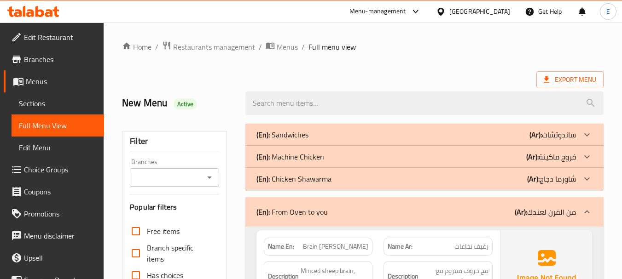
scroll to position [161, 0]
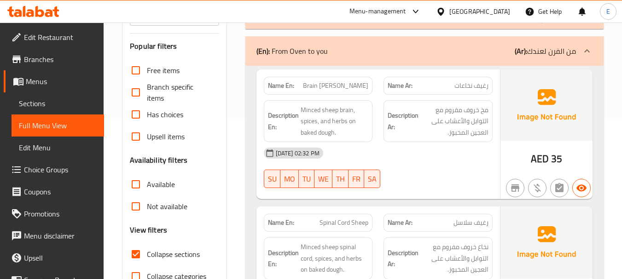
click at [352, 85] on span "Brain [PERSON_NAME]" at bounding box center [335, 86] width 65 height 10
copy span "Brain [PERSON_NAME]"
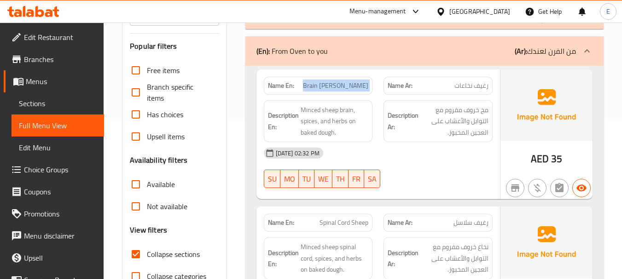
click at [459, 169] on div "10-08-2025 02:32 PM SU MO TU WE TH FR SA" at bounding box center [378, 168] width 240 height 52
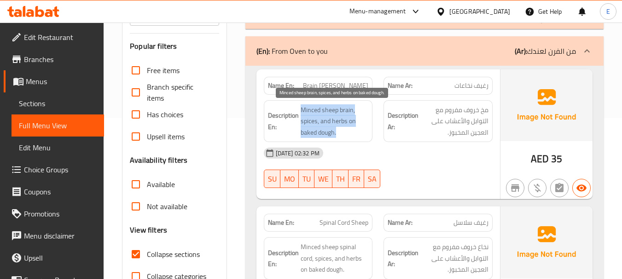
drag, startPoint x: 299, startPoint y: 104, endPoint x: 359, endPoint y: 131, distance: 65.5
click at [359, 131] on h6 "Description En: Minced sheep brain, spices, and herbs on baked dough." at bounding box center [318, 121] width 101 height 34
click at [359, 131] on span "Minced sheep brain, spices, and herbs on baked dough." at bounding box center [335, 121] width 68 height 34
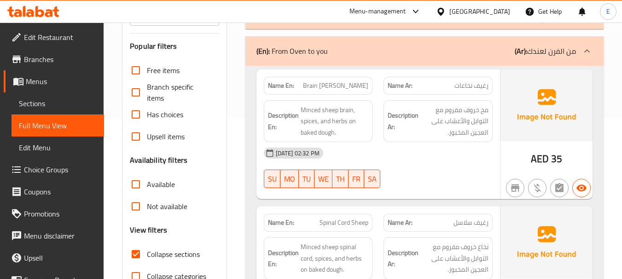
click at [430, 164] on div "[DATE] 02:32 PM" at bounding box center [378, 153] width 240 height 22
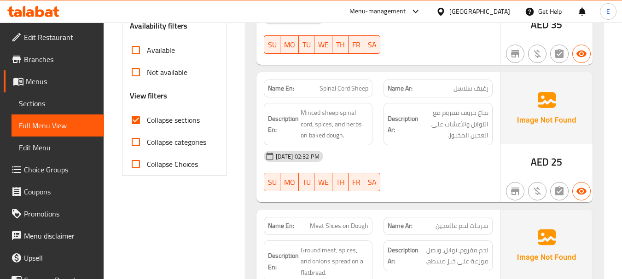
scroll to position [299, 0]
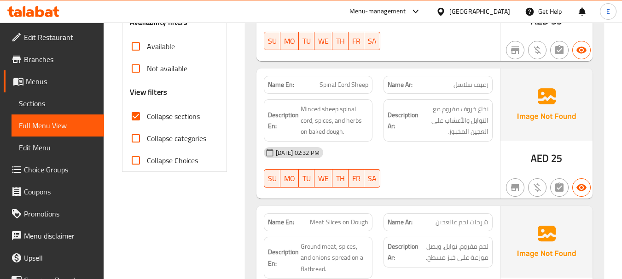
click at [344, 85] on span "Spinal Cord Sheep" at bounding box center [343, 85] width 49 height 10
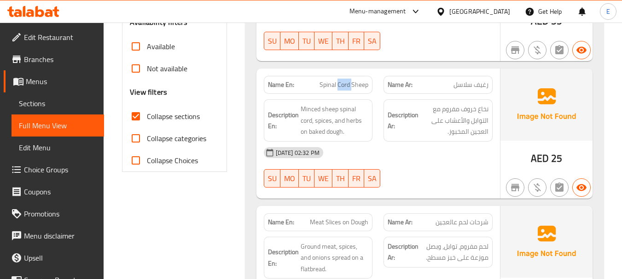
click at [344, 85] on span "Spinal Cord Sheep" at bounding box center [343, 85] width 49 height 10
click at [349, 81] on span "Spinal Cord Sheep" at bounding box center [343, 85] width 49 height 10
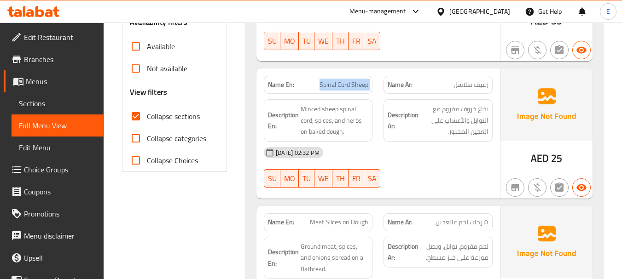
click at [349, 81] on span "Spinal Cord Sheep" at bounding box center [343, 85] width 49 height 10
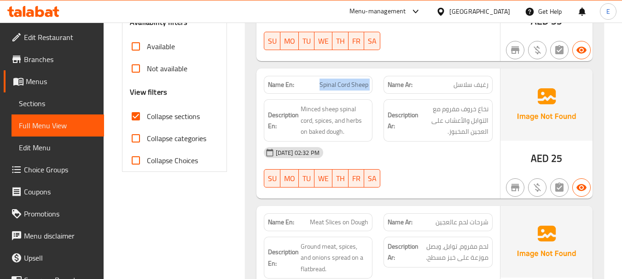
click at [349, 81] on span "Spinal Cord Sheep" at bounding box center [343, 85] width 49 height 10
click at [357, 93] on div "Name En: Spinal Cord Sheep" at bounding box center [318, 85] width 109 height 18
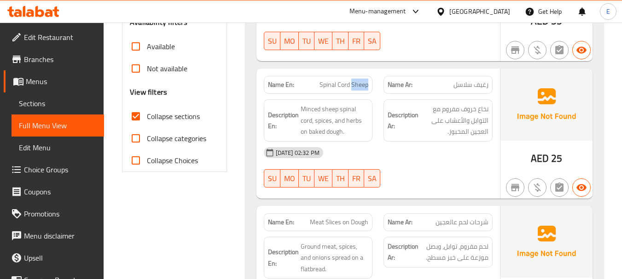
click at [357, 93] on div "Name En: Spinal Cord Sheep" at bounding box center [318, 85] width 109 height 18
click at [339, 81] on span "Spinal Cord Sheep" at bounding box center [343, 85] width 49 height 10
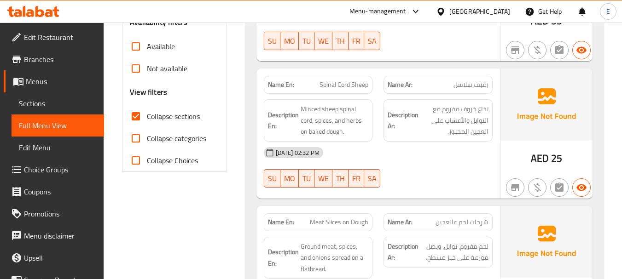
click at [426, 180] on div "10-08-2025 02:32 PM SU MO TU WE TH FR SA" at bounding box center [378, 168] width 240 height 52
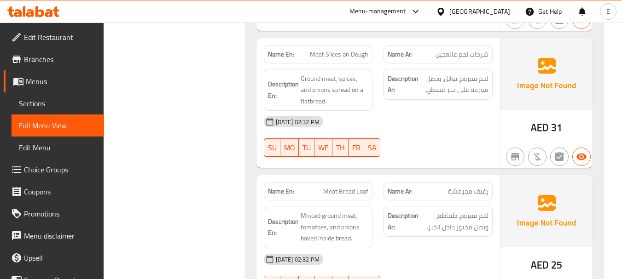
scroll to position [483, 0]
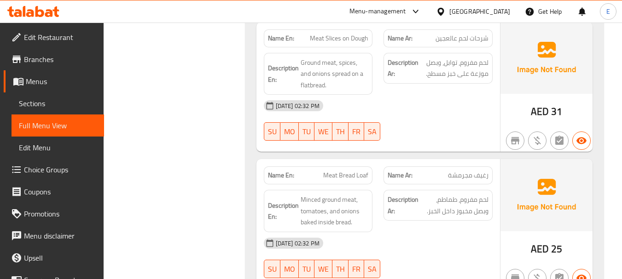
click at [352, 34] on span "Meat Slices on Dough" at bounding box center [339, 39] width 58 height 10
click at [476, 37] on span "شرحات لحم عالعجين" at bounding box center [461, 39] width 53 height 10
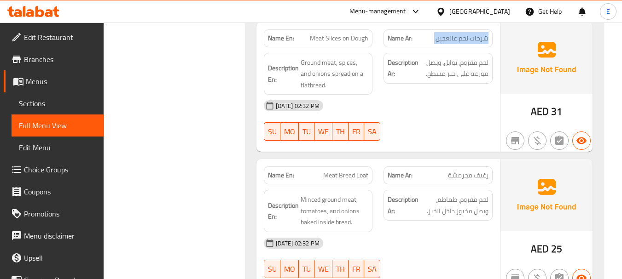
click at [476, 37] on span "شرحات لحم عالعجين" at bounding box center [461, 39] width 53 height 10
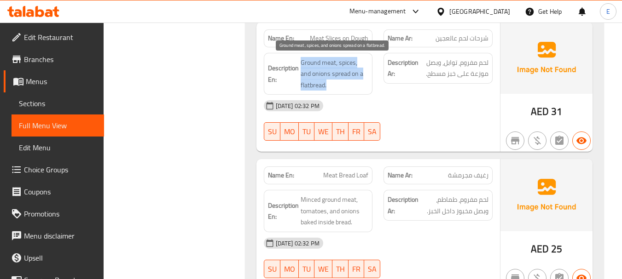
drag, startPoint x: 305, startPoint y: 61, endPoint x: 364, endPoint y: 86, distance: 64.1
click at [364, 86] on span "Ground meat, spices, and onions spread on a flatbread." at bounding box center [335, 74] width 68 height 34
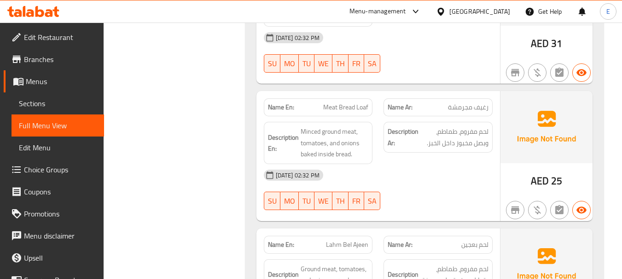
scroll to position [621, 0]
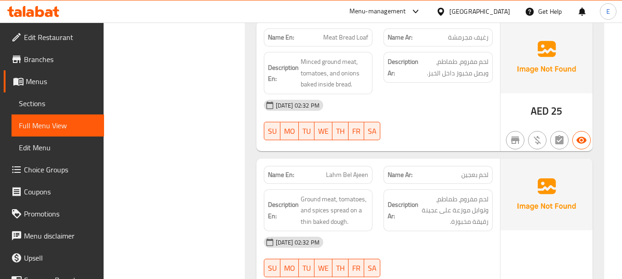
click at [348, 35] on span "Meat Bread Loaf" at bounding box center [345, 38] width 45 height 10
click at [465, 37] on span "رغيف مجرمشة" at bounding box center [468, 38] width 41 height 10
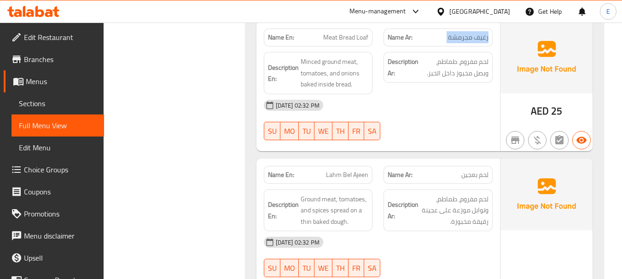
click at [465, 37] on span "رغيف مجرمشة" at bounding box center [468, 38] width 41 height 10
click at [354, 37] on span "Meat Bread Loaf" at bounding box center [345, 38] width 45 height 10
copy span "Meat Bread Loaf"
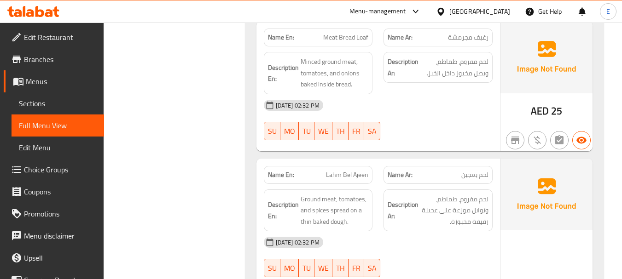
click at [540, 108] on span "AED" at bounding box center [540, 111] width 18 height 18
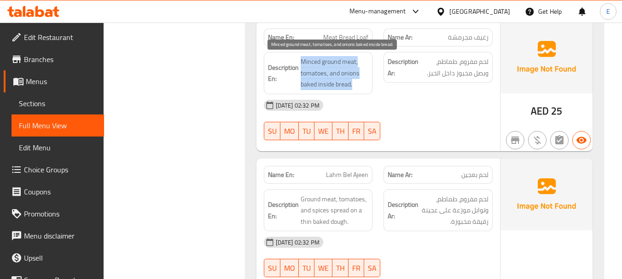
drag, startPoint x: 317, startPoint y: 59, endPoint x: 365, endPoint y: 83, distance: 53.5
click at [365, 83] on h6 "Description En: Minced ground meat, tomatoes, and onions baked inside bread." at bounding box center [318, 73] width 101 height 34
click at [365, 83] on span "Minced ground meat, tomatoes, and onions baked inside bread." at bounding box center [335, 73] width 68 height 34
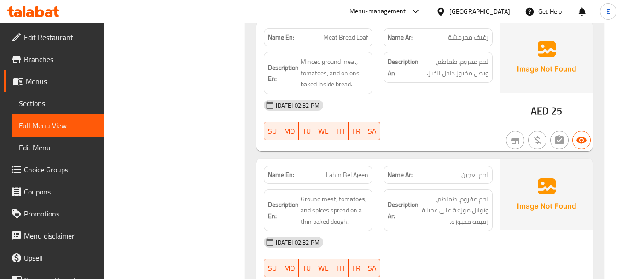
click at [418, 85] on div "Description Ar: لحم مفروم، طماطم، وبصل مخبوز داخل الخبز." at bounding box center [438, 72] width 120 height 53
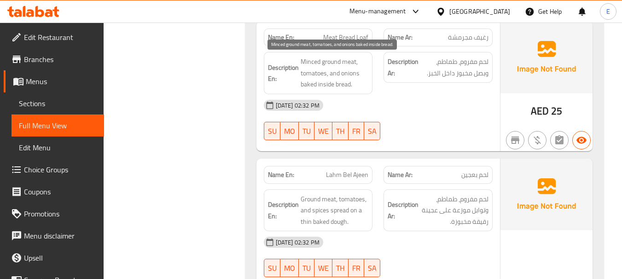
click at [335, 78] on span "Minced ground meat, tomatoes, and onions baked inside bread." at bounding box center [335, 73] width 68 height 34
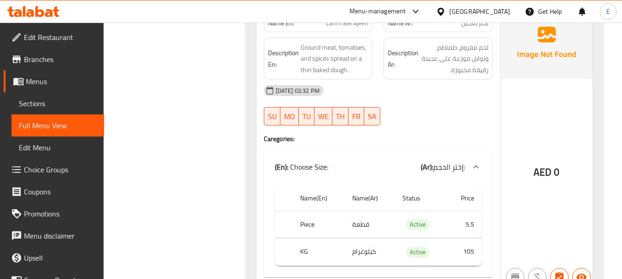
scroll to position [713, 0]
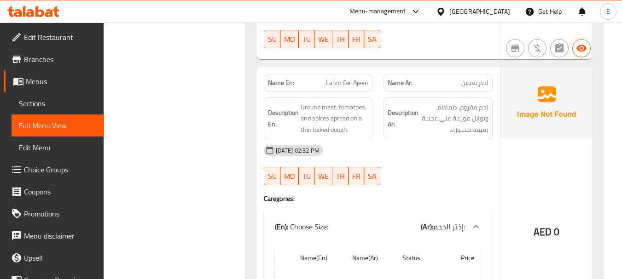
click at [486, 85] on span "لحم بعجين" at bounding box center [474, 83] width 27 height 10
click at [356, 82] on span "Lahm Bel Ajeen" at bounding box center [347, 83] width 42 height 10
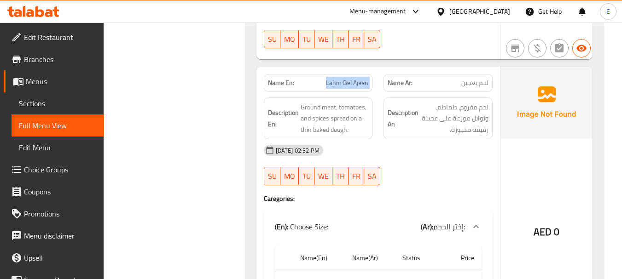
click at [356, 82] on span "Lahm Bel Ajeen" at bounding box center [347, 83] width 42 height 10
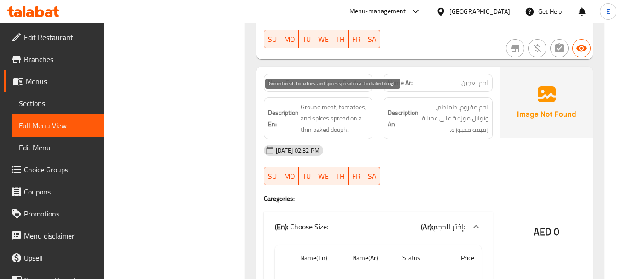
click at [353, 121] on span "Ground meat, tomatoes, and spices spread on a thin baked dough." at bounding box center [335, 119] width 68 height 34
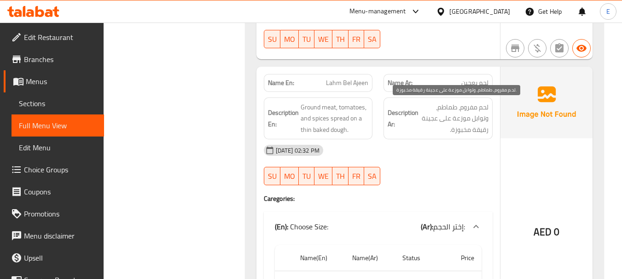
click at [456, 132] on span "لحم مفروم، طماطم، وتوابل موزعة على عجينة رقيقة مخبوزة." at bounding box center [454, 119] width 68 height 34
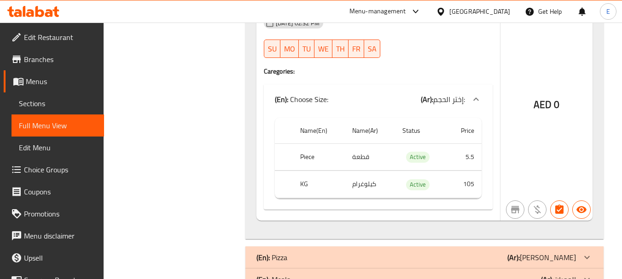
scroll to position [852, 0]
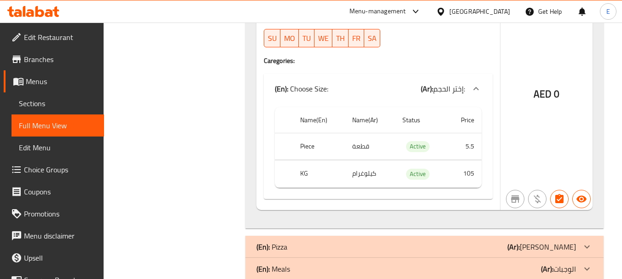
click at [367, 147] on td "قطعة" at bounding box center [370, 146] width 50 height 27
click at [305, 147] on th "Piece" at bounding box center [319, 146] width 52 height 27
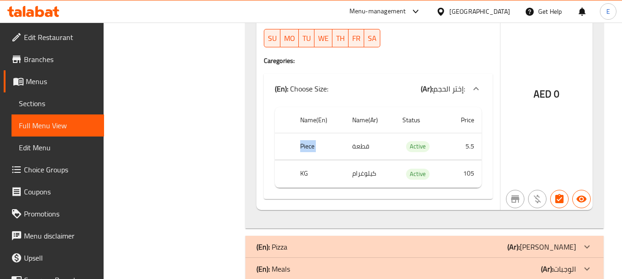
click at [305, 147] on th "Piece" at bounding box center [319, 146] width 52 height 27
click at [310, 171] on th "KG" at bounding box center [319, 174] width 52 height 27
click at [379, 169] on td "كيلوغرام" at bounding box center [370, 174] width 50 height 27
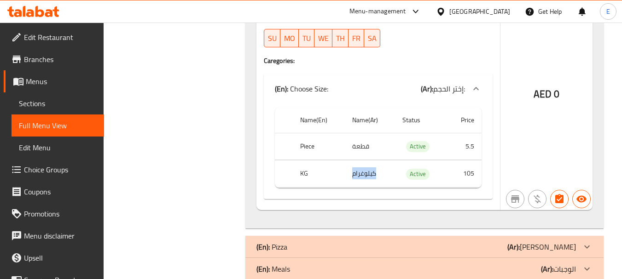
click at [379, 169] on td "كيلوغرام" at bounding box center [370, 174] width 50 height 27
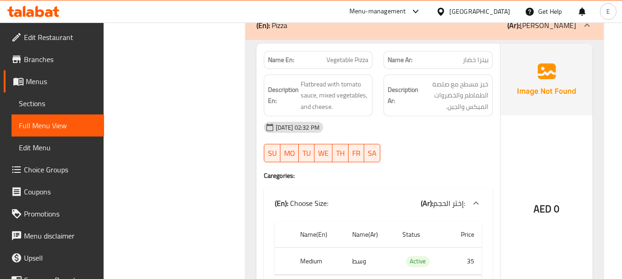
scroll to position [1082, 0]
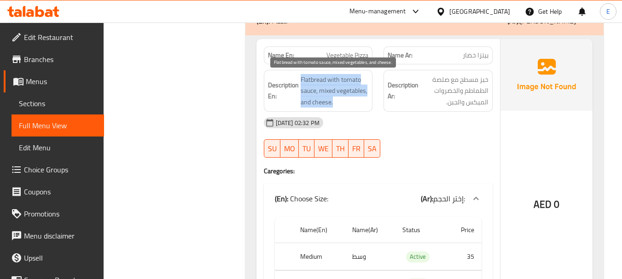
drag, startPoint x: 300, startPoint y: 78, endPoint x: 368, endPoint y: 102, distance: 71.8
click at [368, 102] on span "Flatbread with tomato sauce, mixed vegetables, and cheese." at bounding box center [335, 91] width 68 height 34
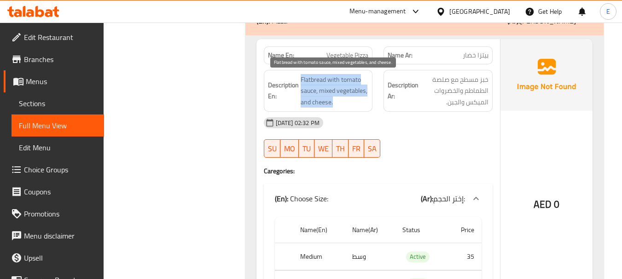
click at [368, 102] on span "Flatbread with tomato sauce, mixed vegetables, and cheese." at bounding box center [335, 91] width 68 height 34
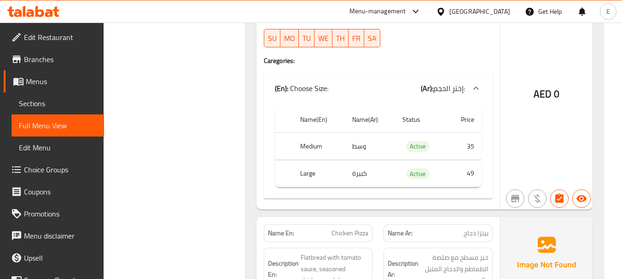
scroll to position [1220, 0]
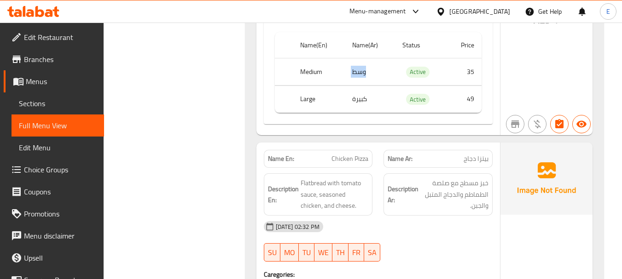
scroll to position [1266, 0]
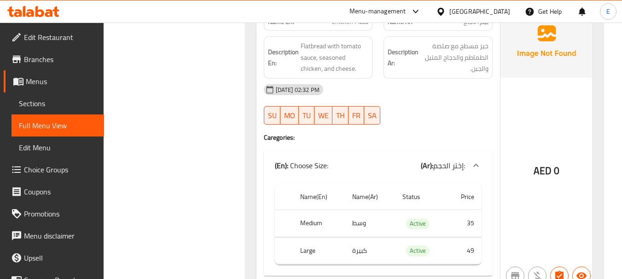
scroll to position [1358, 0]
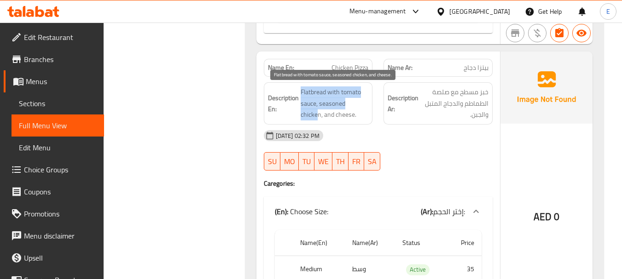
drag, startPoint x: 302, startPoint y: 89, endPoint x: 362, endPoint y: 109, distance: 63.2
click at [362, 109] on span "Flatbread with tomato sauce, seasoned chicken, and cheese." at bounding box center [335, 104] width 68 height 34
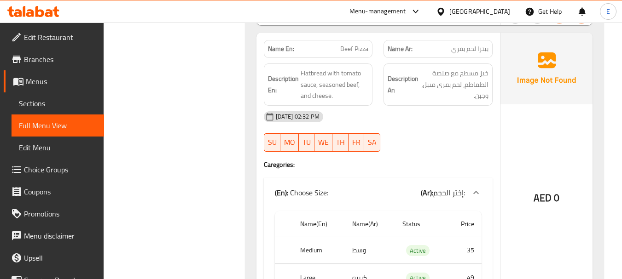
scroll to position [1680, 0]
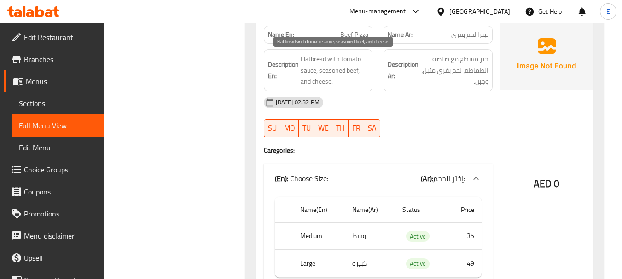
click at [317, 65] on span "Flatbread with tomato sauce, seasoned beef, and cheese." at bounding box center [335, 70] width 68 height 34
click at [319, 80] on span "Flatbread with tomato sauce, seasoned beef, and cheese." at bounding box center [335, 70] width 68 height 34
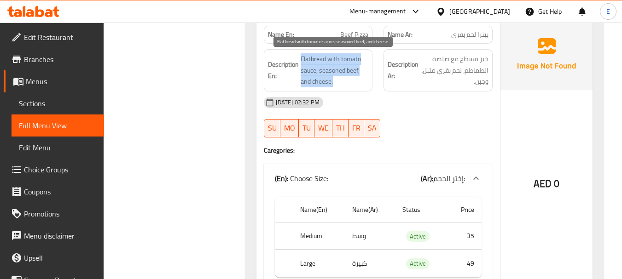
drag, startPoint x: 300, startPoint y: 54, endPoint x: 361, endPoint y: 83, distance: 67.7
click at [361, 83] on span "Flatbread with tomato sauce, seasoned beef, and cheese." at bounding box center [335, 70] width 68 height 34
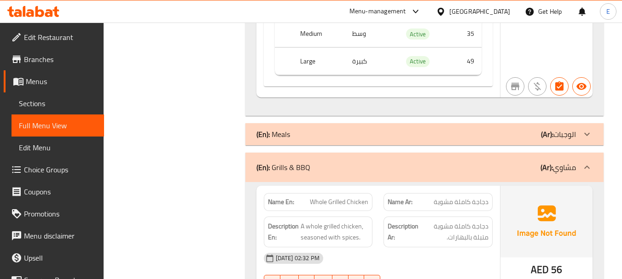
scroll to position [1910, 0]
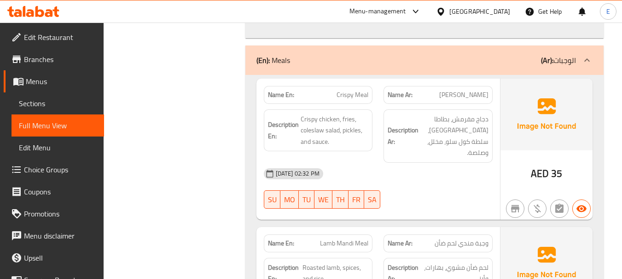
scroll to position [2002, 0]
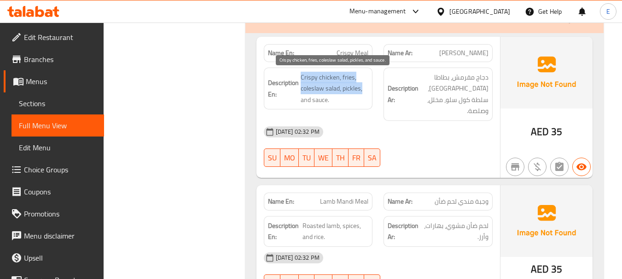
drag, startPoint x: 301, startPoint y: 74, endPoint x: 362, endPoint y: 87, distance: 63.1
click at [362, 87] on span "Crispy chicken, fries, coleslaw salad, pickles, and sauce." at bounding box center [335, 89] width 68 height 34
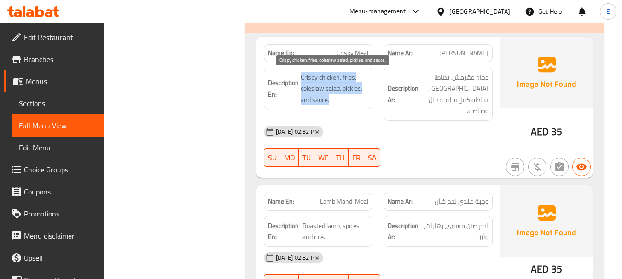
drag, startPoint x: 300, startPoint y: 75, endPoint x: 368, endPoint y: 97, distance: 72.1
click at [368, 97] on span "Crispy chicken, fries, coleslaw salad, pickles, and sauce." at bounding box center [335, 89] width 68 height 34
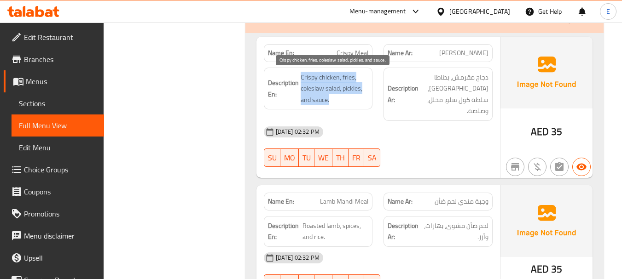
click at [368, 97] on span "Crispy chicken, fries, coleslaw salad, pickles, and sauce." at bounding box center [335, 89] width 68 height 34
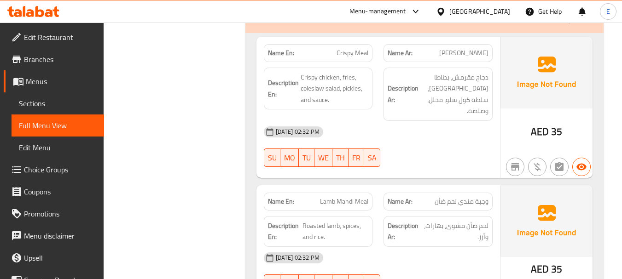
drag, startPoint x: 413, startPoint y: 122, endPoint x: 470, endPoint y: 48, distance: 93.6
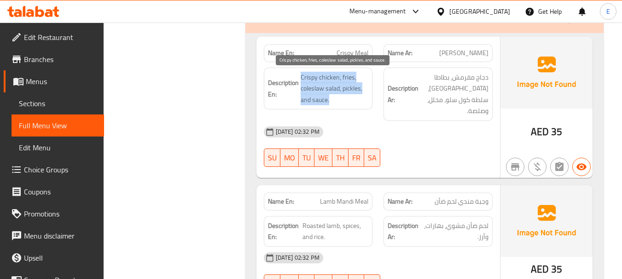
drag, startPoint x: 301, startPoint y: 73, endPoint x: 360, endPoint y: 98, distance: 64.2
click at [360, 98] on span "Crispy chicken, fries, coleslaw salad, pickles, and sauce." at bounding box center [335, 89] width 68 height 34
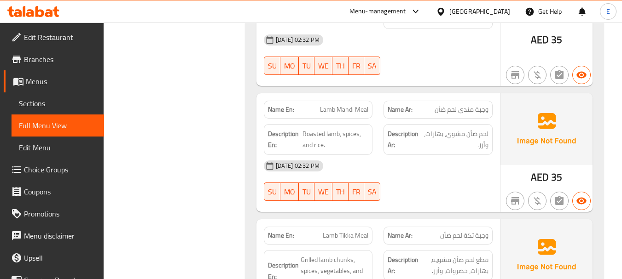
scroll to position [2140, 0]
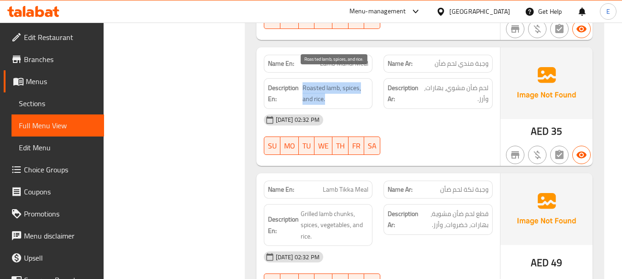
drag, startPoint x: 304, startPoint y: 74, endPoint x: 357, endPoint y: 86, distance: 54.7
click at [357, 86] on span "Roasted lamb, spices, and rice." at bounding box center [335, 93] width 66 height 23
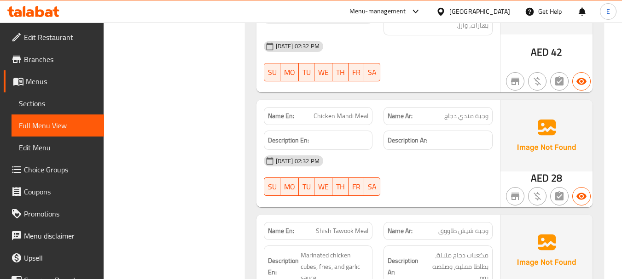
scroll to position [2508, 0]
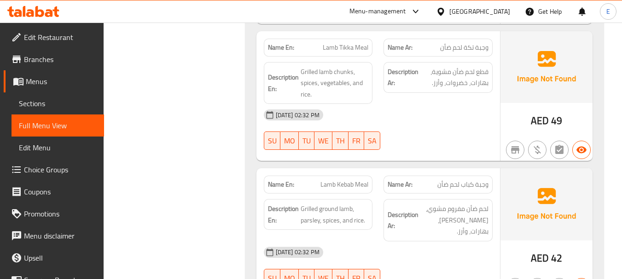
scroll to position [2278, 0]
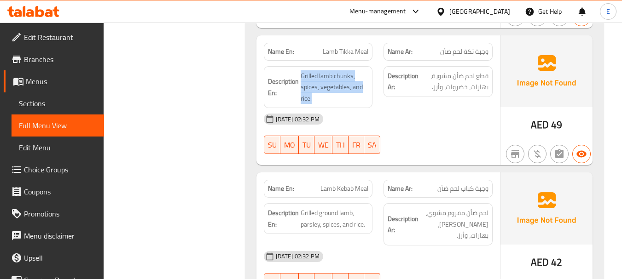
drag, startPoint x: 300, startPoint y: 60, endPoint x: 373, endPoint y: 83, distance: 76.7
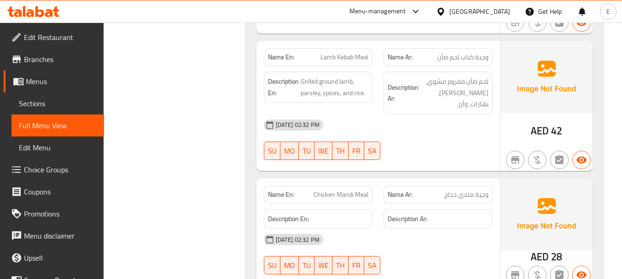
scroll to position [2416, 0]
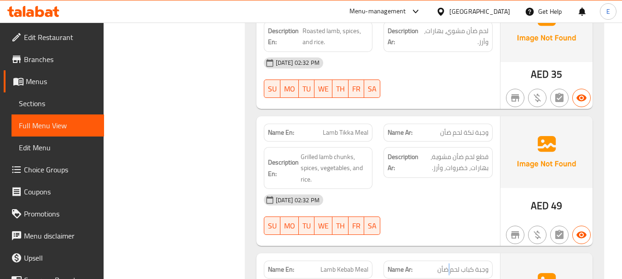
scroll to position [2186, 0]
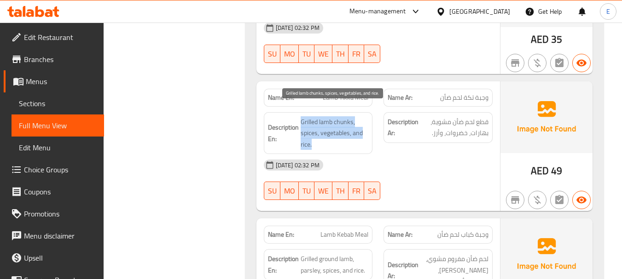
drag, startPoint x: 306, startPoint y: 108, endPoint x: 361, endPoint y: 130, distance: 58.9
click at [361, 130] on span "Grilled lamb chunks, spices, vegetables, and rice." at bounding box center [335, 133] width 68 height 34
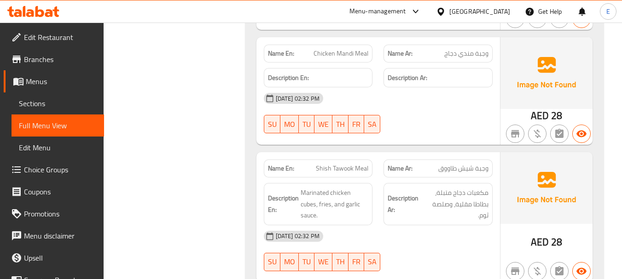
scroll to position [2555, 0]
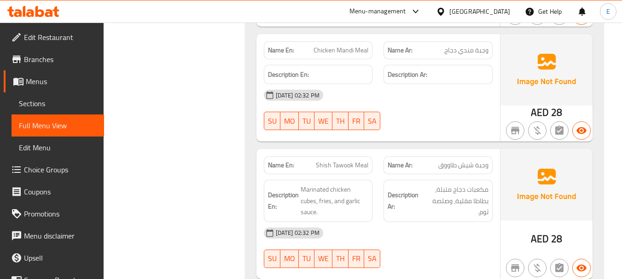
click at [551, 230] on span "28" at bounding box center [556, 239] width 11 height 18
click at [478, 151] on div "Name Ar: وجبة شيش طاووق" at bounding box center [438, 165] width 120 height 29
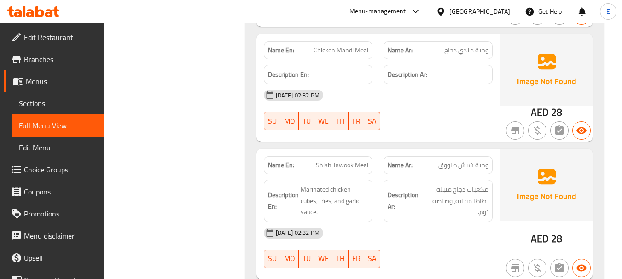
click at [339, 156] on div "Name En: Shish Tawook Meal" at bounding box center [318, 165] width 109 height 18
click at [455, 226] on div "10-08-2025 02:32 PM SU MO TU WE TH FR SA" at bounding box center [378, 248] width 240 height 52
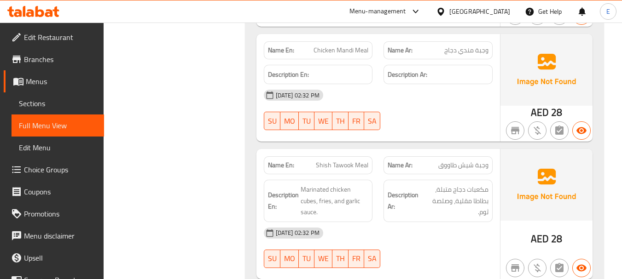
click at [324, 151] on div "Name En: Shish Tawook Meal" at bounding box center [318, 165] width 120 height 29
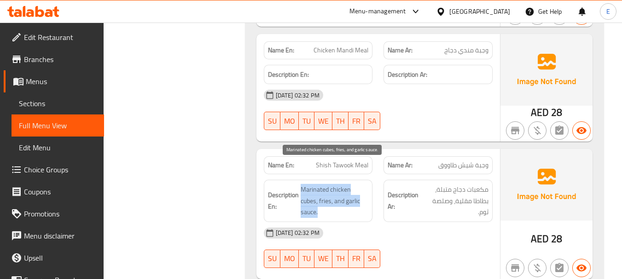
drag, startPoint x: 299, startPoint y: 164, endPoint x: 367, endPoint y: 185, distance: 71.2
click at [367, 185] on h6 "Description En: Marinated chicken cubes, fries, and garlic sauce." at bounding box center [318, 201] width 101 height 34
click at [367, 185] on span "Marinated chicken cubes, fries, and garlic sauce." at bounding box center [335, 201] width 68 height 34
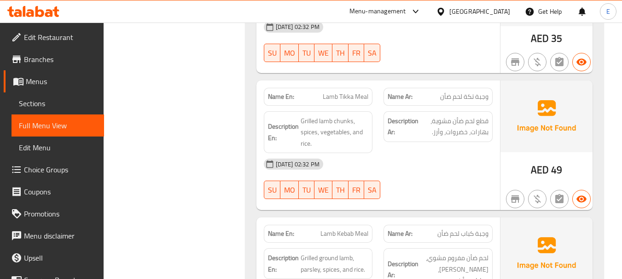
scroll to position [2232, 0]
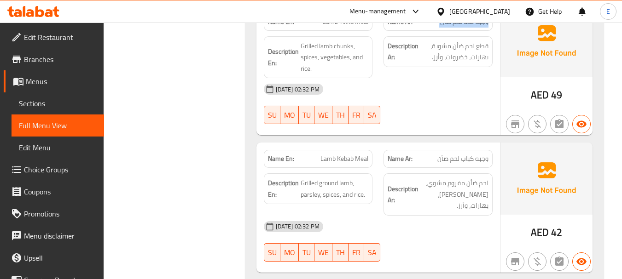
scroll to position [2324, 0]
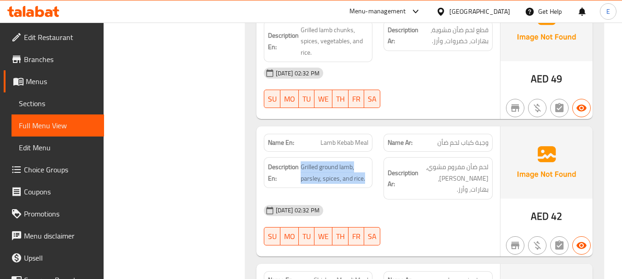
drag, startPoint x: 301, startPoint y: 156, endPoint x: 368, endPoint y: 173, distance: 69.8
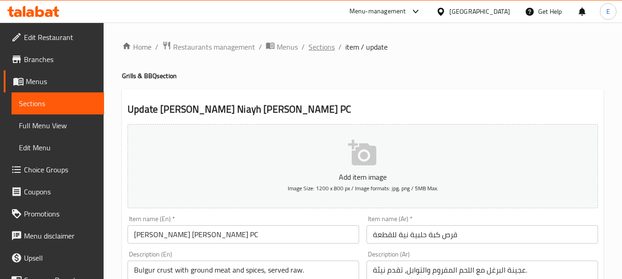
click at [320, 48] on span "Sections" at bounding box center [321, 46] width 26 height 11
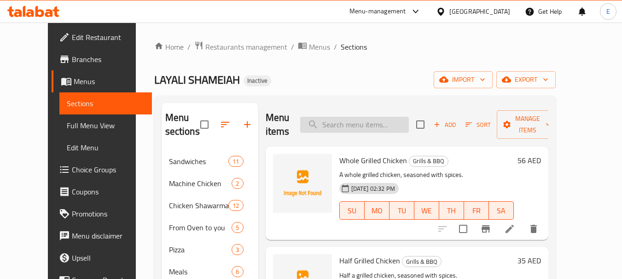
click at [343, 131] on input "search" at bounding box center [354, 125] width 109 height 16
paste input "Brain [PERSON_NAME]"
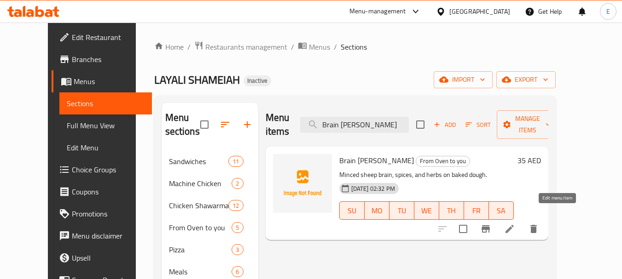
type input "Brain [PERSON_NAME]"
click at [514, 225] on icon at bounding box center [509, 229] width 8 height 8
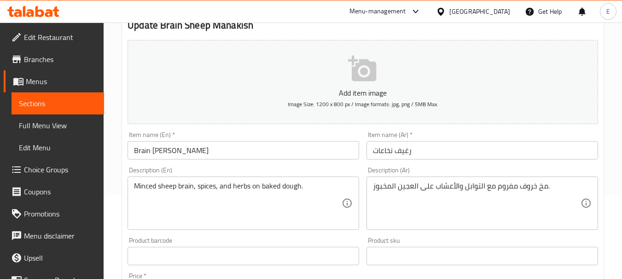
scroll to position [92, 0]
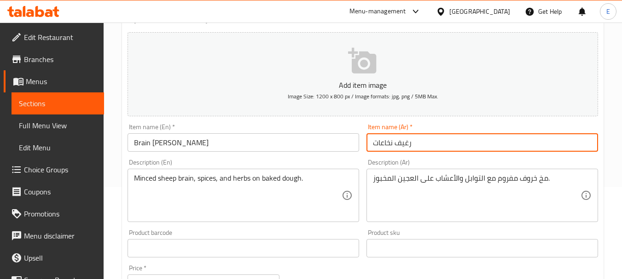
click at [390, 144] on input "رغيف نخاعات" at bounding box center [482, 142] width 232 height 18
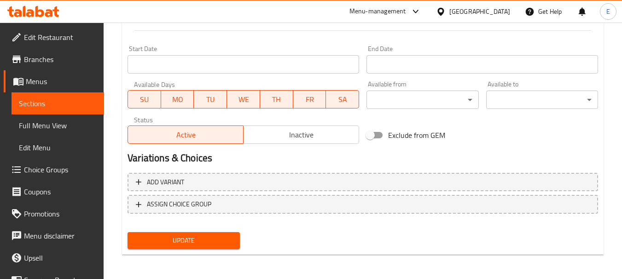
scroll to position [371, 0]
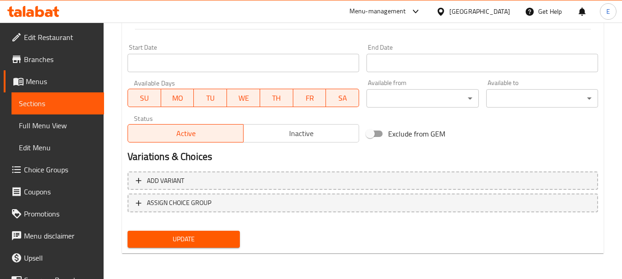
type input "مناقيش مخ خروف"
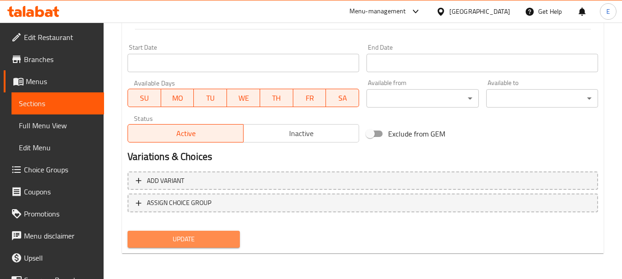
click at [236, 239] on button "Update" at bounding box center [183, 239] width 112 height 17
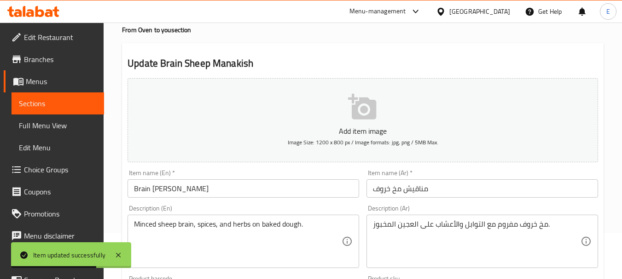
scroll to position [0, 0]
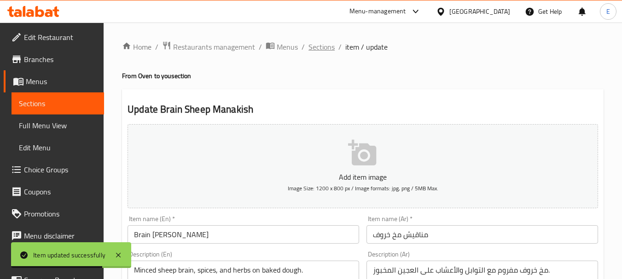
click at [323, 45] on span "Sections" at bounding box center [321, 46] width 26 height 11
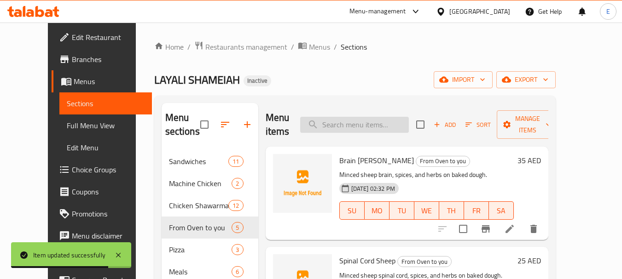
click at [382, 125] on input "search" at bounding box center [354, 125] width 109 height 16
paste input "Spinal Cord Sheep"
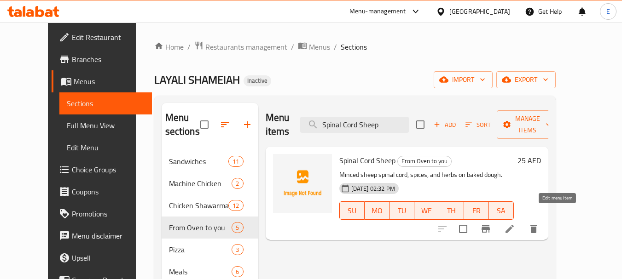
type input "Spinal Cord Sheep"
click at [514, 225] on icon at bounding box center [509, 229] width 8 height 8
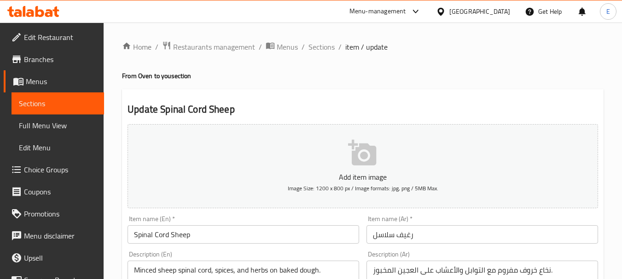
scroll to position [46, 0]
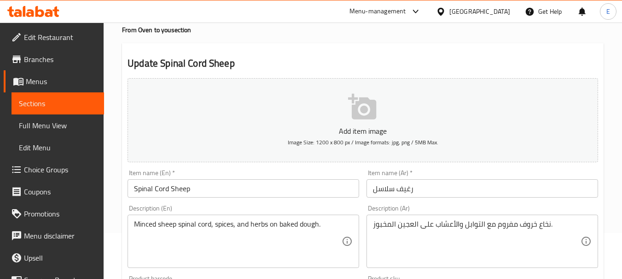
click at [391, 191] on input "رغيف سلاسل" at bounding box center [482, 189] width 232 height 18
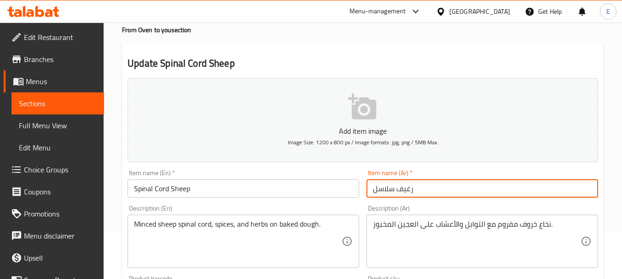
click at [391, 191] on input "رغيف سلاسل" at bounding box center [482, 189] width 232 height 18
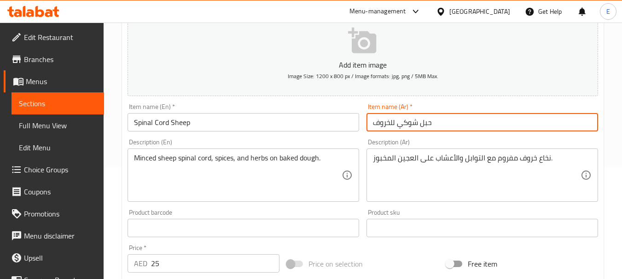
scroll to position [138, 0]
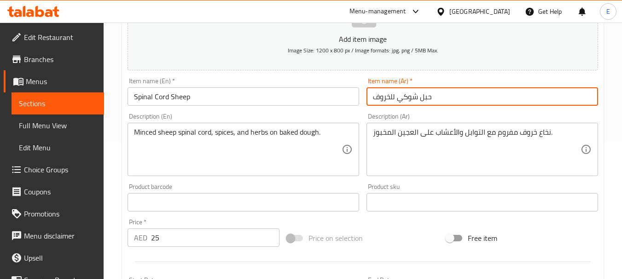
type input "حبل شوكي للخروف"
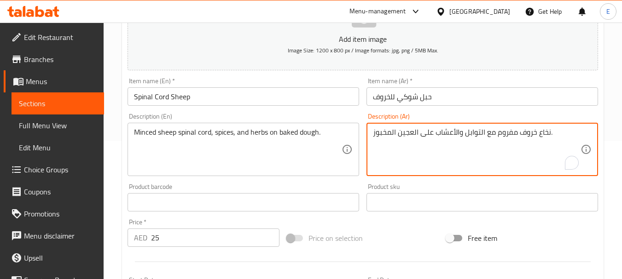
drag, startPoint x: 537, startPoint y: 134, endPoint x: 550, endPoint y: 134, distance: 13.8
type textarea "حبل شوكي خروف مفروم مع التوابل والأعشاب على العجين المخبوز."
click at [386, 226] on div "Price on selection" at bounding box center [362, 238] width 159 height 25
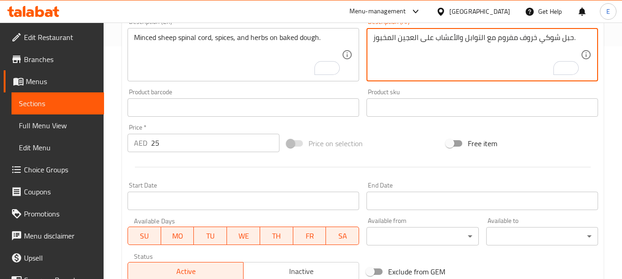
click at [466, 66] on textarea "حبل شوكي خروف مفروم مع التوابل والأعشاب على العجين المخبوز." at bounding box center [477, 55] width 208 height 44
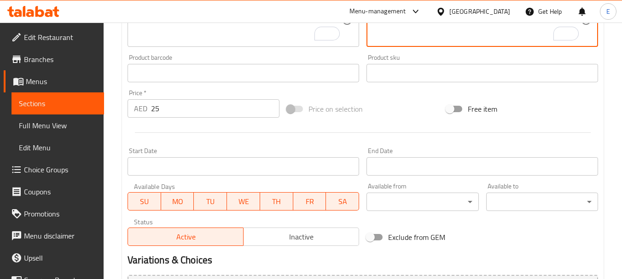
scroll to position [371, 0]
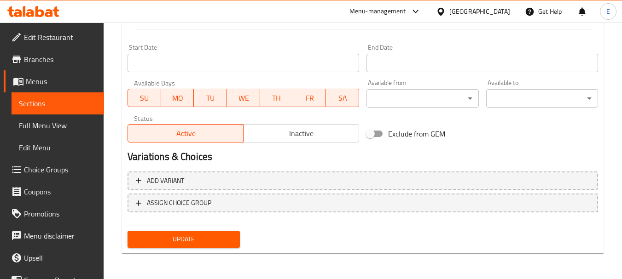
click at [235, 239] on button "Update" at bounding box center [183, 239] width 112 height 17
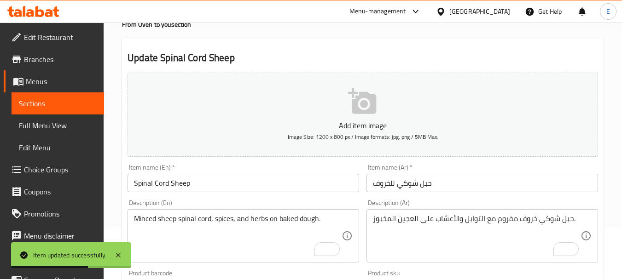
scroll to position [0, 0]
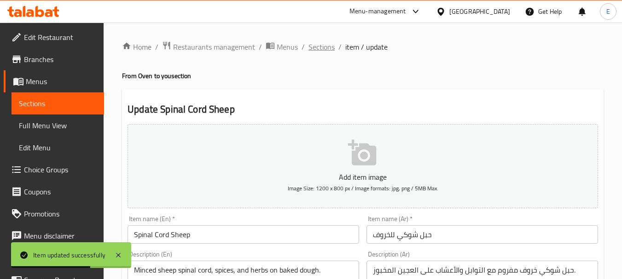
click at [327, 46] on span "Sections" at bounding box center [321, 46] width 26 height 11
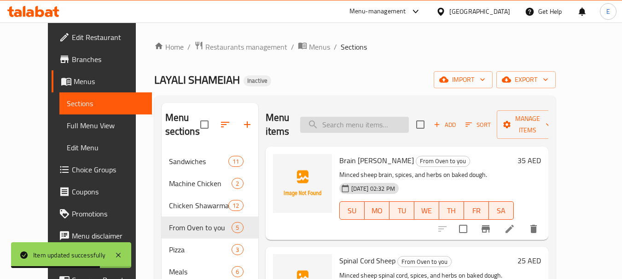
click at [360, 123] on input "search" at bounding box center [354, 125] width 109 height 16
paste input "Meat Bread Loaf"
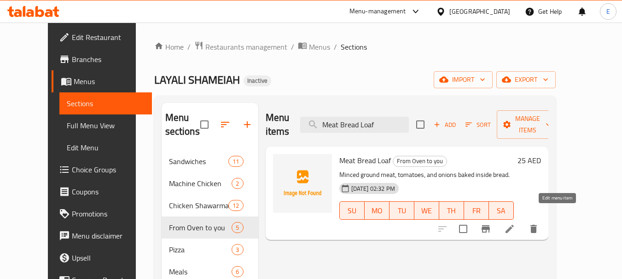
type input "Meat Bread Loaf"
click at [514, 225] on icon at bounding box center [509, 229] width 8 height 8
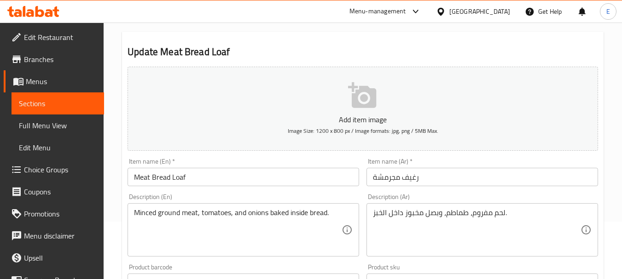
scroll to position [92, 0]
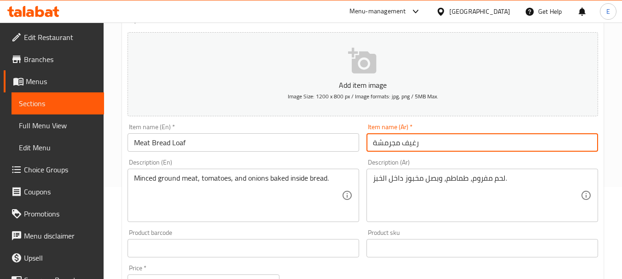
click at [413, 141] on input "رغيف مجرمشة" at bounding box center [482, 142] width 232 height 18
click at [398, 143] on input "رغيف مجرمشة" at bounding box center [482, 142] width 232 height 18
drag, startPoint x: 423, startPoint y: 144, endPoint x: 373, endPoint y: 144, distance: 49.7
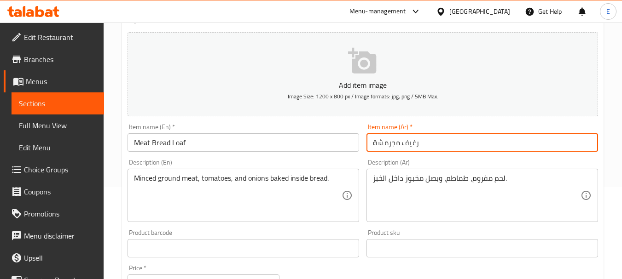
click at [373, 144] on input "رغيف مجرمشة" at bounding box center [482, 142] width 232 height 18
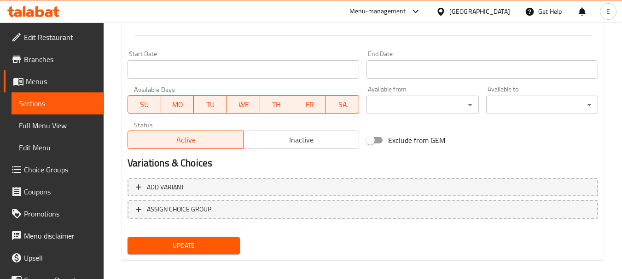
scroll to position [371, 0]
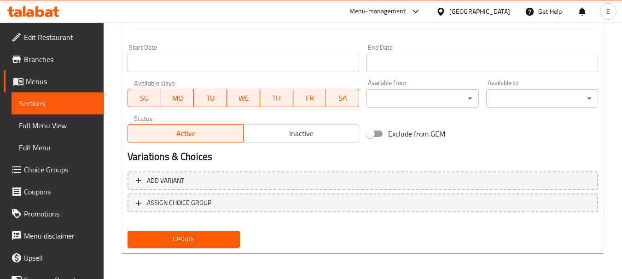
type input "رغيف خبز لحم"
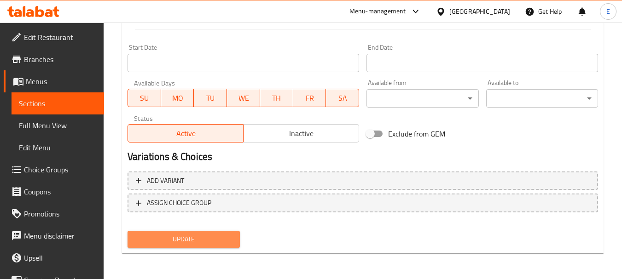
click at [230, 237] on span "Update" at bounding box center [183, 240] width 97 height 12
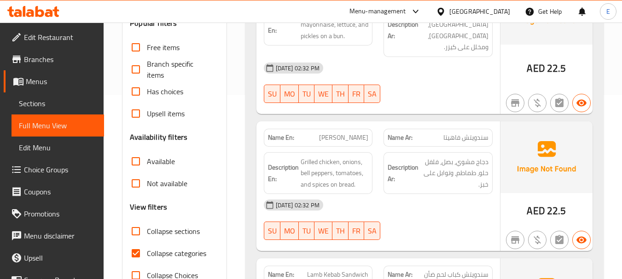
scroll to position [230, 0]
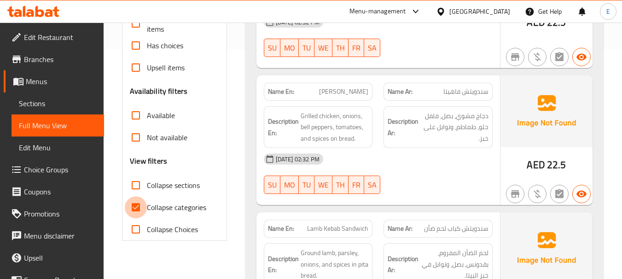
click at [131, 211] on input "Collapse categories" at bounding box center [136, 208] width 22 height 22
checkbox input "false"
click at [137, 187] on input "Collapse sections" at bounding box center [136, 185] width 22 height 22
checkbox input "true"
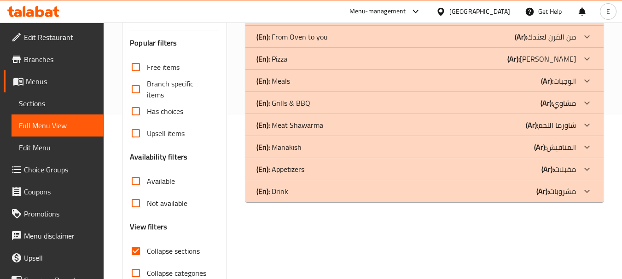
scroll to position [118, 0]
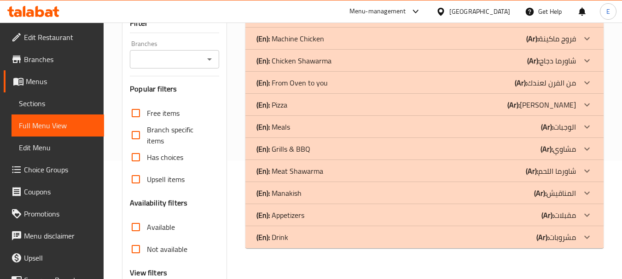
click at [505, 22] on div "(En): Manakish (Ar): المناقيش" at bounding box center [415, 16] width 319 height 11
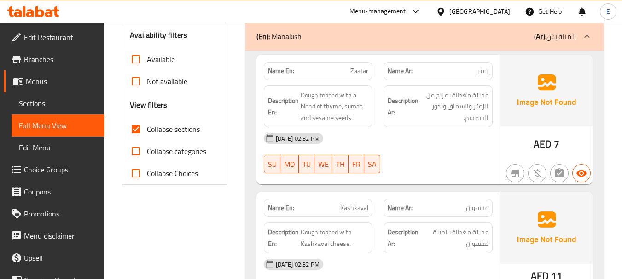
scroll to position [302, 0]
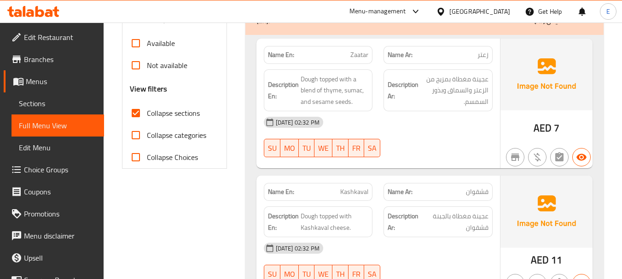
click at [472, 52] on p "Name Ar: زعتر" at bounding box center [438, 55] width 101 height 10
click at [372, 51] on div "Name En: Zaatar" at bounding box center [318, 55] width 109 height 18
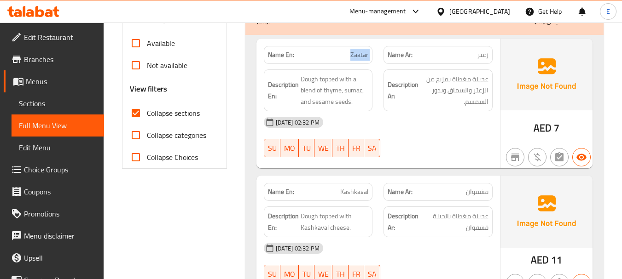
click at [372, 51] on div "Name En: Zaatar" at bounding box center [318, 55] width 109 height 18
click at [476, 83] on span "عجينة مغطاة بمزيج من الزعتر والسماق وبذور السمسم." at bounding box center [454, 91] width 68 height 34
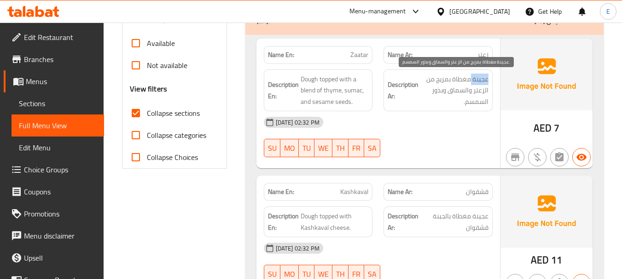
click at [476, 83] on span "عجينة مغطاة بمزيج من الزعتر والسماق وبذور السمسم." at bounding box center [454, 91] width 68 height 34
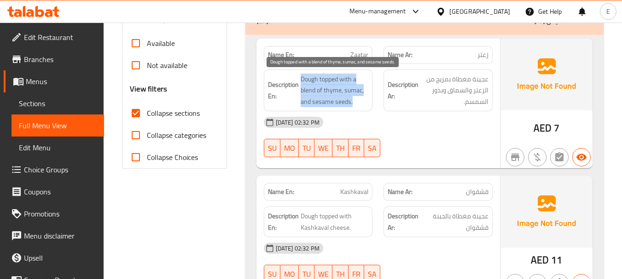
drag, startPoint x: 321, startPoint y: 75, endPoint x: 368, endPoint y: 100, distance: 53.3
click at [368, 100] on h6 "Description En: Dough topped with a blend of thyme, sumac, and sesame seeds." at bounding box center [318, 91] width 101 height 34
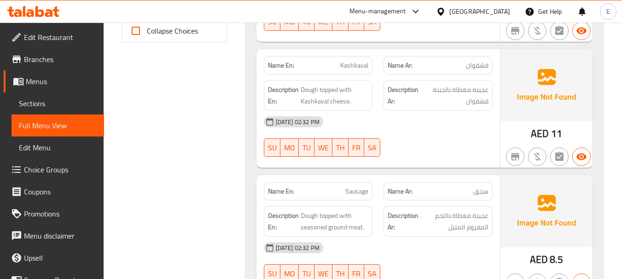
scroll to position [440, 0]
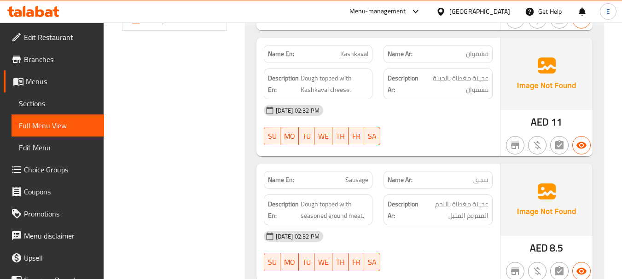
click at [473, 52] on span "قشقوان" at bounding box center [477, 54] width 23 height 10
click at [359, 57] on span "Kashkaval" at bounding box center [354, 54] width 28 height 10
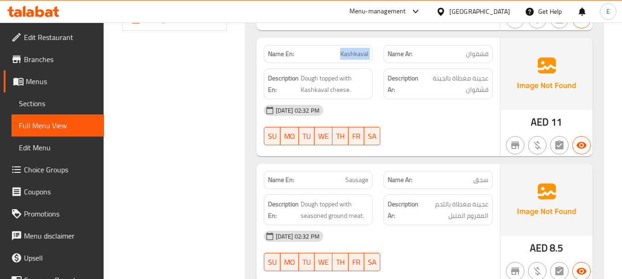
click at [359, 57] on span "Kashkaval" at bounding box center [354, 54] width 28 height 10
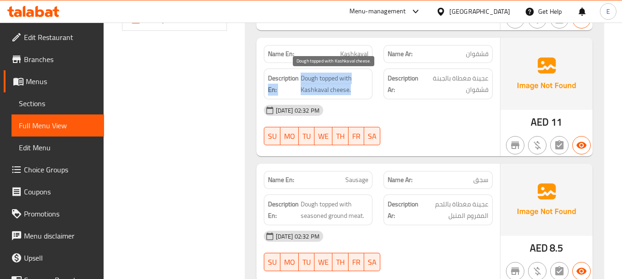
drag, startPoint x: 297, startPoint y: 78, endPoint x: 354, endPoint y: 92, distance: 58.4
click at [354, 92] on h6 "Description En: Dough topped with Kashkaval cheese." at bounding box center [318, 84] width 101 height 23
click at [354, 92] on span "Dough topped with Kashkaval cheese." at bounding box center [335, 84] width 68 height 23
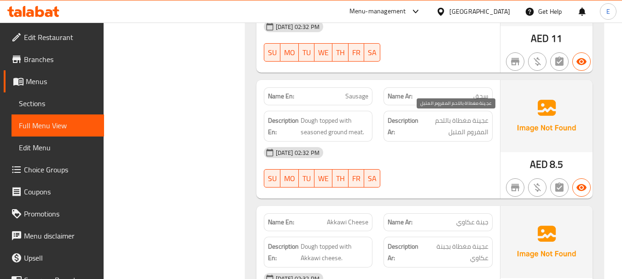
scroll to position [579, 0]
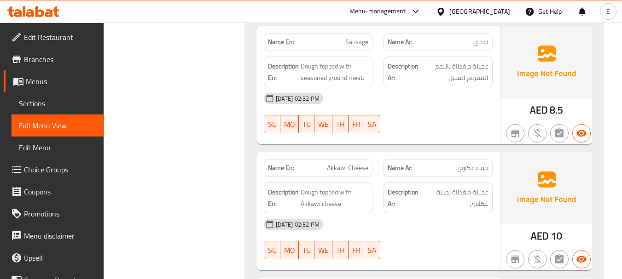
click at [481, 49] on div "Name Ar: سجق" at bounding box center [437, 42] width 109 height 18
click at [349, 38] on span "Sausage" at bounding box center [356, 42] width 23 height 10
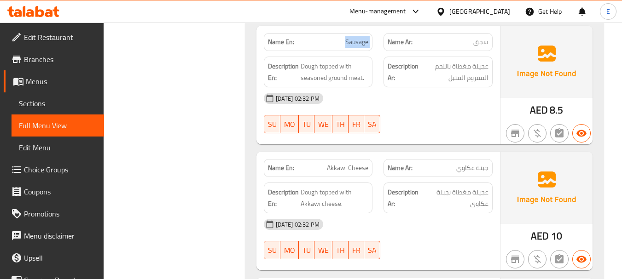
click at [349, 38] on span "Sausage" at bounding box center [356, 42] width 23 height 10
drag, startPoint x: 299, startPoint y: 66, endPoint x: 370, endPoint y: 80, distance: 72.2
click at [370, 80] on div "Description En: Dough topped with seasoned ground meat." at bounding box center [318, 72] width 109 height 31
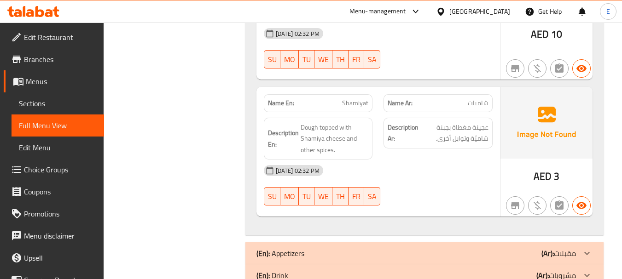
scroll to position [1861, 0]
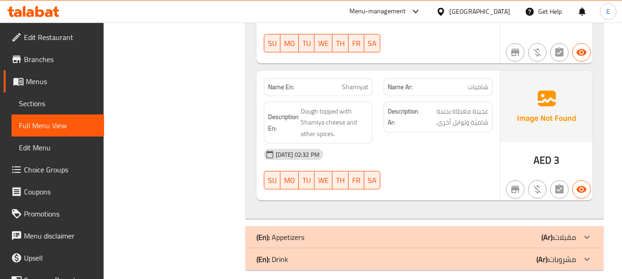
drag, startPoint x: 216, startPoint y: 114, endPoint x: 196, endPoint y: 119, distance: 20.8
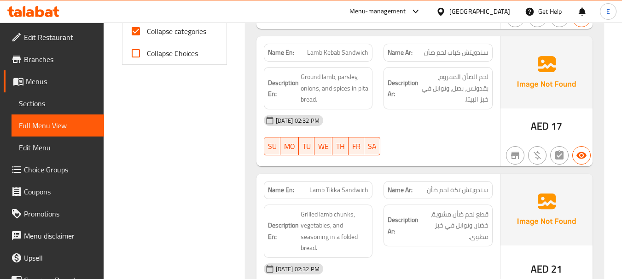
scroll to position [322, 0]
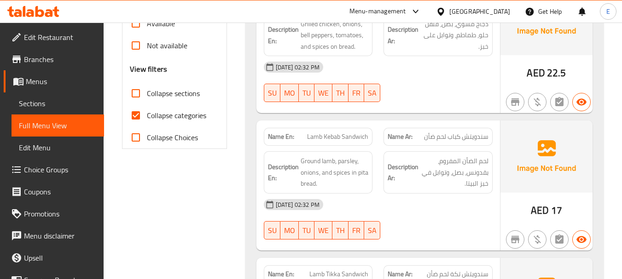
click at [135, 119] on input "Collapse categories" at bounding box center [136, 115] width 22 height 22
checkbox input "false"
click at [141, 96] on input "Collapse sections" at bounding box center [136, 93] width 22 height 22
checkbox input "true"
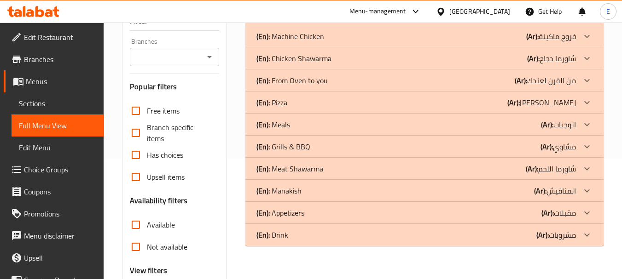
scroll to position [164, 0]
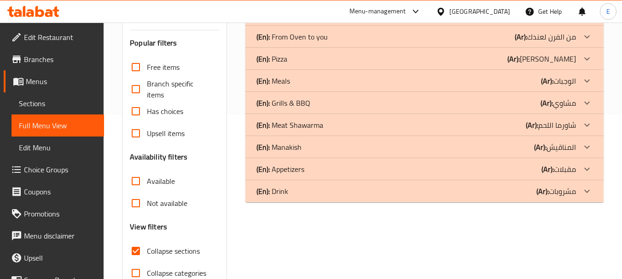
click at [423, 235] on div "(En): Sandwiches (Ar): ساندوتشات Name En: Crispy Sandwich Name Ar: سندويتش كريس…" at bounding box center [424, 133] width 369 height 359
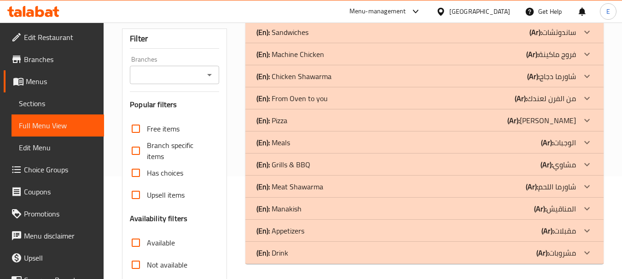
scroll to position [118, 0]
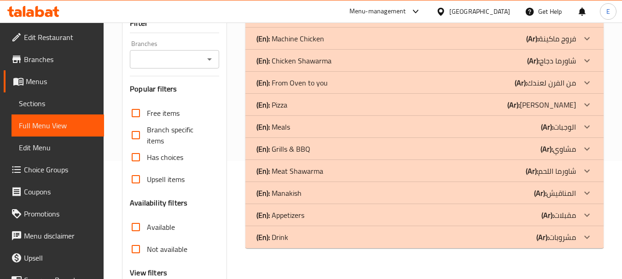
click at [492, 22] on div "(En): Manakish (Ar): المناقيش" at bounding box center [415, 16] width 319 height 11
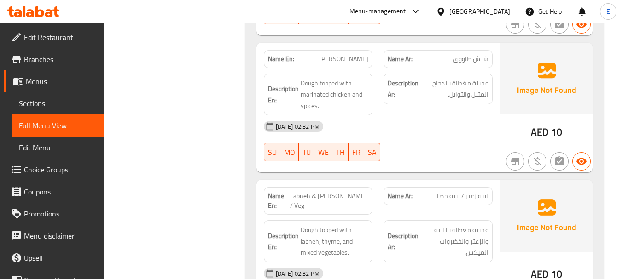
scroll to position [1677, 0]
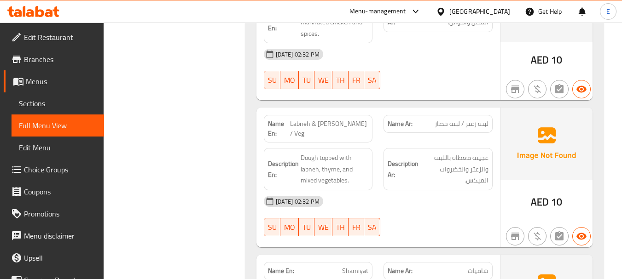
click at [406, 197] on div "[DATE] 02:32 PM" at bounding box center [378, 202] width 240 height 22
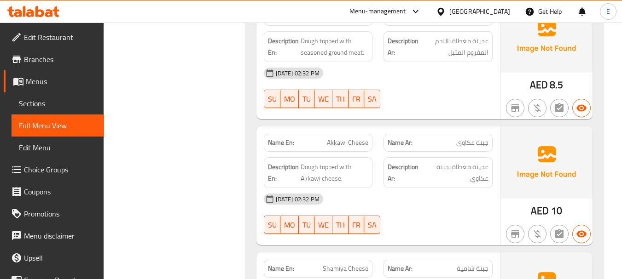
scroll to position [618, 0]
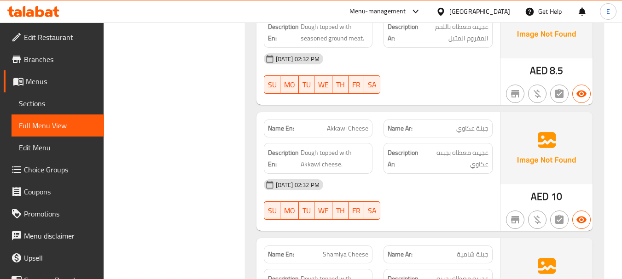
click at [473, 129] on span "جبنة عكاوي" at bounding box center [472, 129] width 32 height 10
click at [330, 133] on span "Akkawi Cheese" at bounding box center [347, 129] width 41 height 10
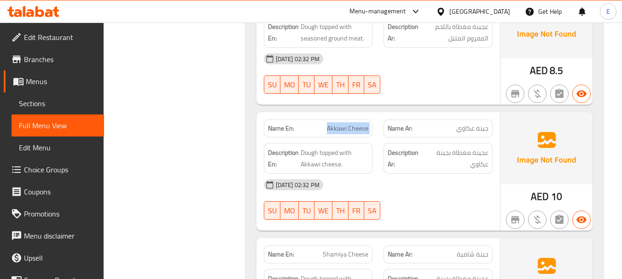
click at [330, 133] on span "Akkawi Cheese" at bounding box center [347, 129] width 41 height 10
click at [427, 191] on div "[DATE] 02:32 PM" at bounding box center [378, 185] width 240 height 22
click at [567, 192] on div "AED 10" at bounding box center [546, 171] width 92 height 119
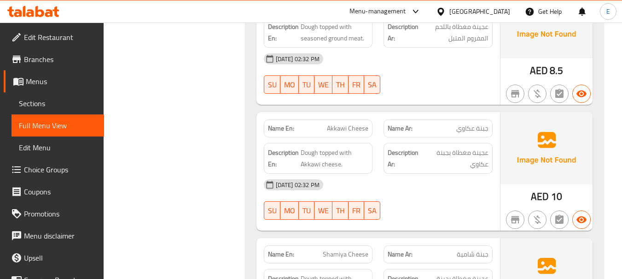
click at [567, 192] on div "AED 10" at bounding box center [546, 171] width 92 height 119
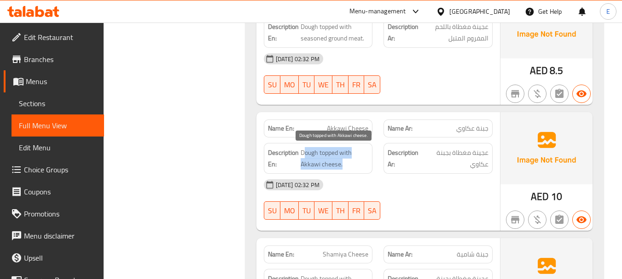
drag, startPoint x: 303, startPoint y: 151, endPoint x: 356, endPoint y: 165, distance: 54.8
click at [356, 165] on span "Dough topped with Akkawi cheese." at bounding box center [335, 158] width 68 height 23
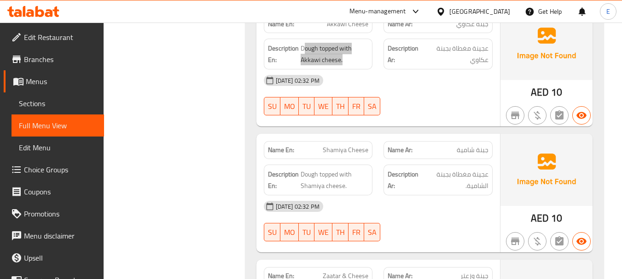
scroll to position [756, 0]
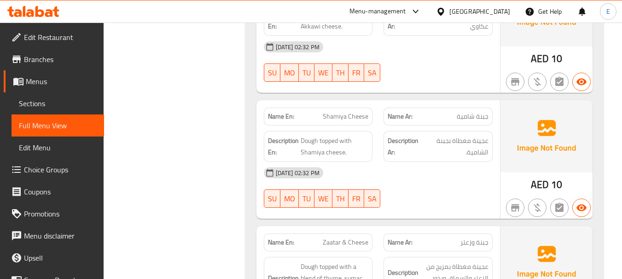
click at [541, 189] on span "AED" at bounding box center [540, 185] width 18 height 18
click at [472, 117] on span "جبنة شامية" at bounding box center [473, 117] width 32 height 10
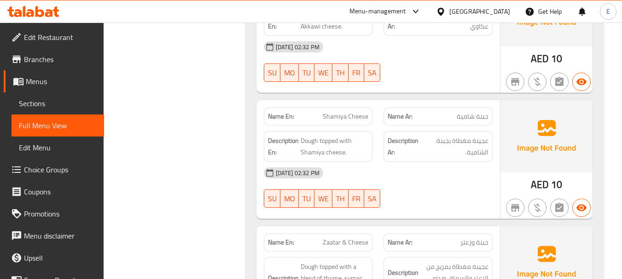
click at [365, 122] on div "Name En: Shamiya Cheese" at bounding box center [318, 117] width 109 height 18
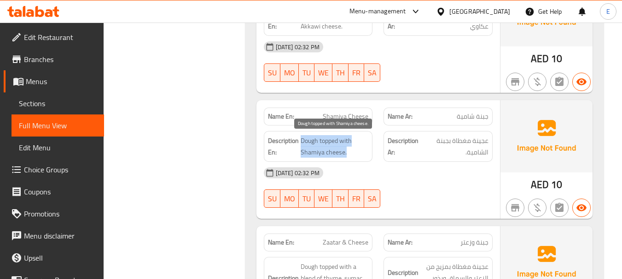
drag, startPoint x: 303, startPoint y: 141, endPoint x: 357, endPoint y: 149, distance: 54.9
click at [357, 149] on span "Dough topped with Shamiya cheese." at bounding box center [335, 146] width 68 height 23
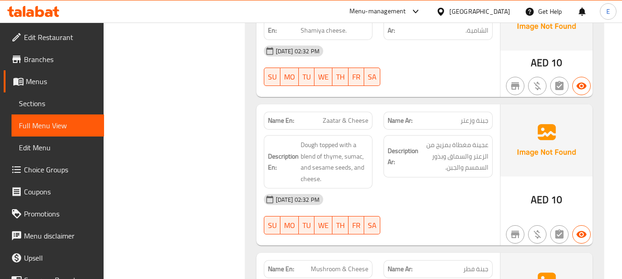
scroll to position [894, 0]
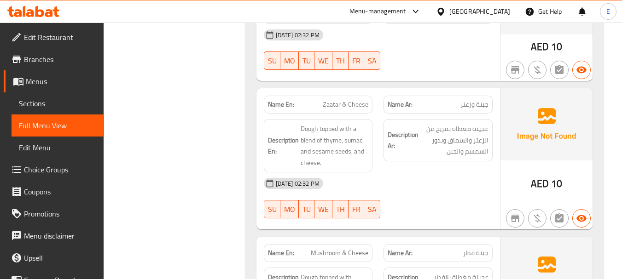
drag, startPoint x: 544, startPoint y: 181, endPoint x: 483, endPoint y: 97, distance: 103.6
click at [544, 181] on span "AED" at bounding box center [540, 184] width 18 height 18
click at [481, 106] on span "جبنة وزعتر" at bounding box center [474, 105] width 28 height 10
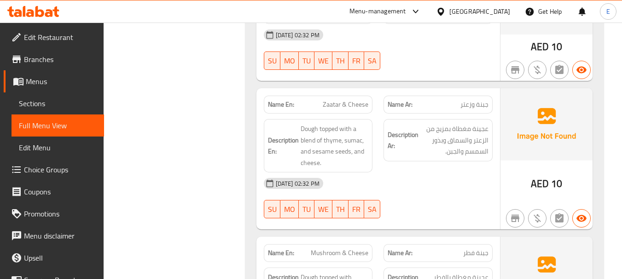
click at [354, 108] on span "Zaatar & Cheese" at bounding box center [346, 105] width 46 height 10
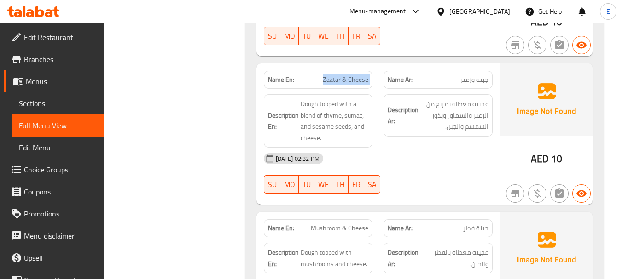
scroll to position [940, 0]
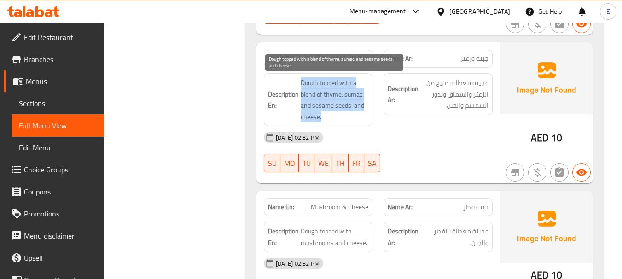
drag, startPoint x: 312, startPoint y: 82, endPoint x: 362, endPoint y: 117, distance: 61.2
click at [362, 117] on h6 "Description En: Dough topped with a blend of thyme, sumac, and sesame seeds, an…" at bounding box center [318, 99] width 101 height 45
click at [362, 117] on span "Dough topped with a blend of thyme, sumac, and sesame seeds, and cheese." at bounding box center [335, 99] width 68 height 45
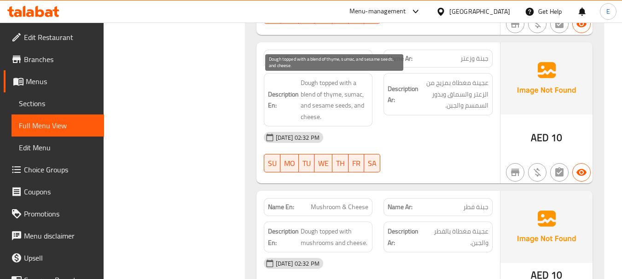
click at [362, 117] on span "Dough topped with a blend of thyme, sumac, and sesame seeds, and cheese." at bounding box center [335, 99] width 68 height 45
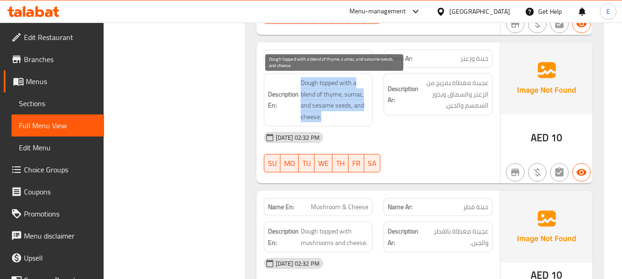
click at [362, 117] on span "Dough topped with a blend of thyme, sumac, and sesame seeds, and cheese." at bounding box center [335, 99] width 68 height 45
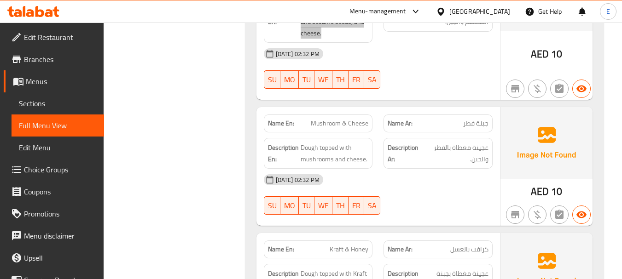
scroll to position [1032, 0]
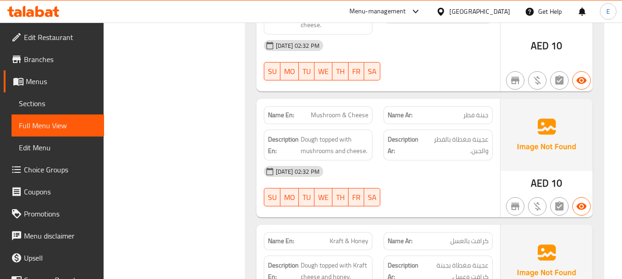
click at [328, 116] on span "Mushroom & Cheese" at bounding box center [340, 115] width 58 height 10
click at [482, 117] on span "جبنة فطر" at bounding box center [475, 115] width 25 height 10
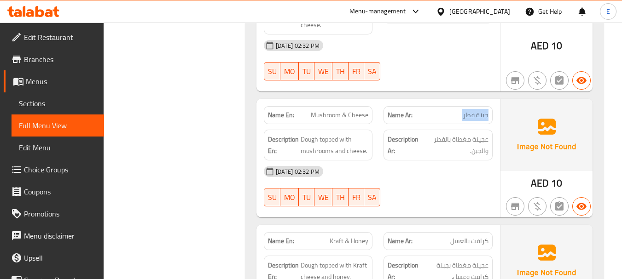
click at [482, 117] on span "جبنة فطر" at bounding box center [475, 115] width 25 height 10
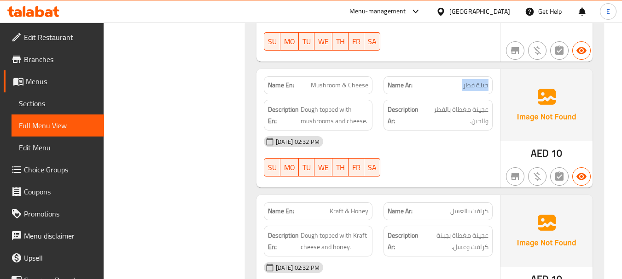
scroll to position [1078, 0]
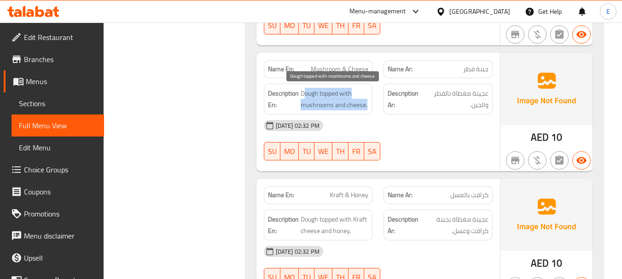
drag, startPoint x: 303, startPoint y: 93, endPoint x: 368, endPoint y: 102, distance: 65.5
click at [368, 102] on span "Dough topped with mushrooms and cheese." at bounding box center [335, 99] width 68 height 23
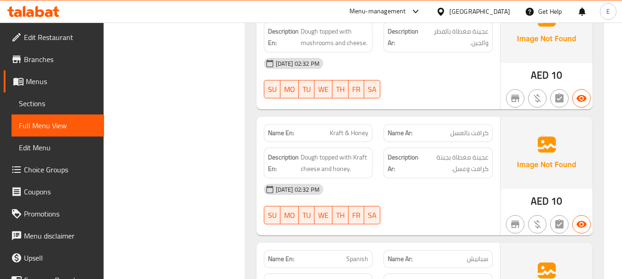
scroll to position [1124, 0]
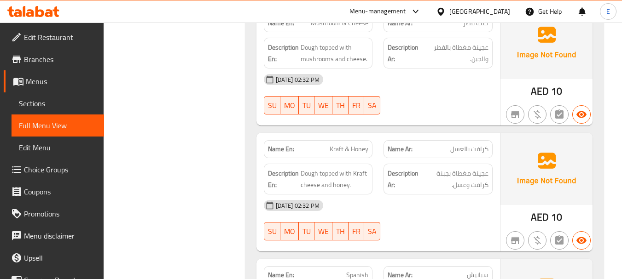
click at [457, 148] on span "كرافت بالعسل" at bounding box center [469, 150] width 38 height 10
click at [354, 149] on span "Kraft & Honey" at bounding box center [349, 150] width 39 height 10
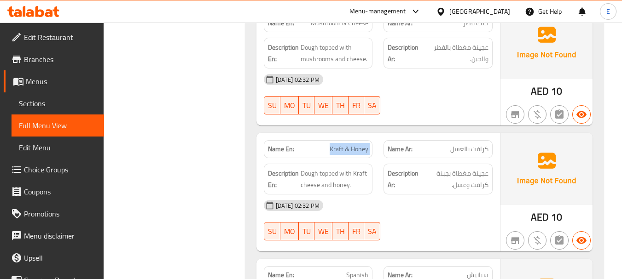
click at [354, 149] on span "Kraft & Honey" at bounding box center [349, 150] width 39 height 10
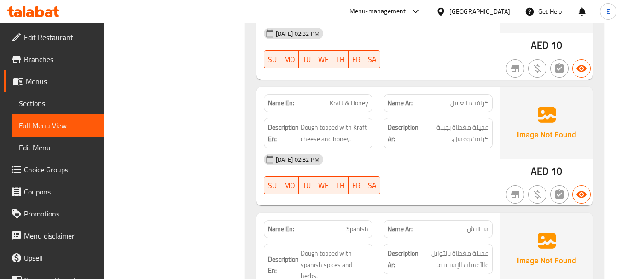
click at [544, 180] on span "AED" at bounding box center [540, 171] width 18 height 18
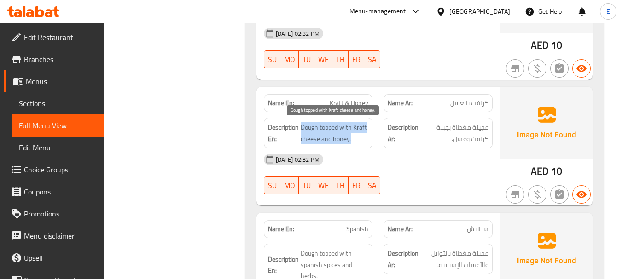
drag, startPoint x: 302, startPoint y: 126, endPoint x: 365, endPoint y: 134, distance: 63.1
click at [365, 134] on span "Dough topped with Kraft cheese and honey." at bounding box center [335, 133] width 68 height 23
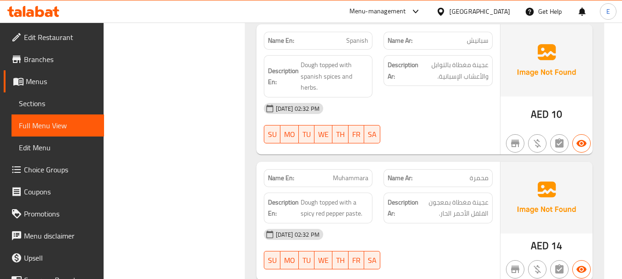
scroll to position [1309, 0]
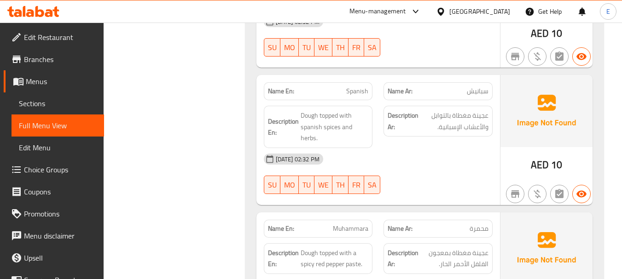
click at [540, 167] on span "AED" at bounding box center [540, 165] width 18 height 18
click at [356, 94] on span "Spanish" at bounding box center [357, 92] width 22 height 10
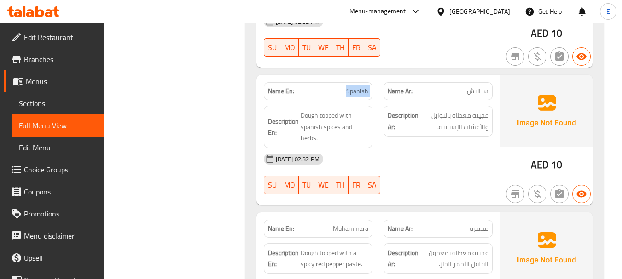
click at [356, 94] on span "Spanish" at bounding box center [357, 92] width 22 height 10
click at [418, 172] on div "10-08-2025 02:32 PM SU MO TU WE TH FR SA" at bounding box center [378, 174] width 240 height 52
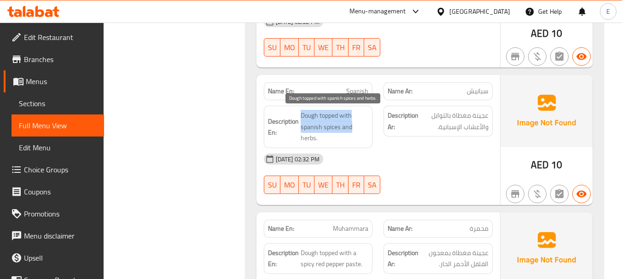
drag, startPoint x: 301, startPoint y: 114, endPoint x: 361, endPoint y: 133, distance: 62.6
click at [361, 133] on span "Dough topped with spanish spices and herbs." at bounding box center [335, 127] width 68 height 34
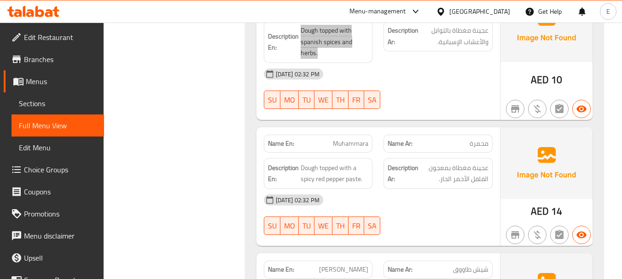
scroll to position [1401, 0]
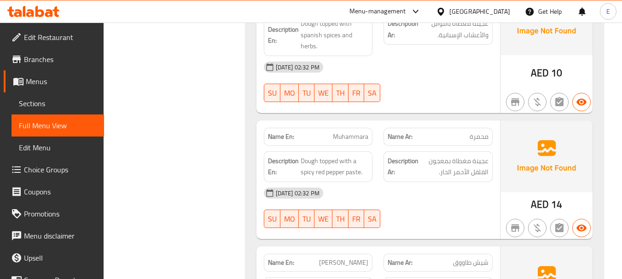
click at [547, 206] on span "AED" at bounding box center [540, 205] width 18 height 18
click at [486, 139] on span "محمرة" at bounding box center [478, 137] width 19 height 10
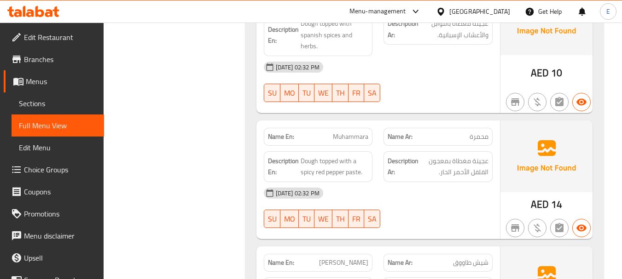
click at [345, 143] on div "Name En: Muhammara" at bounding box center [318, 137] width 109 height 18
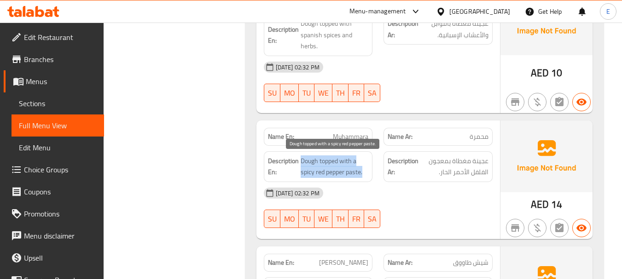
drag, startPoint x: 301, startPoint y: 158, endPoint x: 365, endPoint y: 173, distance: 64.7
click at [365, 173] on span "Dough topped with a spicy red pepper paste." at bounding box center [335, 167] width 68 height 23
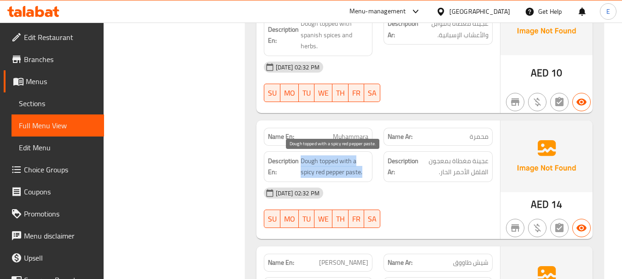
click at [365, 173] on span "Dough topped with a spicy red pepper paste." at bounding box center [335, 167] width 68 height 23
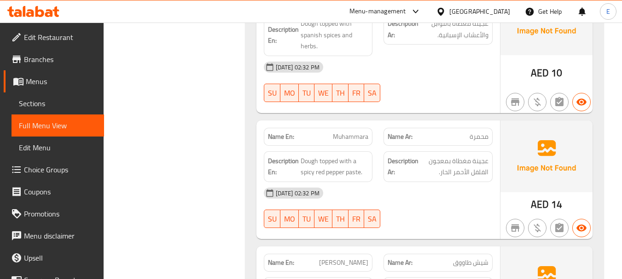
click at [449, 200] on div "[DATE] 02:32 PM" at bounding box center [378, 193] width 240 height 22
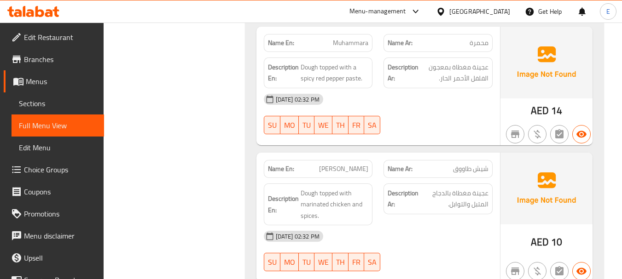
scroll to position [1539, 0]
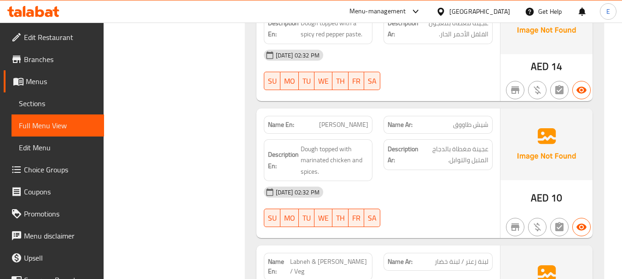
click at [480, 118] on div "Name Ar: شيش طاووق" at bounding box center [437, 125] width 109 height 18
click at [367, 123] on span "[PERSON_NAME]" at bounding box center [343, 125] width 49 height 10
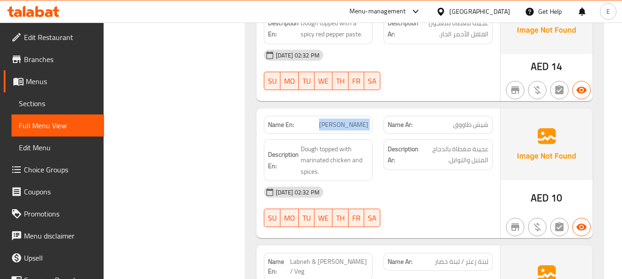
click at [367, 123] on span "[PERSON_NAME]" at bounding box center [343, 125] width 49 height 10
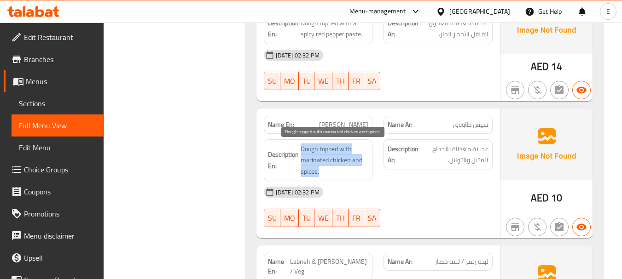
drag, startPoint x: 301, startPoint y: 150, endPoint x: 364, endPoint y: 166, distance: 65.1
click at [364, 166] on span "Dough topped with marinated chicken and spices." at bounding box center [335, 161] width 68 height 34
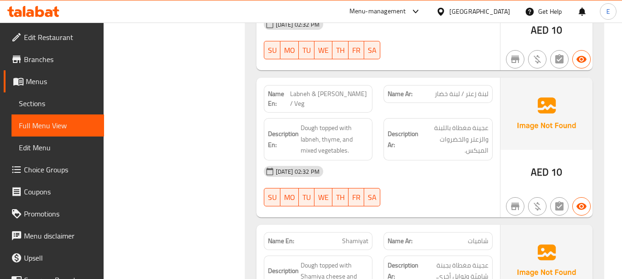
scroll to position [1723, 0]
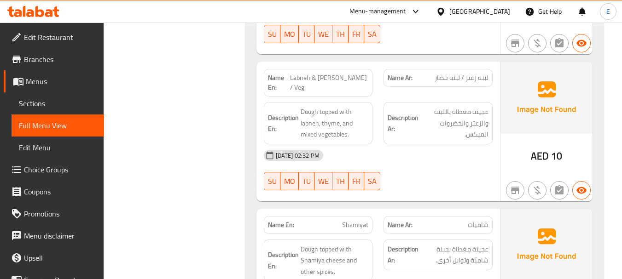
click at [536, 158] on span "AED" at bounding box center [540, 156] width 18 height 18
click at [336, 77] on span "Labneh & [PERSON_NAME] / Veg" at bounding box center [329, 82] width 78 height 19
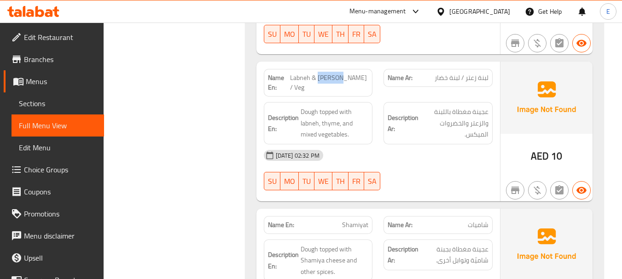
click at [336, 77] on span "Labneh & [PERSON_NAME] / Veg" at bounding box center [329, 82] width 78 height 19
click at [336, 77] on span "Labneh & Zaatar / Veg" at bounding box center [329, 82] width 78 height 19
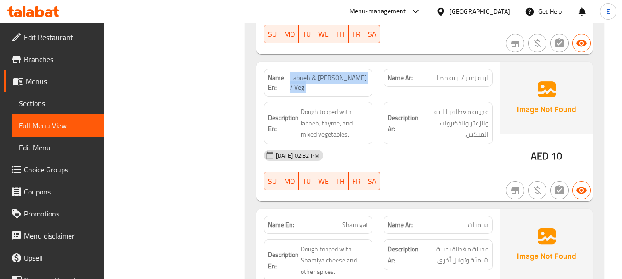
click at [336, 77] on span "Labneh & Zaatar / Veg" at bounding box center [329, 82] width 78 height 19
click at [347, 71] on div "Name En: Labneh & Zaatar / Veg" at bounding box center [318, 83] width 109 height 28
click at [406, 165] on div "10-08-2025 02:32 PM SU MO TU WE TH FR SA" at bounding box center [378, 171] width 240 height 52
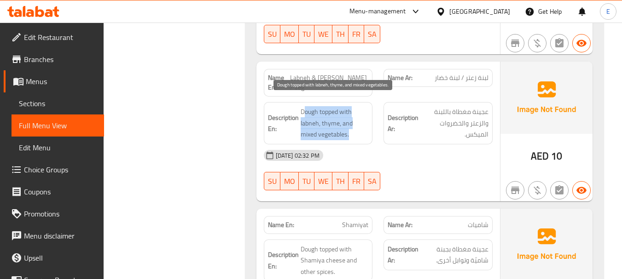
drag, startPoint x: 303, startPoint y: 98, endPoint x: 356, endPoint y: 124, distance: 59.3
click at [356, 124] on span "Dough topped with labneh, thyme, and mixed vegetables." at bounding box center [335, 123] width 68 height 34
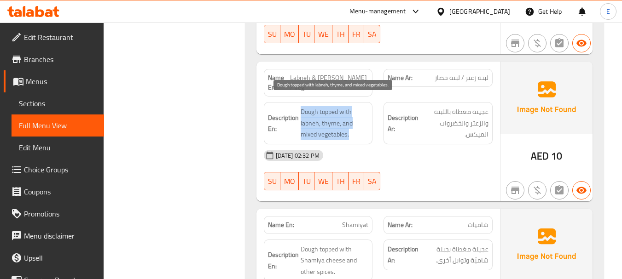
click at [356, 124] on span "Dough topped with labneh, thyme, and mixed vegetables." at bounding box center [335, 123] width 68 height 34
click at [429, 150] on div "10-08-2025 02:32 PM" at bounding box center [378, 156] width 240 height 22
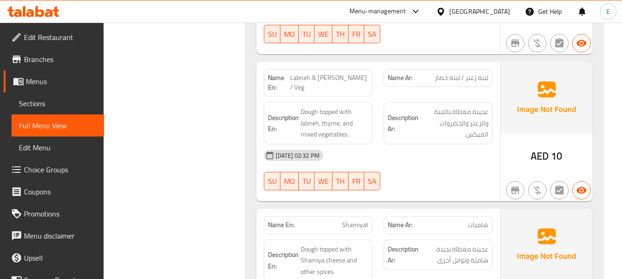
click at [360, 74] on span "Labneh & Zaatar / Veg" at bounding box center [329, 82] width 78 height 19
copy span "Labneh & Zaatar / Veg"
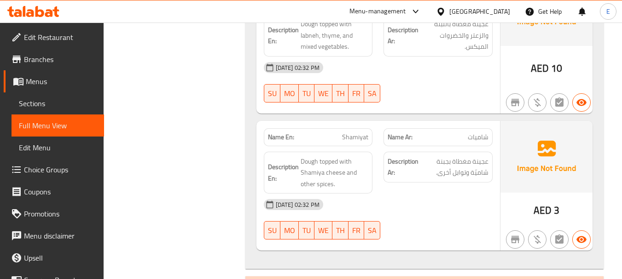
scroll to position [1861, 0]
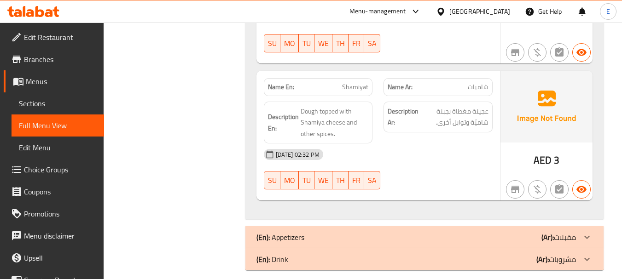
click at [484, 82] on span "شاميات" at bounding box center [478, 87] width 21 height 10
click at [364, 82] on span "Shamiyat" at bounding box center [355, 87] width 26 height 10
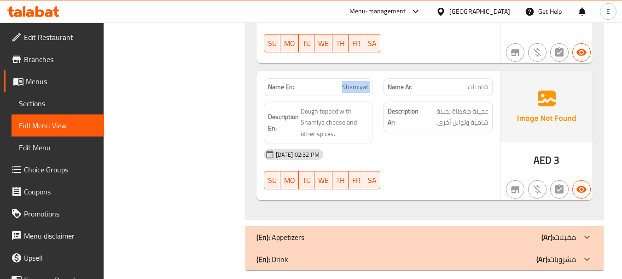
click at [363, 82] on span "Shamiyat" at bounding box center [355, 87] width 26 height 10
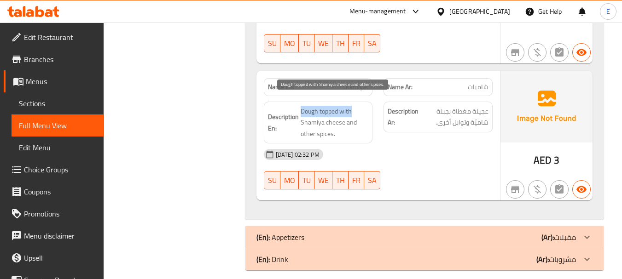
drag, startPoint x: 301, startPoint y: 95, endPoint x: 353, endPoint y: 97, distance: 52.1
click at [353, 102] on div "Description En: Dough topped with Shamiya cheese and other spices." at bounding box center [318, 123] width 109 height 42
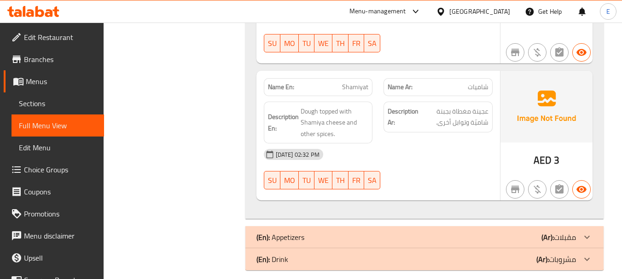
click at [429, 156] on div "10-08-2025 02:32 PM" at bounding box center [378, 155] width 240 height 22
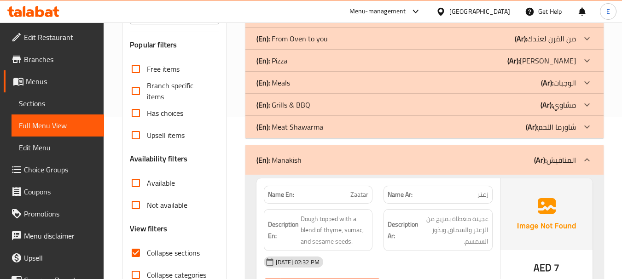
scroll to position [170, 0]
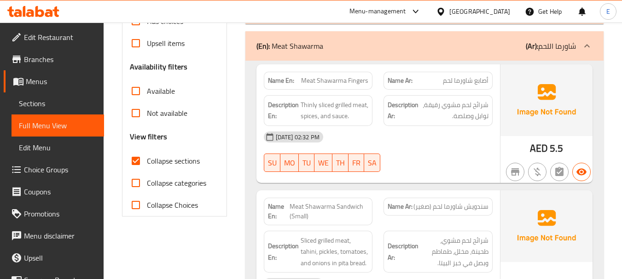
scroll to position [262, 0]
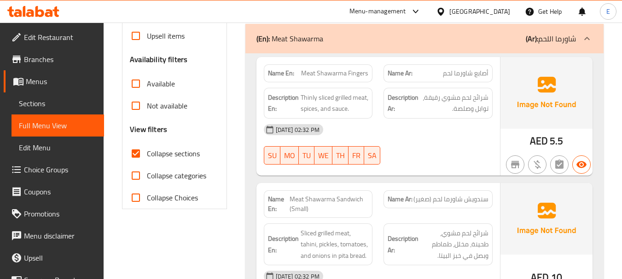
click at [329, 78] on span "Meat Shawarma Fingers" at bounding box center [334, 74] width 67 height 10
click at [462, 75] on span "أصابع شاورما لحم" at bounding box center [466, 74] width 46 height 10
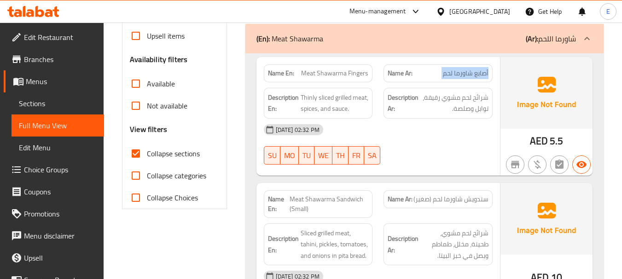
click at [462, 75] on span "أصابع شاورما لحم" at bounding box center [466, 74] width 46 height 10
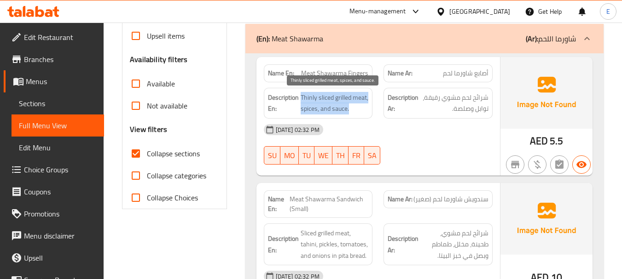
drag, startPoint x: 300, startPoint y: 97, endPoint x: 364, endPoint y: 110, distance: 65.8
click at [364, 110] on h6 "Description En: Thinly sliced grilled meat, spices, and sauce." at bounding box center [318, 103] width 101 height 23
click at [364, 110] on span "Thinly sliced grilled meat, spices, and sauce." at bounding box center [335, 103] width 68 height 23
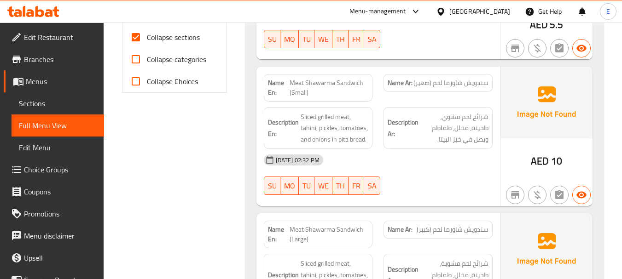
scroll to position [400, 0]
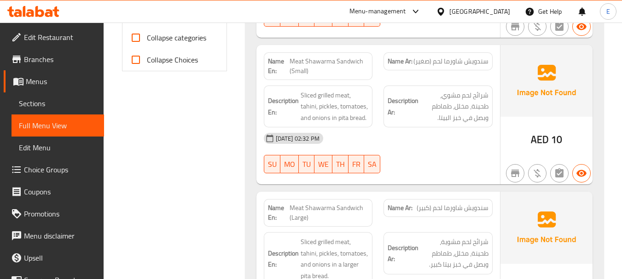
click at [477, 64] on span "سندويش شاورما لحم (صغير)" at bounding box center [450, 62] width 75 height 10
click at [335, 58] on span "Meat Shawarma Sandwich (Small)" at bounding box center [329, 66] width 79 height 19
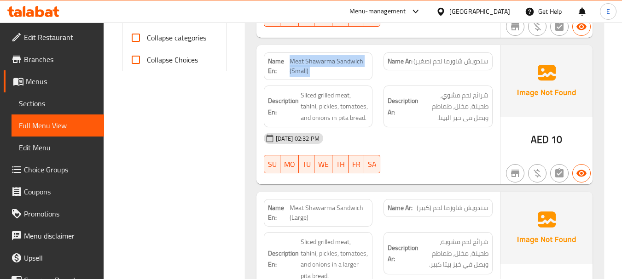
click at [334, 58] on span "Meat Shawarma Sandwich (Small)" at bounding box center [329, 66] width 79 height 19
click at [466, 66] on span "سندويش شاورما لحم (صغير)" at bounding box center [450, 62] width 75 height 10
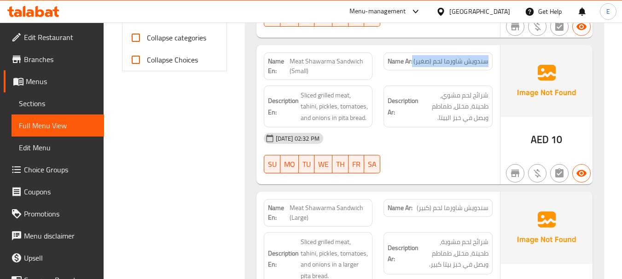
click at [466, 66] on span "سندويش شاورما لحم (صغير)" at bounding box center [450, 62] width 75 height 10
click at [377, 59] on div "Name En: Meat Shawarma Sandwich (Small)" at bounding box center [318, 66] width 120 height 39
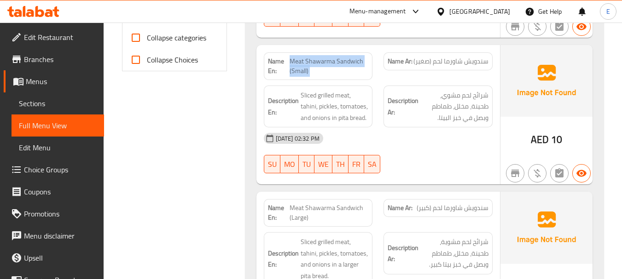
click at [377, 59] on div "Name En: Meat Shawarma Sandwich (Small)" at bounding box center [318, 66] width 120 height 39
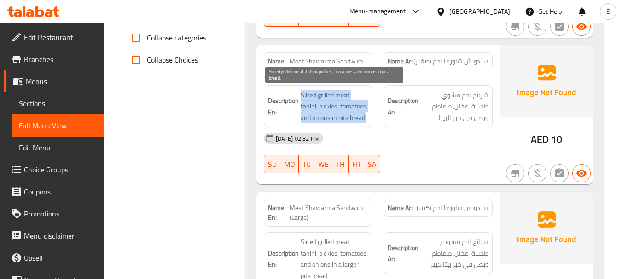
drag, startPoint x: 300, startPoint y: 95, endPoint x: 365, endPoint y: 118, distance: 69.1
click at [365, 118] on span "Sliced grilled meat, tahini, pickles, tomatoes, and onions in pita bread." at bounding box center [335, 107] width 68 height 34
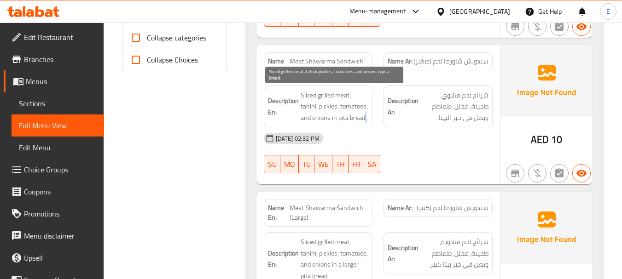
click at [365, 118] on span "Sliced grilled meat, tahini, pickles, tomatoes, and onions in pita bread." at bounding box center [335, 107] width 68 height 34
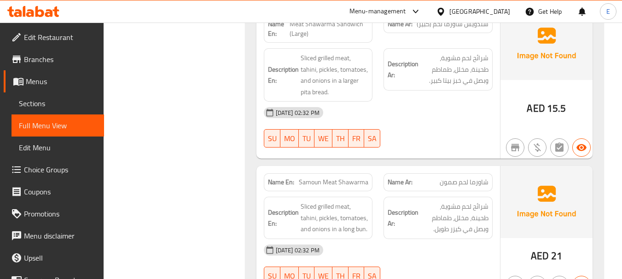
scroll to position [538, 0]
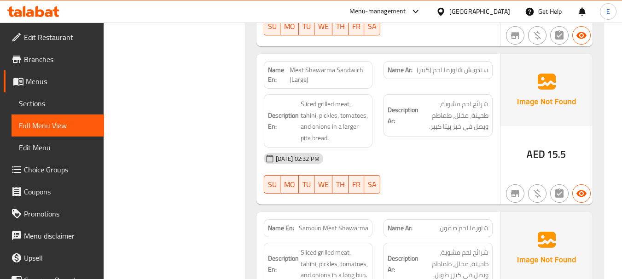
click at [467, 69] on span "سندويش شاورما لحم (كبير)" at bounding box center [453, 70] width 72 height 10
click at [318, 73] on span "Meat Shawarma Sandwich (Large)" at bounding box center [329, 74] width 79 height 19
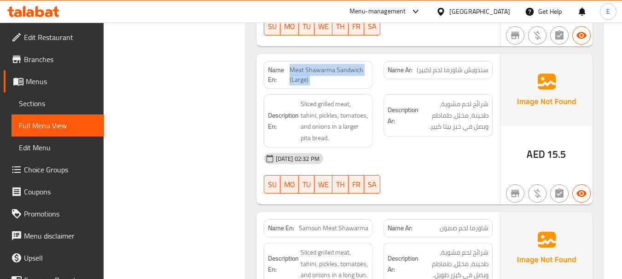
click at [318, 73] on span "Meat Shawarma Sandwich (Large)" at bounding box center [329, 74] width 79 height 19
click at [444, 174] on div "10-08-2025 02:32 PM SU MO TU WE TH FR SA" at bounding box center [378, 174] width 240 height 52
click at [336, 71] on span "Meat Shawarma Sandwich (Large)" at bounding box center [329, 74] width 79 height 19
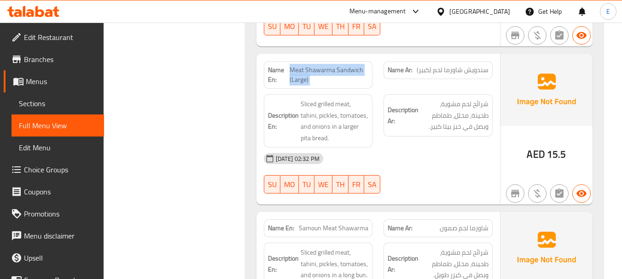
click at [336, 71] on span "Meat Shawarma Sandwich (Large)" at bounding box center [329, 74] width 79 height 19
click at [470, 69] on span "سندويش شاورما لحم (كبير)" at bounding box center [453, 70] width 72 height 10
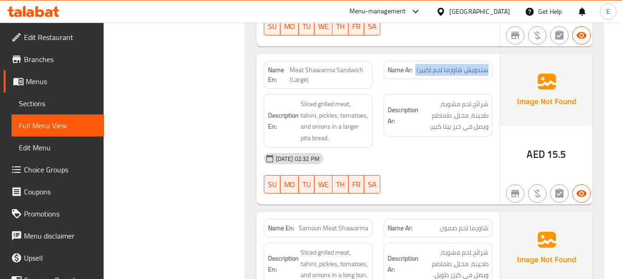
click at [470, 69] on span "سندويش شاورما لحم (كبير)" at bounding box center [453, 70] width 72 height 10
click at [447, 162] on div "10-08-2025 02:32 PM" at bounding box center [378, 159] width 240 height 22
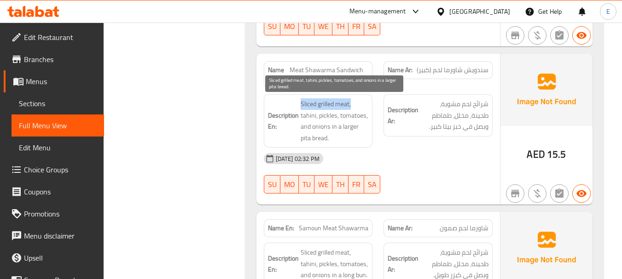
drag, startPoint x: 321, startPoint y: 103, endPoint x: 357, endPoint y: 101, distance: 35.9
click at [357, 101] on h6 "Description En: Sliced grilled meat, tahini, pickles, tomatoes, and onions in a…" at bounding box center [318, 120] width 101 height 45
click at [357, 101] on span "Sliced grilled meat, tahini, pickles, tomatoes, and onions in a larger pita bre…" at bounding box center [335, 120] width 68 height 45
click at [366, 126] on span "Sliced grilled meat, tahini, pickles, tomatoes, and onions in a larger pita bre…" at bounding box center [335, 120] width 68 height 45
drag, startPoint x: 301, startPoint y: 102, endPoint x: 362, endPoint y: 139, distance: 71.3
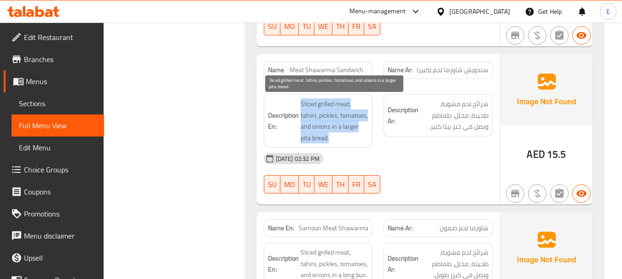
click at [362, 139] on span "Sliced grilled meat, tahini, pickles, tomatoes, and onions in a larger pita bre…" at bounding box center [335, 120] width 68 height 45
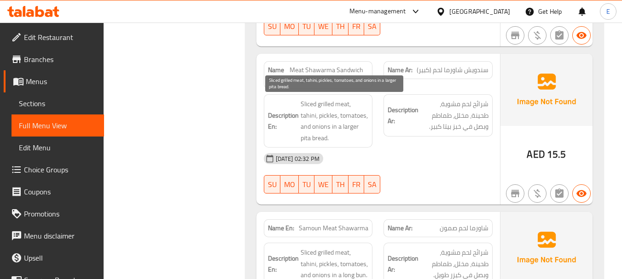
click at [362, 139] on span "Sliced grilled meat, tahini, pickles, tomatoes, and onions in a larger pita bre…" at bounding box center [335, 120] width 68 height 45
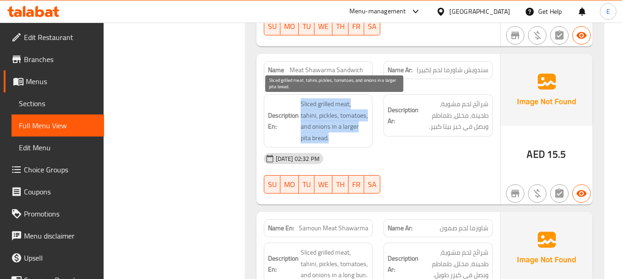
click at [362, 139] on span "Sliced grilled meat, tahini, pickles, tomatoes, and onions in a larger pita bre…" at bounding box center [335, 120] width 68 height 45
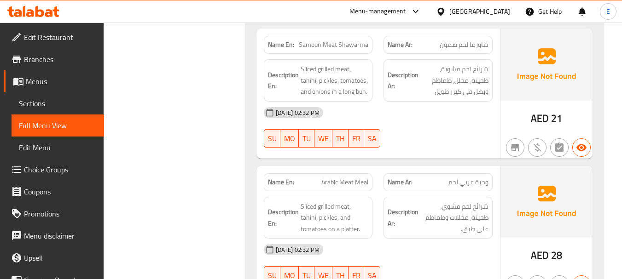
scroll to position [722, 0]
click at [465, 49] on span "شاورما لحم صمون" at bounding box center [464, 45] width 49 height 10
click at [350, 46] on span "Samoun Meat Shawarma" at bounding box center [334, 45] width 70 height 10
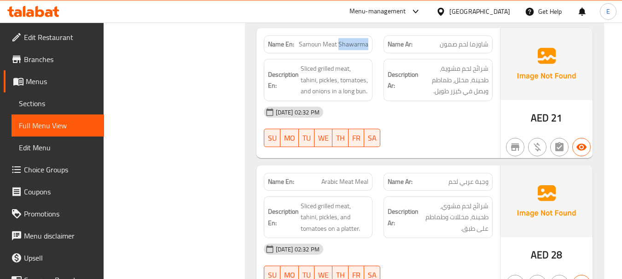
click at [350, 46] on span "Samoun Meat Shawarma" at bounding box center [334, 45] width 70 height 10
click at [466, 46] on span "شاورما لحم صمون" at bounding box center [464, 45] width 49 height 10
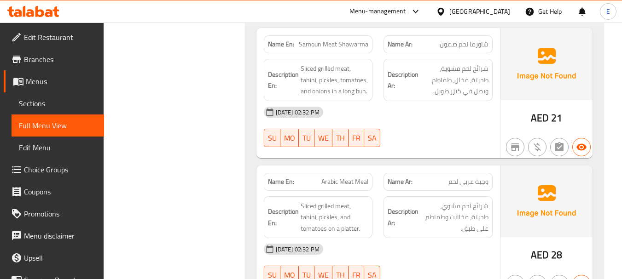
click at [358, 40] on span "Samoun Meat Shawarma" at bounding box center [334, 45] width 70 height 10
click at [427, 120] on div "10-08-2025 02:32 PM" at bounding box center [378, 112] width 240 height 22
drag, startPoint x: 301, startPoint y: 61, endPoint x: 374, endPoint y: 93, distance: 80.2
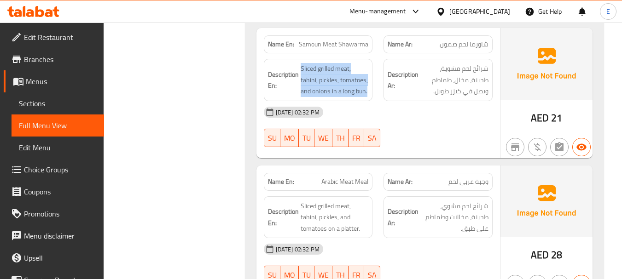
click at [374, 93] on div "Description En: Sliced grilled meat, tahini, pickles, tomatoes, and onions in a…" at bounding box center [318, 79] width 120 height 53
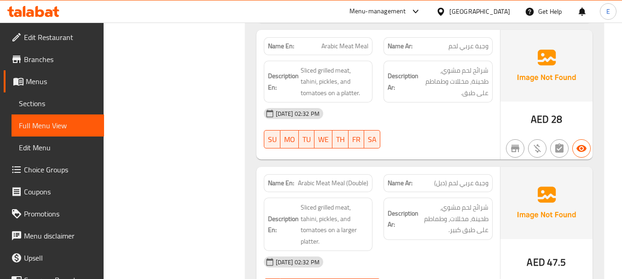
scroll to position [860, 0]
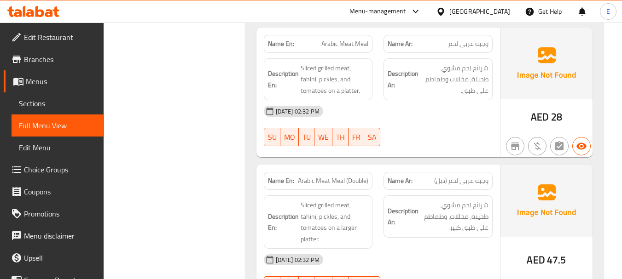
click at [474, 46] on span "وجبة عربي لحم" at bounding box center [468, 44] width 40 height 10
click at [355, 35] on div "Name En: Arabic Meat Meal" at bounding box center [318, 44] width 109 height 18
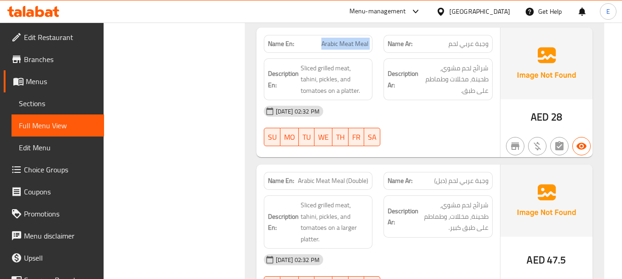
click at [355, 35] on div "Name En: Arabic Meat Meal" at bounding box center [318, 44] width 109 height 18
click at [414, 126] on div "10-08-2025 02:32 PM SU MO TU WE TH FR SA" at bounding box center [378, 126] width 240 height 52
click at [459, 41] on span "وجبة عربي لحم" at bounding box center [468, 44] width 40 height 10
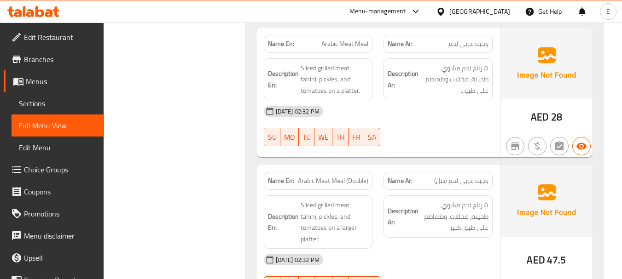
click at [361, 41] on span "Arabic Meat Meal" at bounding box center [344, 44] width 47 height 10
click at [475, 44] on span "وجبة عربي لحم" at bounding box center [468, 44] width 40 height 10
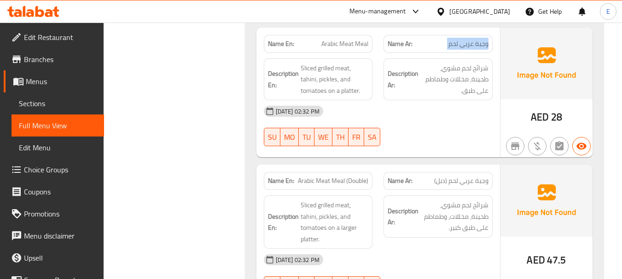
click at [475, 44] on span "وجبة عربي لحم" at bounding box center [468, 44] width 40 height 10
click at [353, 42] on span "Arabic Meat Meal" at bounding box center [344, 44] width 47 height 10
click at [462, 120] on div "10-08-2025 02:32 PM" at bounding box center [378, 111] width 240 height 22
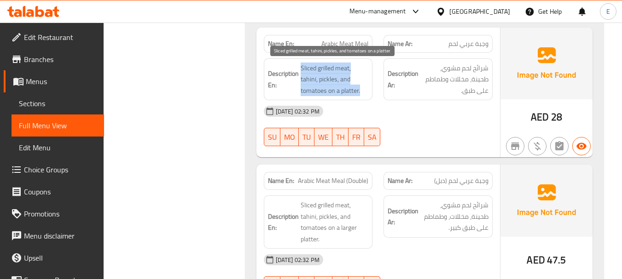
drag, startPoint x: 317, startPoint y: 62, endPoint x: 364, endPoint y: 93, distance: 56.3
click at [364, 93] on div "Description En: Sliced grilled meat, tahini, pickles, and tomatoes on a platter." at bounding box center [318, 79] width 109 height 42
click at [364, 93] on span "Sliced grilled meat, tahini, pickles, and tomatoes on a platter." at bounding box center [335, 80] width 68 height 34
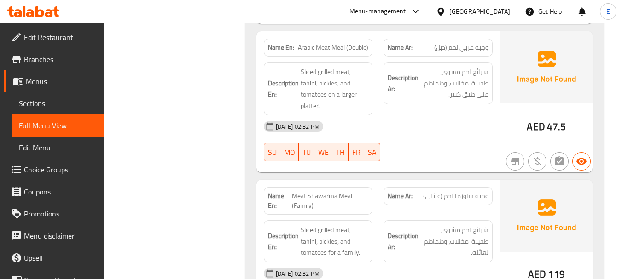
scroll to position [998, 0]
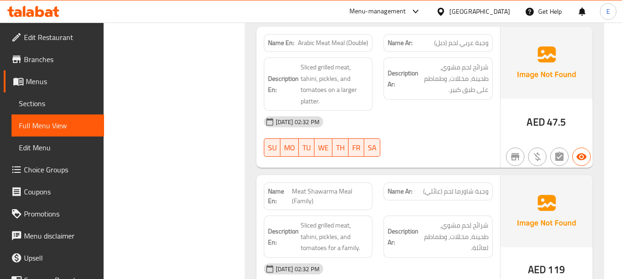
click at [477, 42] on span "وجبة عربي لحم (دبل)" at bounding box center [461, 43] width 54 height 10
click at [335, 49] on div "Name En: Arabic Meat Meal (Double)" at bounding box center [318, 43] width 109 height 18
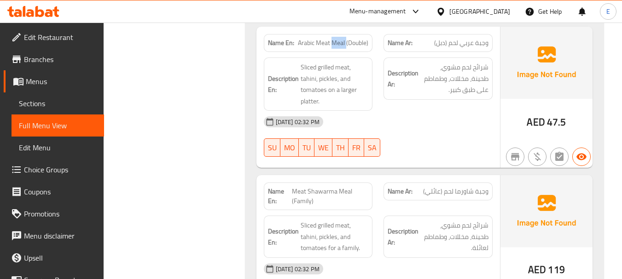
click at [335, 49] on div "Name En: Arabic Meat Meal (Double)" at bounding box center [318, 43] width 109 height 18
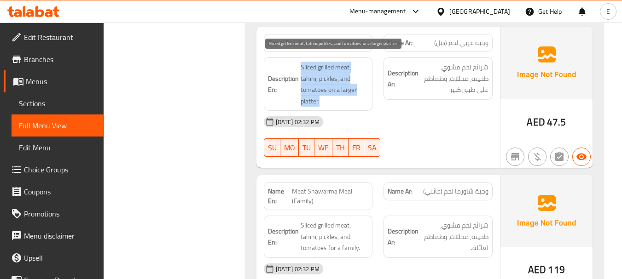
drag, startPoint x: 297, startPoint y: 64, endPoint x: 358, endPoint y: 101, distance: 71.0
click at [358, 101] on h6 "Description En: Sliced grilled meat, tahini, pickles, and tomatoes on a larger …" at bounding box center [318, 84] width 101 height 45
click at [358, 101] on span "Sliced grilled meat, tahini, pickles, and tomatoes on a larger platter." at bounding box center [335, 84] width 68 height 45
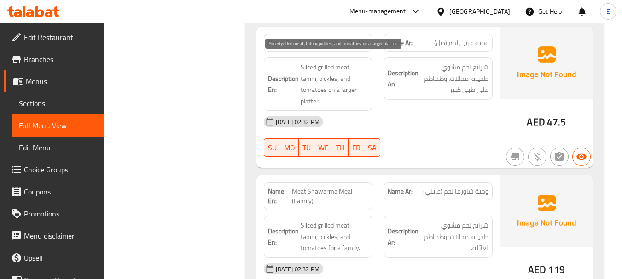
click at [358, 101] on span "Sliced grilled meat, tahini, pickles, and tomatoes on a larger platter." at bounding box center [335, 84] width 68 height 45
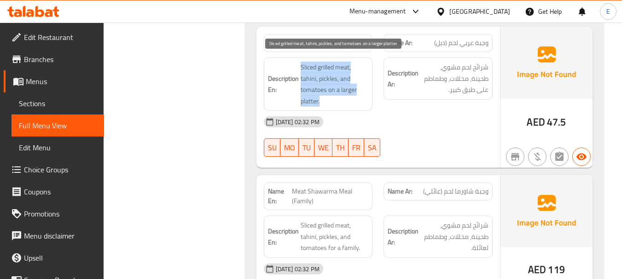
click at [358, 101] on span "Sliced grilled meat, tahini, pickles, and tomatoes on a larger platter." at bounding box center [335, 84] width 68 height 45
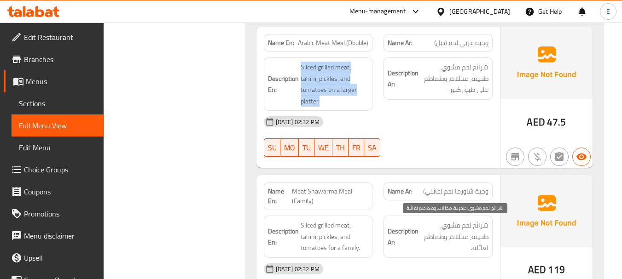
scroll to position [1136, 0]
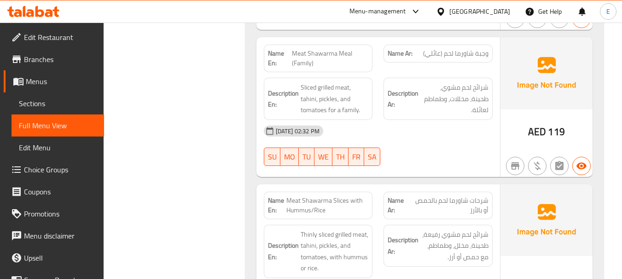
click at [479, 53] on span "وجبة شاورما لحم (عائلي)" at bounding box center [455, 54] width 65 height 10
click at [333, 49] on span "Meat Shawarma Meal (Family)" at bounding box center [330, 58] width 76 height 19
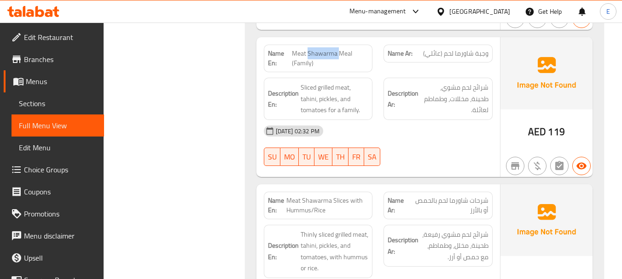
click at [333, 49] on span "Meat Shawarma Meal (Family)" at bounding box center [330, 58] width 76 height 19
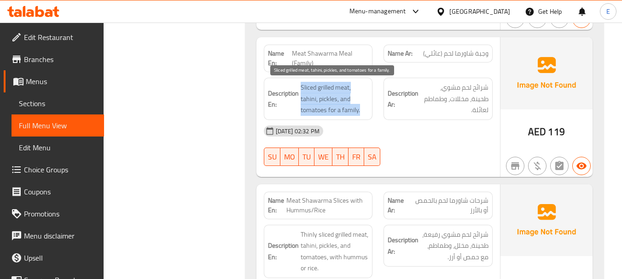
drag, startPoint x: 299, startPoint y: 81, endPoint x: 363, endPoint y: 112, distance: 70.8
click at [363, 112] on div "Description En: Sliced grilled meat, tahini, pickles, and tomatoes for a family." at bounding box center [318, 99] width 109 height 42
click at [363, 112] on span "Sliced grilled meat, tahini, pickles, and tomatoes for a family." at bounding box center [335, 99] width 68 height 34
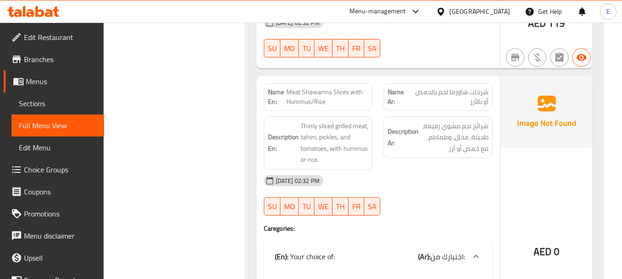
scroll to position [1274, 0]
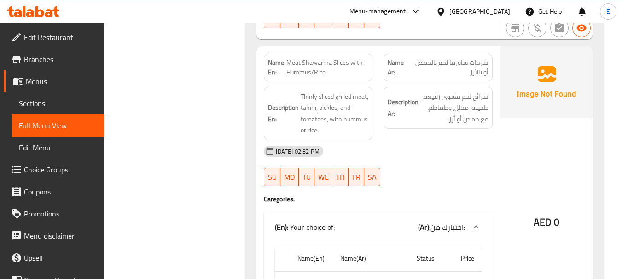
click at [474, 68] on span "شرحات شاورما لحم بالحمص أو بالأرز" at bounding box center [449, 67] width 80 height 19
drag, startPoint x: 286, startPoint y: 61, endPoint x: 363, endPoint y: 68, distance: 77.2
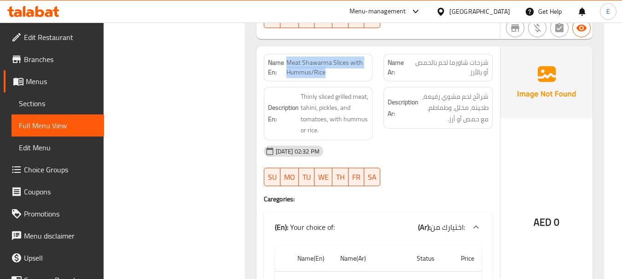
click at [363, 68] on span "Meat Shawarma Slices with Hummus/Rice" at bounding box center [327, 67] width 82 height 19
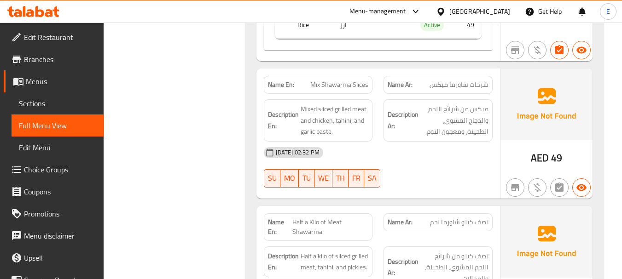
scroll to position [1597, 0]
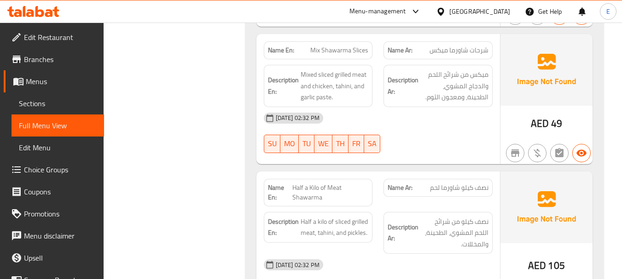
click at [456, 58] on div "Name Ar: شرحات شاورما ميكس" at bounding box center [437, 50] width 109 height 18
click at [363, 53] on span "Mix Shawarma Slices" at bounding box center [339, 51] width 58 height 10
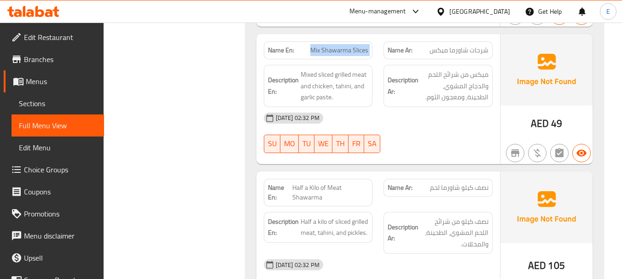
click at [363, 53] on span "Mix Shawarma Slices" at bounding box center [339, 51] width 58 height 10
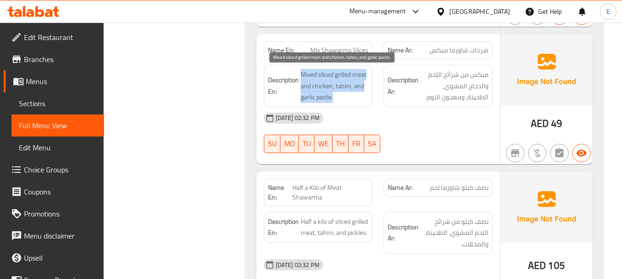
drag, startPoint x: 305, startPoint y: 70, endPoint x: 363, endPoint y: 95, distance: 63.1
click at [363, 95] on span "Mixed sliced grilled meat and chicken, tahini, and garlic paste." at bounding box center [335, 86] width 68 height 34
click at [363, 96] on span "Mixed sliced grilled meat and chicken, tahini, and garlic paste." at bounding box center [335, 86] width 68 height 34
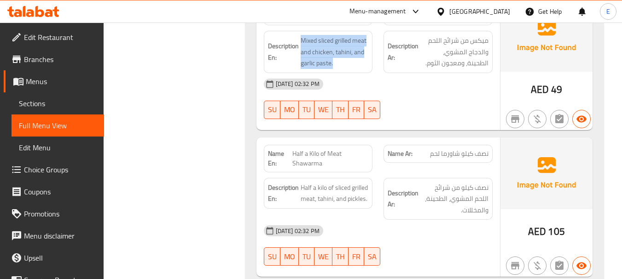
scroll to position [1735, 0]
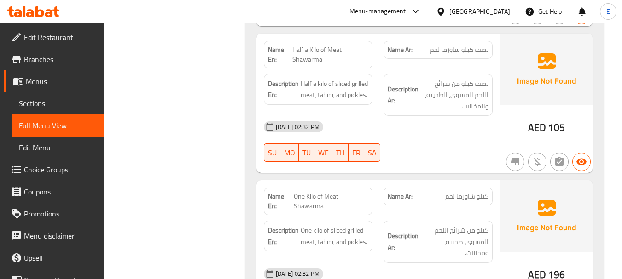
click at [469, 48] on span "نصف كيلو شاورما لحم" at bounding box center [459, 50] width 58 height 10
click at [330, 47] on span "Half a Kilo of Meat Shawarma" at bounding box center [330, 54] width 76 height 19
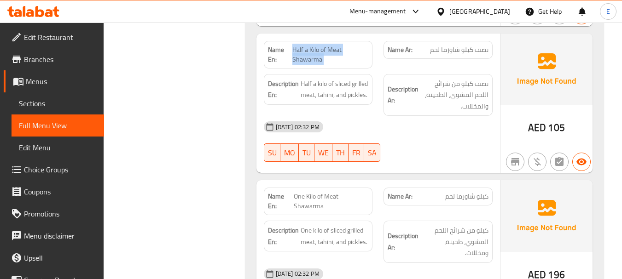
click at [330, 47] on span "Half a Kilo of Meat Shawarma" at bounding box center [330, 54] width 76 height 19
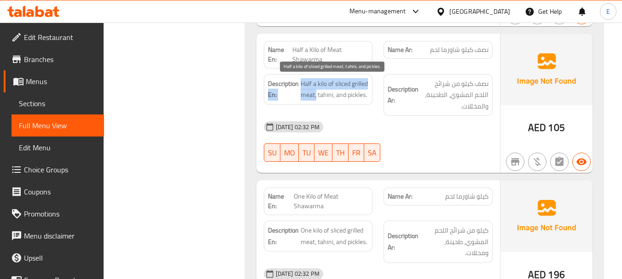
drag, startPoint x: 297, startPoint y: 81, endPoint x: 334, endPoint y: 97, distance: 40.2
click at [334, 97] on h6 "Description En: Half a kilo of sliced grilled meat, tahini, and pickles." at bounding box center [318, 89] width 101 height 23
click at [336, 97] on span "Half a kilo of sliced grilled meat, tahini, and pickles." at bounding box center [335, 89] width 68 height 23
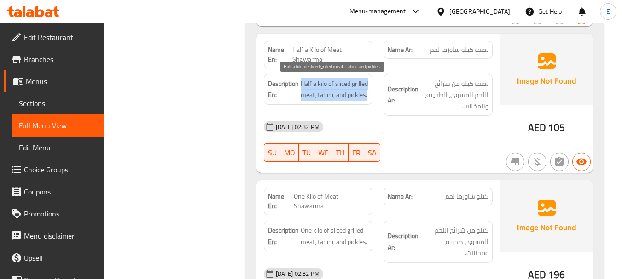
click at [336, 97] on span "Half a kilo of sliced grilled meat, tahini, and pickles." at bounding box center [335, 89] width 68 height 23
click at [353, 101] on span "Half a kilo of sliced grilled meat, tahini, and pickles." at bounding box center [335, 89] width 68 height 23
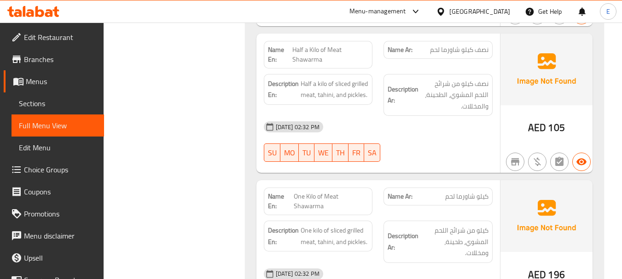
click at [466, 136] on div "10-08-2025 02:32 PM" at bounding box center [378, 127] width 240 height 22
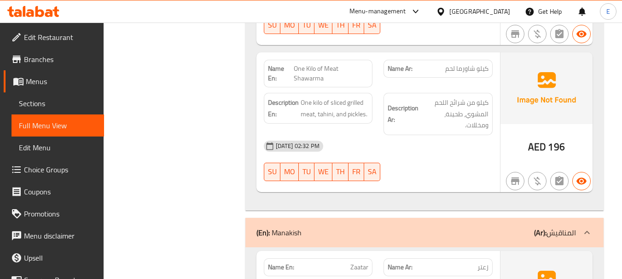
scroll to position [1873, 0]
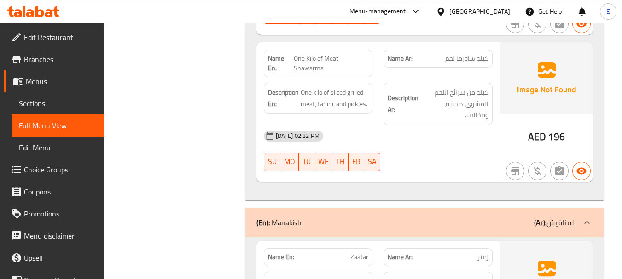
click at [463, 62] on span "كيلو شاورما لحم" at bounding box center [466, 59] width 43 height 10
click at [322, 66] on span "One Kilo of Meat Shawarma" at bounding box center [331, 63] width 75 height 19
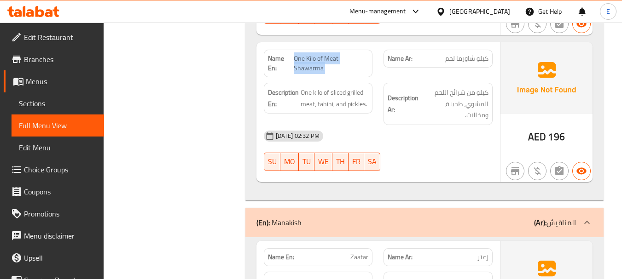
click at [322, 66] on span "One Kilo of Meat Shawarma" at bounding box center [331, 63] width 75 height 19
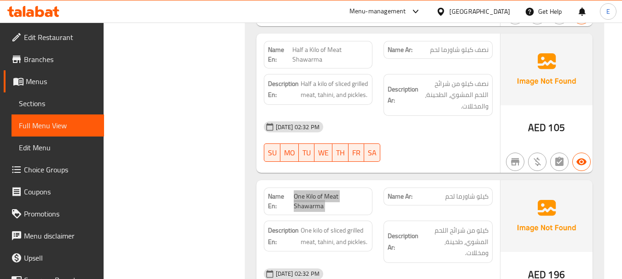
scroll to position [1781, 0]
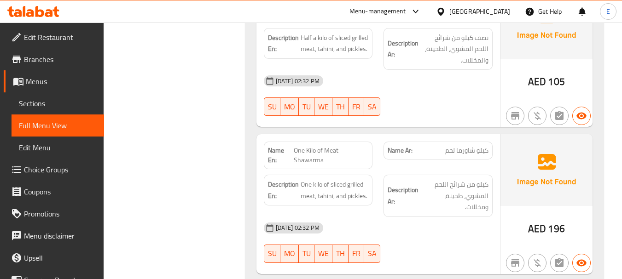
click at [481, 150] on span "كيلو شاورما لحم" at bounding box center [466, 151] width 43 height 10
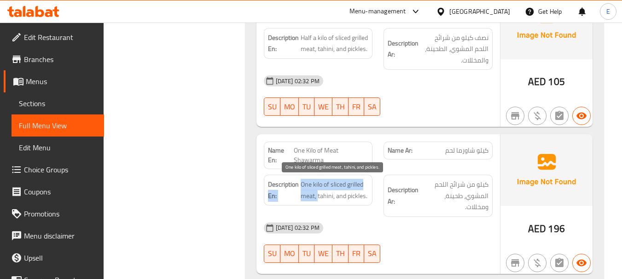
drag, startPoint x: 298, startPoint y: 184, endPoint x: 314, endPoint y: 196, distance: 20.1
click at [314, 196] on h6 "Description En: One kilo of sliced grilled meat, tahini, and pickles." at bounding box center [318, 190] width 101 height 23
click at [314, 196] on span "One kilo of sliced grilled meat, tahini, and pickles." at bounding box center [335, 190] width 68 height 23
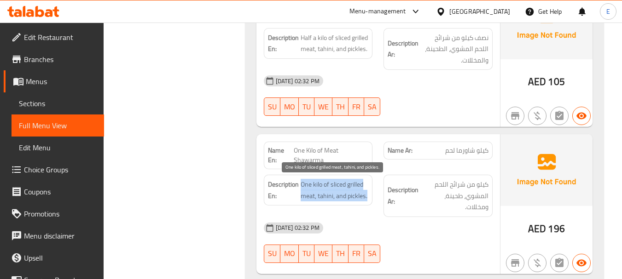
click at [314, 196] on span "One kilo of sliced grilled meat, tahini, and pickles." at bounding box center [335, 190] width 68 height 23
click at [328, 193] on span "One kilo of sliced grilled meat, tahini, and pickles." at bounding box center [335, 190] width 68 height 23
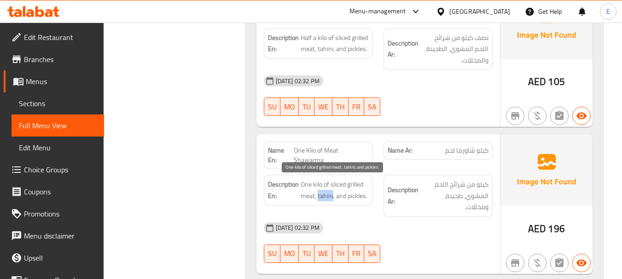
click at [328, 193] on span "One kilo of sliced grilled meat, tahini, and pickles." at bounding box center [335, 190] width 68 height 23
click at [210, 109] on div "Filter Branches Branches Popular filters Free items Branch specific items Has c…" at bounding box center [177, 234] width 123 height 3792
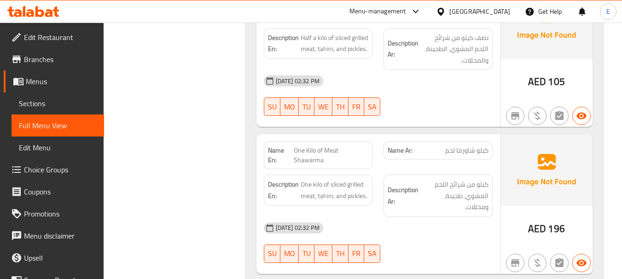
click at [121, 87] on div "Filter Branches Branches Popular filters Free items Branch specific items Has c…" at bounding box center [177, 234] width 123 height 3792
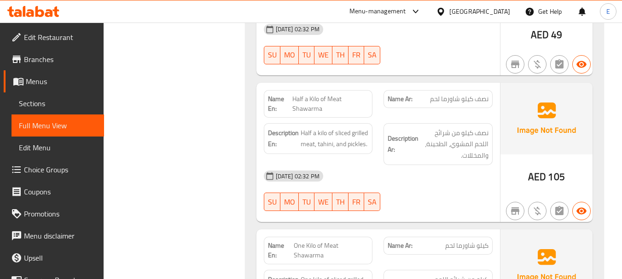
scroll to position [1597, 0]
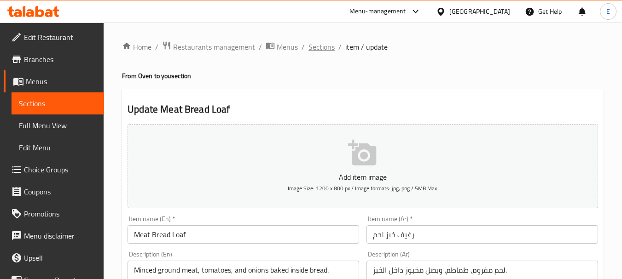
click at [321, 46] on span "Sections" at bounding box center [321, 46] width 26 height 11
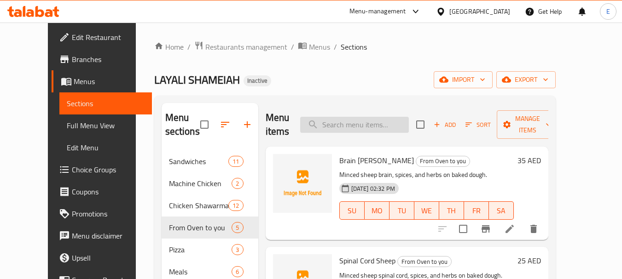
click at [352, 127] on input "search" at bounding box center [354, 125] width 109 height 16
paste input "Labneh & [PERSON_NAME] / Veg"
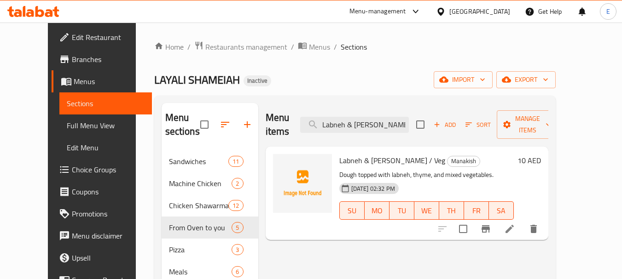
type input "Labneh & [PERSON_NAME] / Veg"
click at [522, 221] on li at bounding box center [510, 229] width 26 height 17
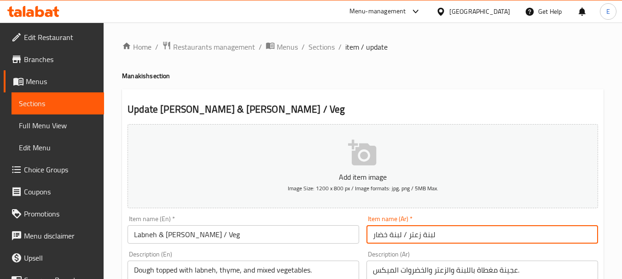
drag, startPoint x: 389, startPoint y: 236, endPoint x: 402, endPoint y: 237, distance: 13.0
click at [402, 237] on input "لبنة زعتر / لبنة خضار" at bounding box center [482, 235] width 232 height 18
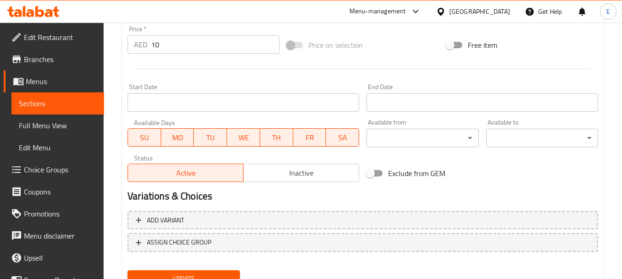
scroll to position [371, 0]
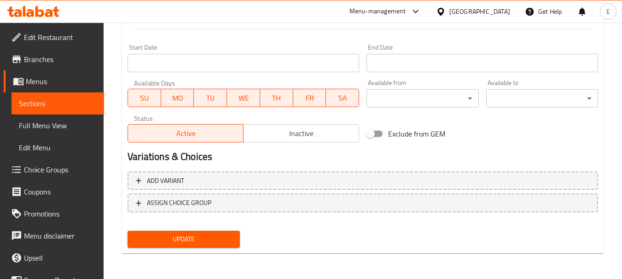
type input "لبنة زعتر / خضار"
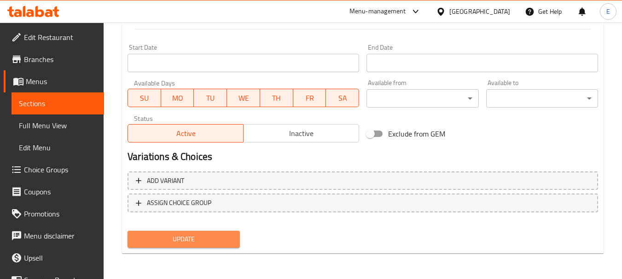
click at [233, 236] on button "Update" at bounding box center [183, 239] width 112 height 17
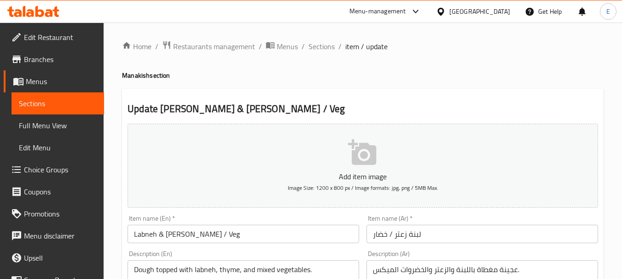
scroll to position [0, 0]
click at [325, 52] on span "Sections" at bounding box center [321, 46] width 26 height 11
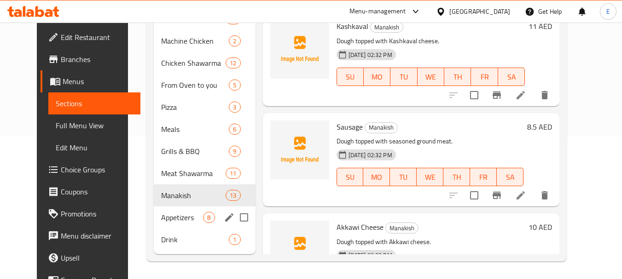
scroll to position [144, 0]
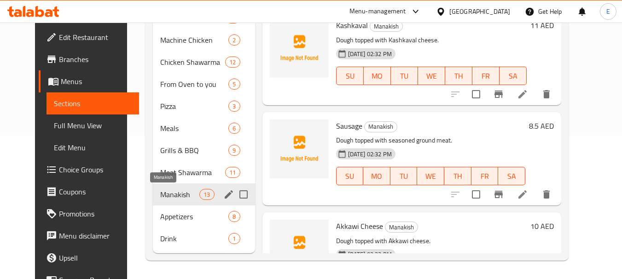
click at [173, 198] on span "Manakish" at bounding box center [179, 194] width 39 height 11
click at [223, 196] on icon "edit" at bounding box center [228, 194] width 11 height 11
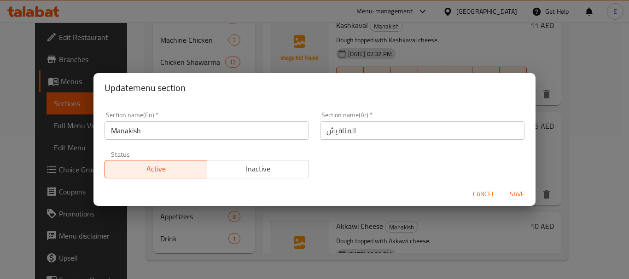
click at [233, 253] on div "Update menu section Section name(En)   * Manakish Section name(En) * Section na…" at bounding box center [314, 139] width 629 height 279
click at [517, 190] on span "Save" at bounding box center [517, 195] width 22 height 12
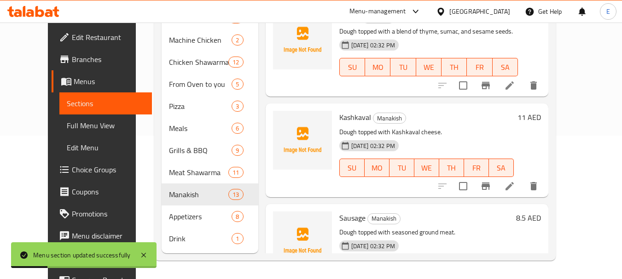
scroll to position [0, 0]
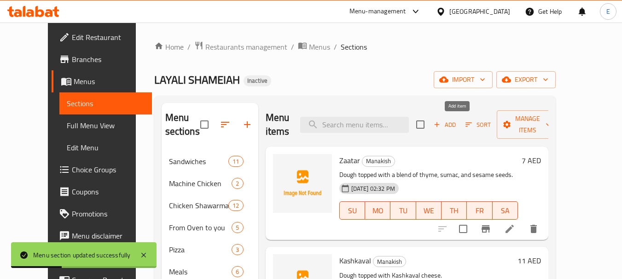
click at [457, 128] on span "Add" at bounding box center [444, 125] width 25 height 11
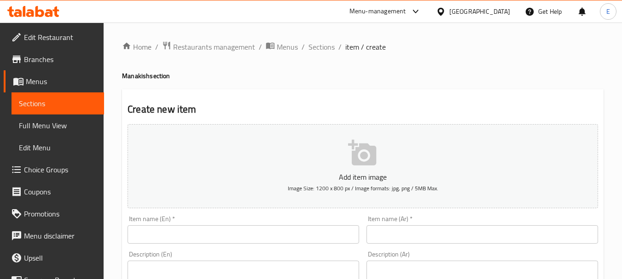
click at [274, 235] on input "text" at bounding box center [243, 235] width 232 height 18
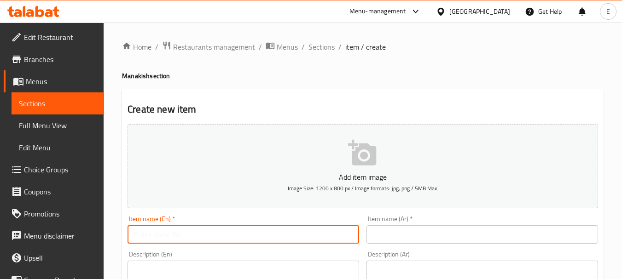
paste input "Mortadella"
type input "Mortadella and cheese"
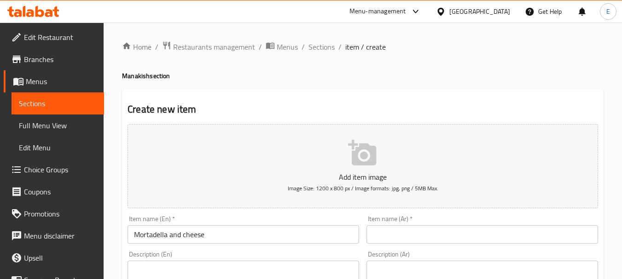
click at [501, 237] on input "text" at bounding box center [482, 235] width 232 height 18
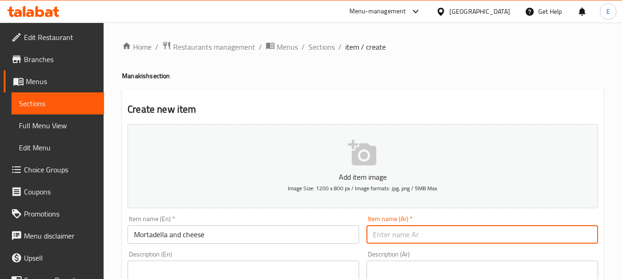
paste input "مرتديلا‎"
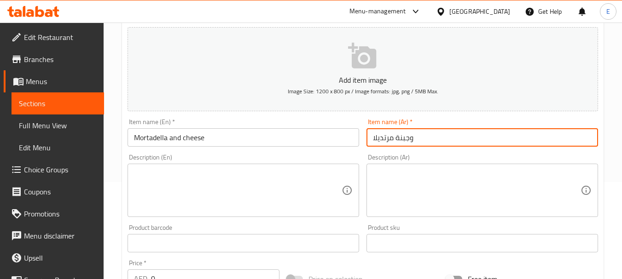
scroll to position [138, 0]
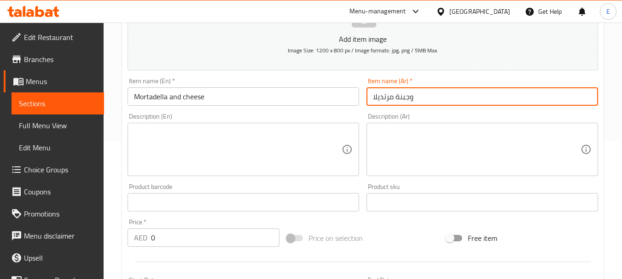
type input "مرتديلا‎ وجبنة"
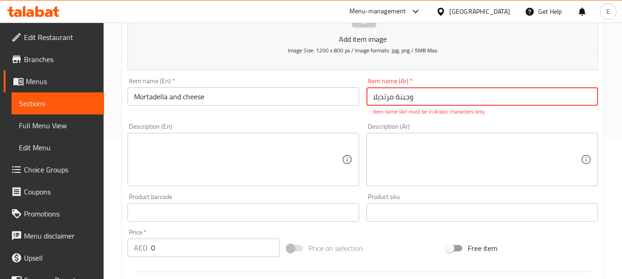
click at [179, 251] on input "0" at bounding box center [215, 248] width 128 height 18
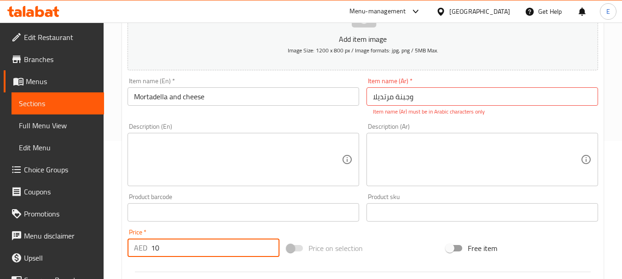
type input "10"
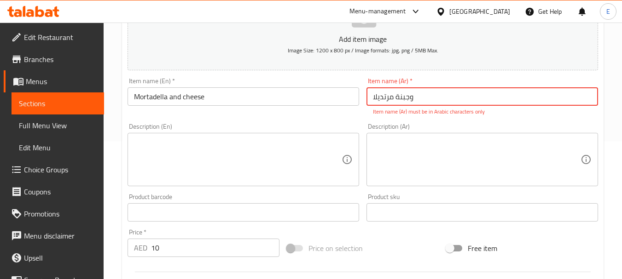
drag, startPoint x: 408, startPoint y: 96, endPoint x: 414, endPoint y: 95, distance: 6.6
click at [414, 95] on input "مرتديلا‎ وجبنة" at bounding box center [482, 96] width 232 height 18
drag, startPoint x: 411, startPoint y: 95, endPoint x: 417, endPoint y: 95, distance: 6.4
click at [417, 95] on input "مرتديلا‎ وجبنة" at bounding box center [482, 96] width 232 height 18
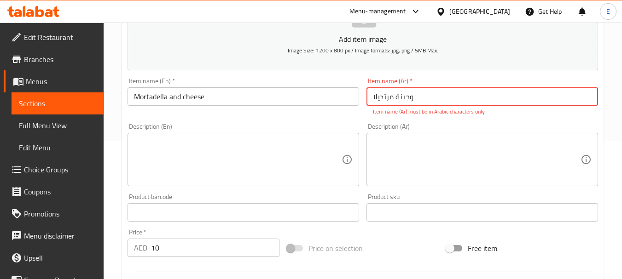
click at [412, 97] on input "مرتديلا‎ وجبنة" at bounding box center [482, 96] width 232 height 18
type input "مرتديلا وجبنة"
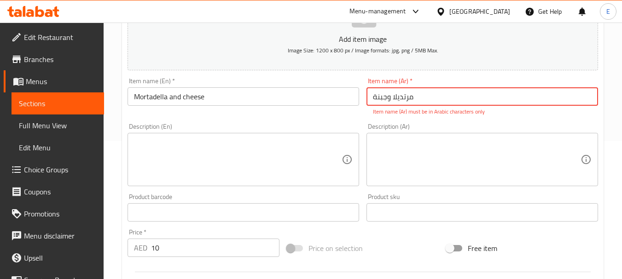
click at [424, 168] on textarea at bounding box center [477, 160] width 208 height 44
click at [408, 101] on input "مرتديلا وجبنة" at bounding box center [482, 96] width 232 height 18
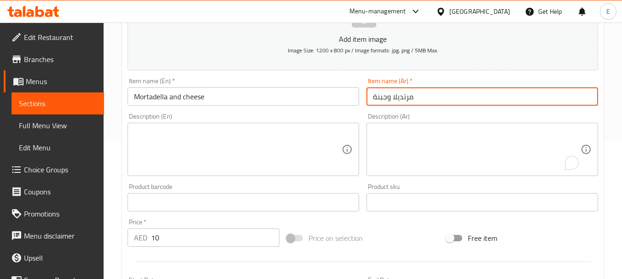
click at [408, 101] on input "مرتديلا وجبنة" at bounding box center [482, 96] width 232 height 18
click at [421, 151] on textarea "To enrich screen reader interactions, please activate Accessibility in Grammarl…" at bounding box center [477, 150] width 208 height 44
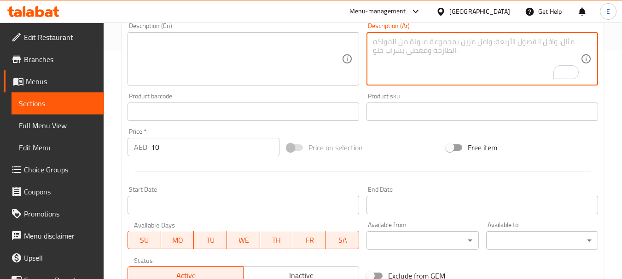
scroll to position [230, 0]
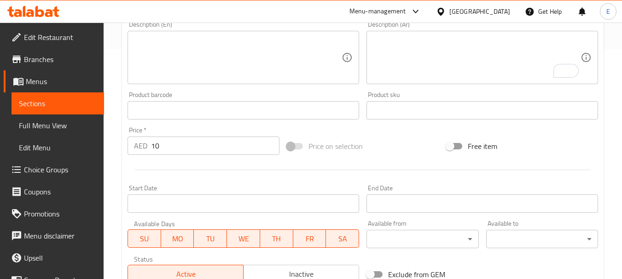
click at [188, 46] on textarea at bounding box center [238, 58] width 208 height 44
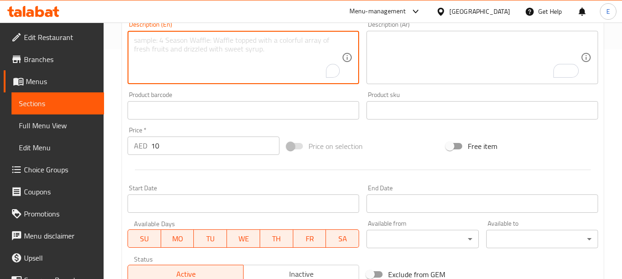
paste textarea "Dough topped with seasoned meat and cheese."
type textarea "Dough topped with seasoned meat and cheese."
click at [269, 42] on textarea "Dough topped with seasoned meat and cheese." at bounding box center [238, 58] width 208 height 44
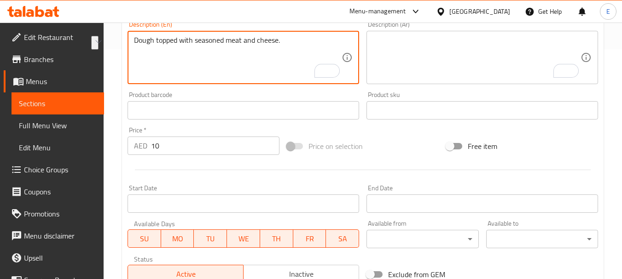
click at [399, 53] on textarea "To enrich screen reader interactions, please activate Accessibility in Grammarl…" at bounding box center [477, 58] width 208 height 44
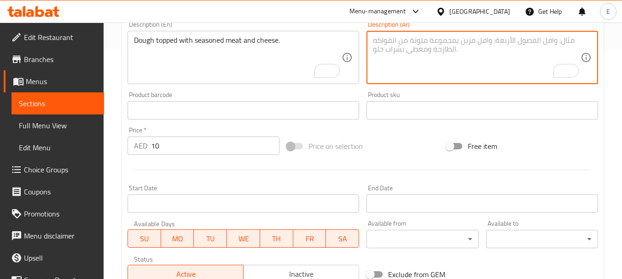
paste textarea "عجينة مغطاة باللحم المتبل والجبن."
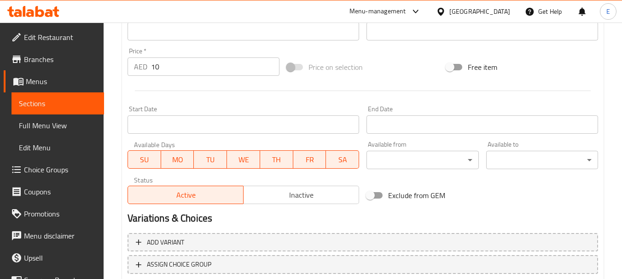
scroll to position [371, 0]
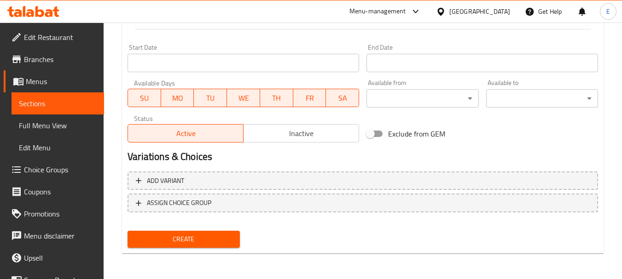
type textarea "عجينة مغطاة باللحم المتبل والجبن."
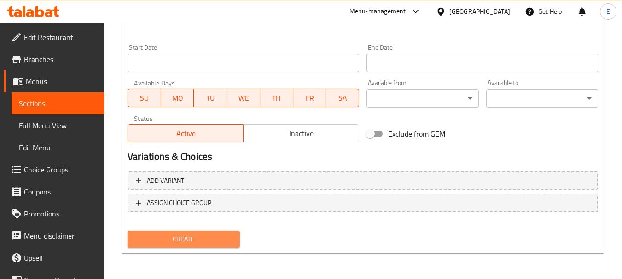
click at [192, 243] on span "Create" at bounding box center [183, 240] width 97 height 12
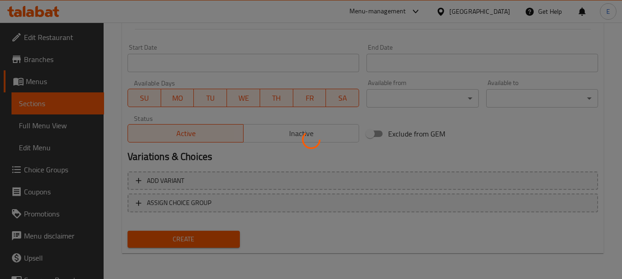
type input "0"
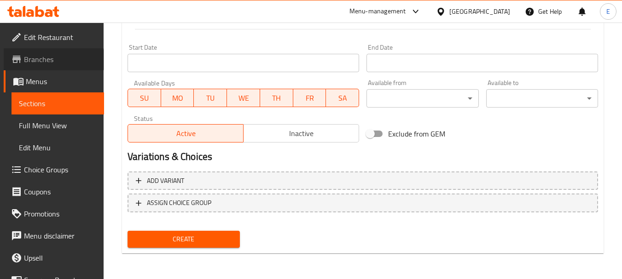
click at [53, 60] on span "Branches" at bounding box center [60, 59] width 73 height 11
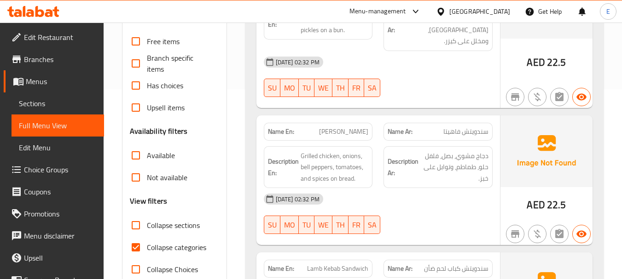
scroll to position [276, 0]
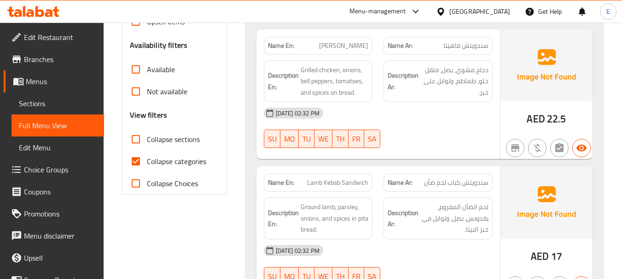
click at [138, 158] on input "Collapse categories" at bounding box center [136, 162] width 22 height 22
checkbox input "false"
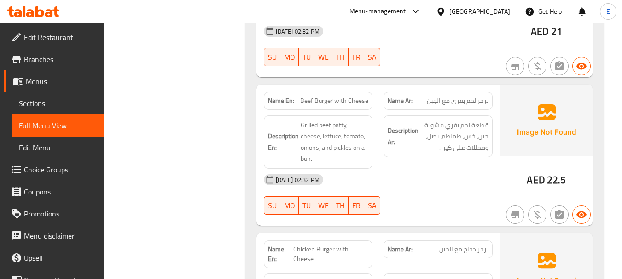
scroll to position [782, 0]
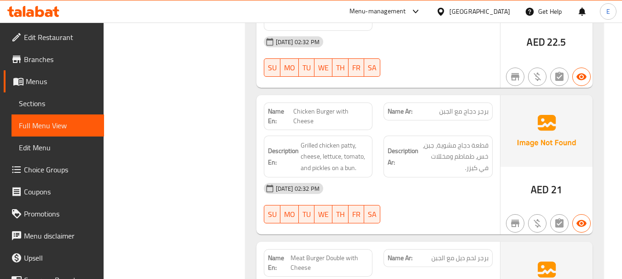
click at [313, 107] on span "Chicken Burger with Cheese" at bounding box center [330, 116] width 75 height 19
click at [460, 107] on span "برجر دجاج مع الجبن" at bounding box center [463, 112] width 49 height 10
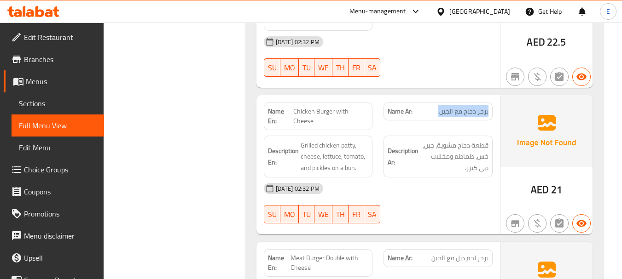
click at [460, 107] on span "برجر دجاج مع الجبن" at bounding box center [463, 112] width 49 height 10
click at [258, 130] on div "Description En: Grilled chicken patty, cheese, lettuce, tomato, and pickles on …" at bounding box center [318, 156] width 120 height 53
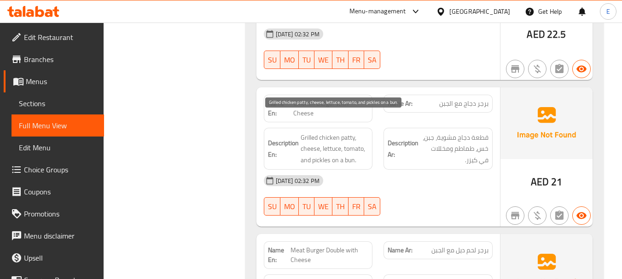
scroll to position [921, 0]
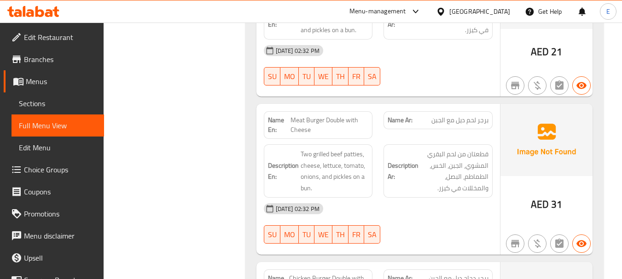
click at [477, 216] on div "[DATE] 02:32 PM SU MO TU WE TH FR SA" at bounding box center [378, 224] width 240 height 52
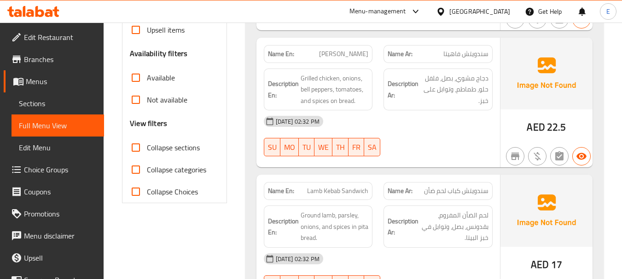
scroll to position [276, 0]
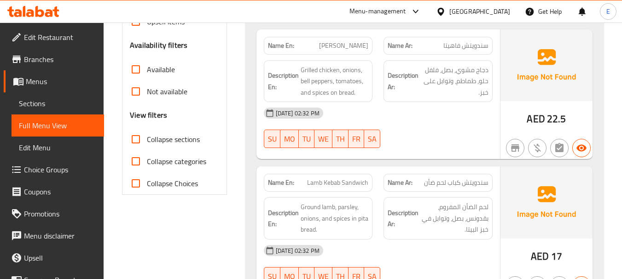
click at [136, 140] on input "Collapse sections" at bounding box center [136, 139] width 22 height 22
checkbox input "true"
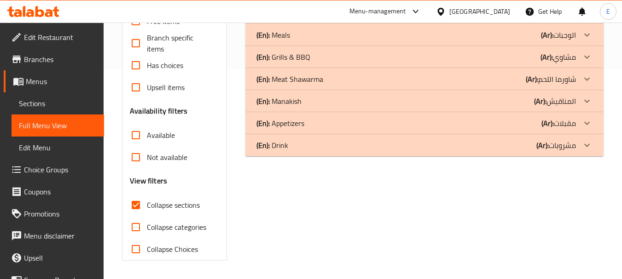
scroll to position [210, 0]
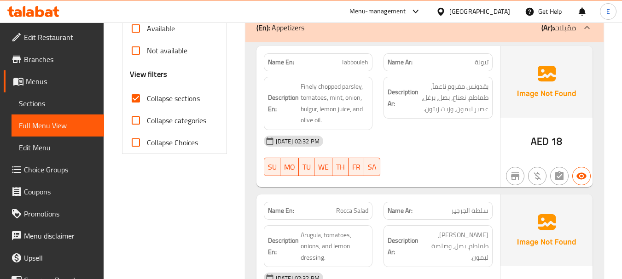
scroll to position [348, 0]
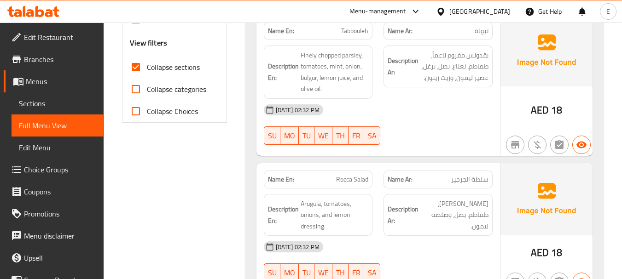
click at [551, 110] on span "18" at bounding box center [556, 110] width 11 height 18
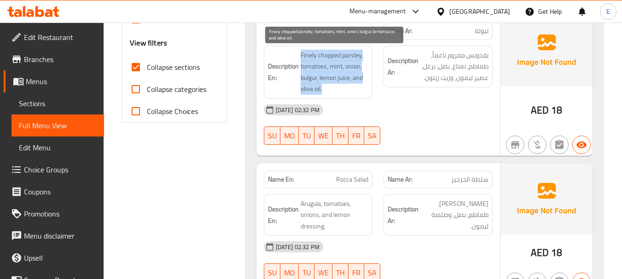
drag, startPoint x: 301, startPoint y: 50, endPoint x: 362, endPoint y: 87, distance: 71.8
click at [362, 87] on span "Finely chopped parsley, tomatoes, mint, onion, bulgur, lemon juice, and olive o…" at bounding box center [335, 72] width 68 height 45
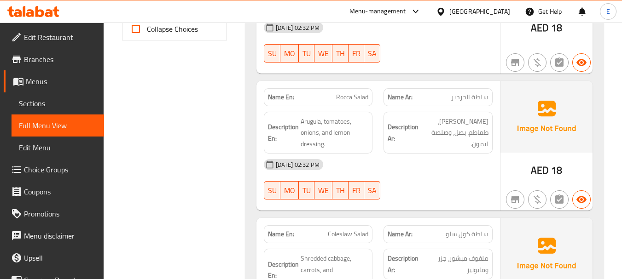
scroll to position [440, 0]
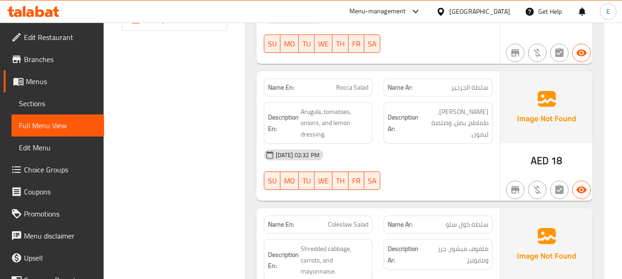
click at [475, 91] on span "سلطة الجرجير" at bounding box center [469, 88] width 37 height 10
click at [343, 86] on span "Rocca Salad" at bounding box center [352, 88] width 32 height 10
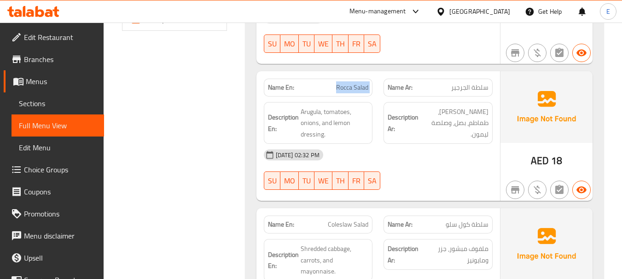
click at [343, 86] on span "Rocca Salad" at bounding box center [352, 88] width 32 height 10
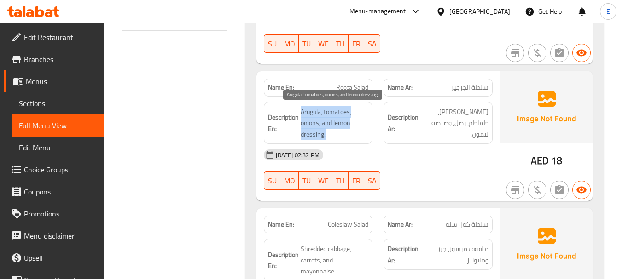
drag, startPoint x: 298, startPoint y: 106, endPoint x: 362, endPoint y: 132, distance: 69.6
click at [362, 132] on h6 "Description En: Arugula, tomatoes, onions, and lemon dressing." at bounding box center [318, 123] width 101 height 34
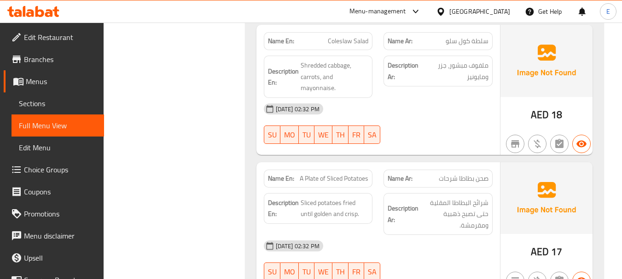
scroll to position [625, 0]
click at [479, 40] on span "سلطة كول سلو" at bounding box center [467, 41] width 43 height 10
click at [342, 37] on span "Coleslaw Salad" at bounding box center [348, 41] width 41 height 10
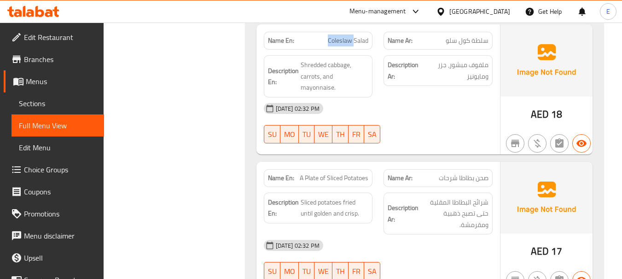
click at [342, 37] on span "Coleslaw Salad" at bounding box center [348, 41] width 41 height 10
drag, startPoint x: 302, startPoint y: 64, endPoint x: 373, endPoint y: 77, distance: 72.1
click at [373, 77] on div "Description En: Shredded cabbage, carrots, and mayonnaise." at bounding box center [318, 76] width 120 height 53
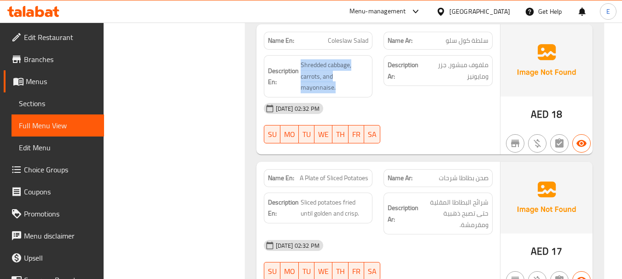
click at [373, 77] on div "Description En: Shredded cabbage, carrots, and mayonnaise." at bounding box center [318, 76] width 120 height 53
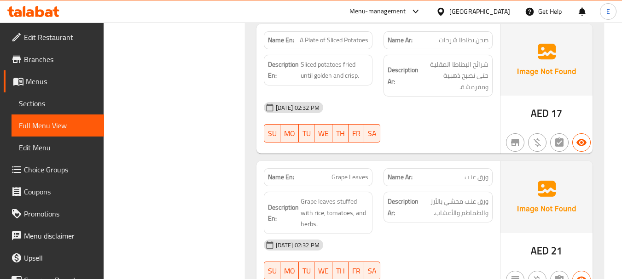
scroll to position [717, 0]
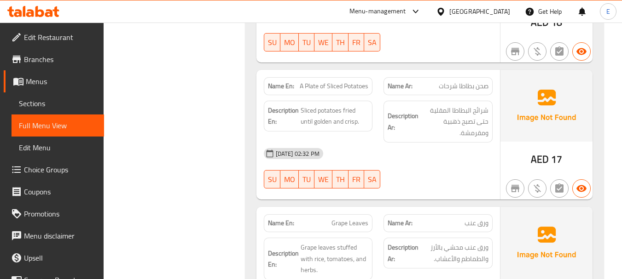
click at [484, 81] on span "صحن بطاطا شرحات" at bounding box center [464, 86] width 50 height 10
click at [339, 81] on span "A Plate of Sliced Potatoes" at bounding box center [334, 86] width 69 height 10
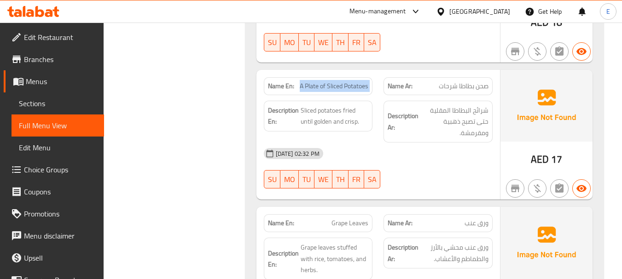
click at [339, 81] on span "A Plate of Sliced Potatoes" at bounding box center [334, 86] width 69 height 10
click at [461, 143] on div "[DATE] 02:32 PM" at bounding box center [378, 154] width 240 height 22
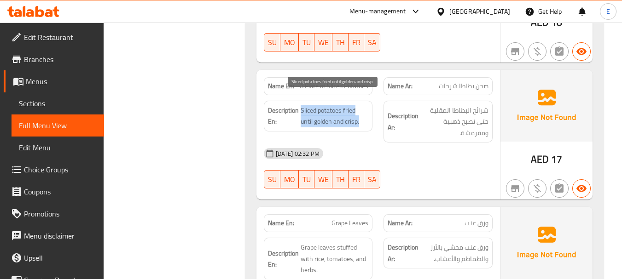
drag, startPoint x: 302, startPoint y: 98, endPoint x: 363, endPoint y: 110, distance: 61.4
click at [363, 110] on span "Sliced potatoes fried until golden and crisp." at bounding box center [335, 116] width 68 height 23
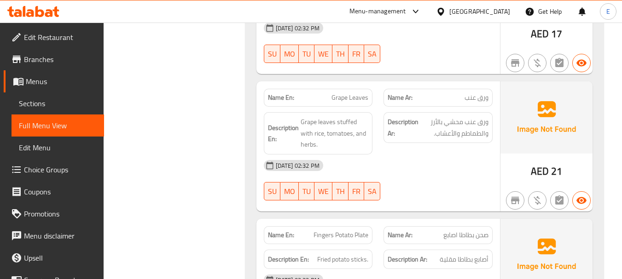
scroll to position [855, 0]
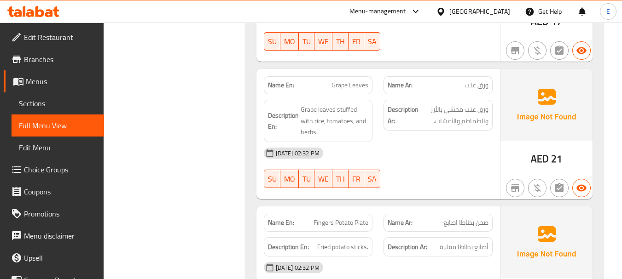
click at [477, 81] on span "ورق عنب" at bounding box center [476, 86] width 24 height 10
click at [352, 81] on span "Grape Leaves" at bounding box center [349, 86] width 37 height 10
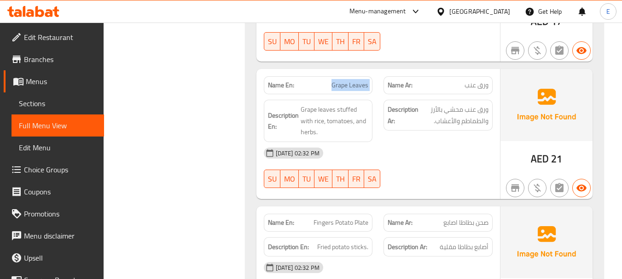
click at [352, 81] on span "Grape Leaves" at bounding box center [349, 86] width 37 height 10
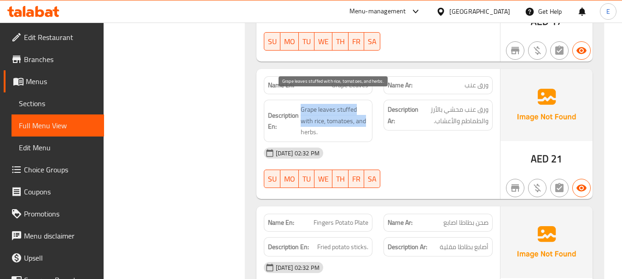
drag, startPoint x: 304, startPoint y: 100, endPoint x: 364, endPoint y: 120, distance: 63.6
click at [364, 120] on span "Grape leaves stuffed with rice, tomatoes, and herbs." at bounding box center [335, 121] width 68 height 34
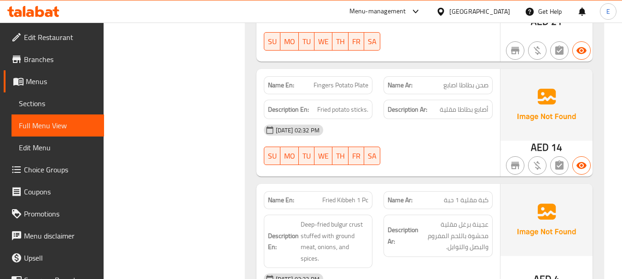
scroll to position [993, 0]
click at [466, 80] on span "صحن بطاطا اصابع" at bounding box center [465, 85] width 45 height 10
click at [340, 80] on span "Fingers Potato Plate" at bounding box center [340, 85] width 55 height 10
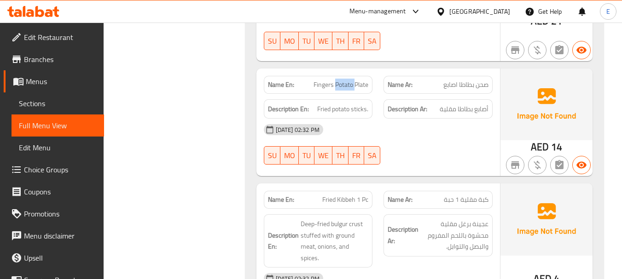
click at [340, 80] on span "Fingers Potato Plate" at bounding box center [340, 85] width 55 height 10
click at [450, 119] on div "[DATE] 02:32 PM" at bounding box center [378, 130] width 240 height 22
click at [324, 119] on div "[DATE] 02:32 PM" at bounding box center [378, 130] width 240 height 22
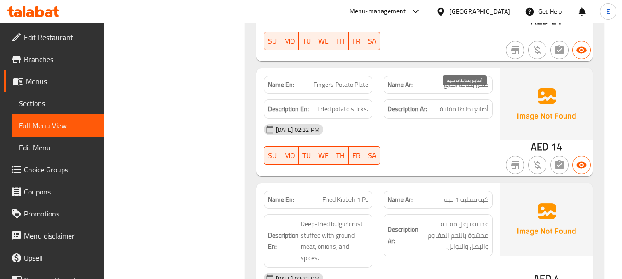
click at [443, 104] on span "أصابع بطاطا مقلية" at bounding box center [464, 110] width 49 height 12
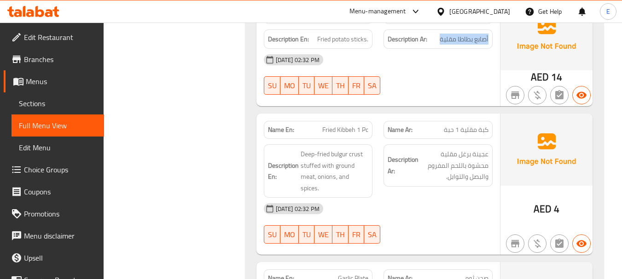
scroll to position [1131, 0]
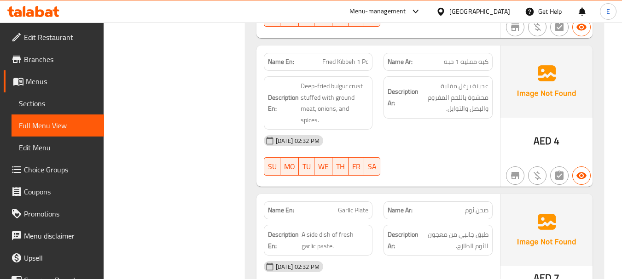
click at [481, 57] on span "كبة مقلية 1 حبة" at bounding box center [466, 62] width 45 height 10
click at [359, 57] on span "Fried Kibbeh 1 Pc" at bounding box center [345, 62] width 46 height 10
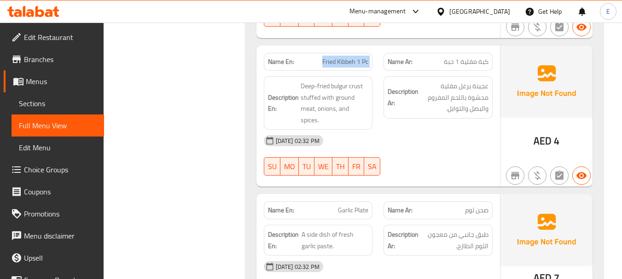
click at [359, 57] on span "Fried Kibbeh 1 Pc" at bounding box center [345, 62] width 46 height 10
drag, startPoint x: 299, startPoint y: 70, endPoint x: 372, endPoint y: 75, distance: 73.4
click at [372, 76] on div "Description En: Deep-fried bulgur crust stuffed with ground meat, onions, and s…" at bounding box center [318, 102] width 109 height 53
click at [431, 130] on div "[DATE] 02:32 PM" at bounding box center [378, 141] width 240 height 22
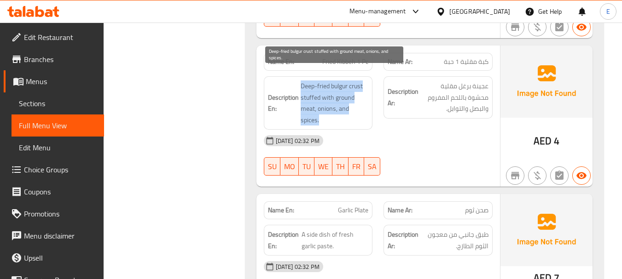
drag, startPoint x: 304, startPoint y: 70, endPoint x: 368, endPoint y: 94, distance: 68.6
click at [368, 94] on span "Deep-fried bulgur crust stuffed with ground meat, onions, and spices." at bounding box center [335, 103] width 68 height 45
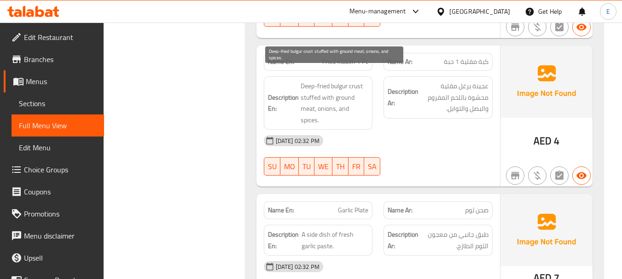
click at [368, 94] on span "Deep-fried bulgur crust stuffed with ground meat, onions, and spices." at bounding box center [335, 103] width 68 height 45
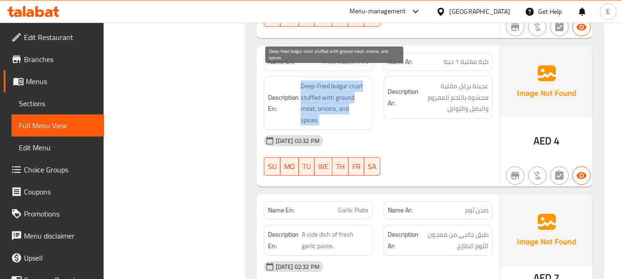
click at [368, 94] on span "Deep-fried bulgur crust stuffed with ground meat, onions, and spices." at bounding box center [335, 103] width 68 height 45
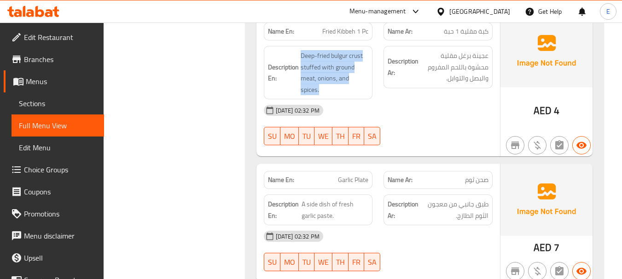
scroll to position [1208, 0]
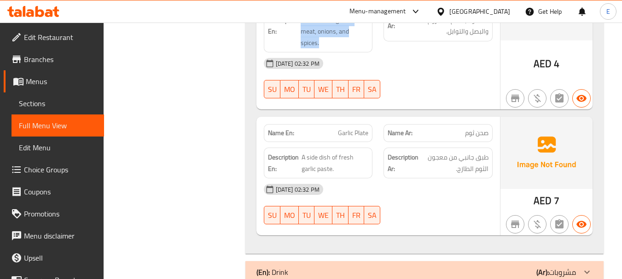
click at [475, 128] on span "صحن ثوم" at bounding box center [476, 133] width 23 height 10
click at [359, 128] on span "Garlic Plate" at bounding box center [353, 133] width 30 height 10
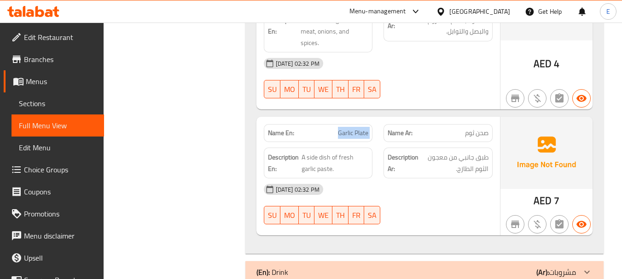
click at [359, 128] on span "Garlic Plate" at bounding box center [353, 133] width 30 height 10
click at [448, 179] on div "[DATE] 02:32 PM" at bounding box center [378, 190] width 240 height 22
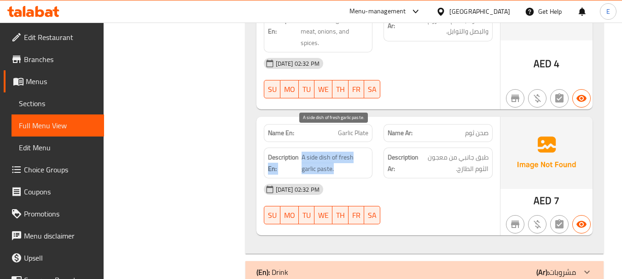
drag, startPoint x: 300, startPoint y: 134, endPoint x: 352, endPoint y: 142, distance: 52.6
click at [352, 152] on h6 "Description En: A side dish of fresh garlic paste." at bounding box center [318, 163] width 101 height 23
click at [352, 152] on span "A side dish of fresh garlic paste." at bounding box center [334, 163] width 67 height 23
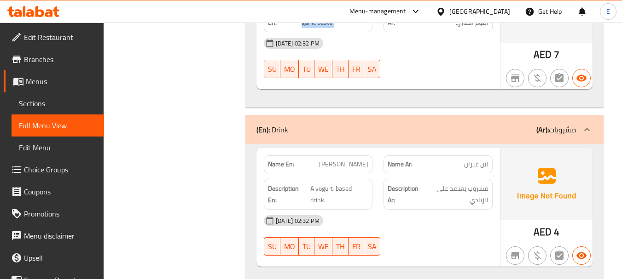
scroll to position [1356, 0]
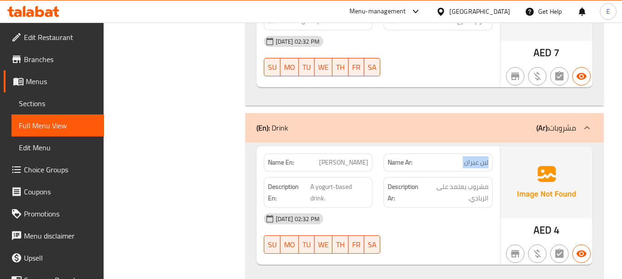
click at [333, 181] on span "A yogurt-based drink." at bounding box center [339, 192] width 58 height 23
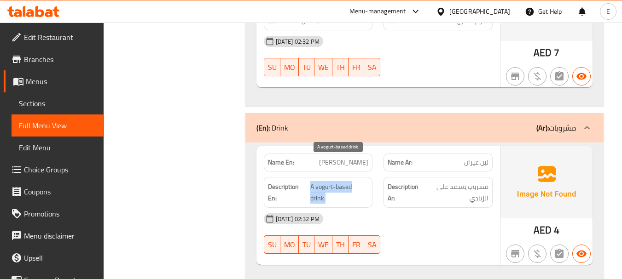
click at [333, 181] on span "A yogurt-based drink." at bounding box center [339, 192] width 58 height 23
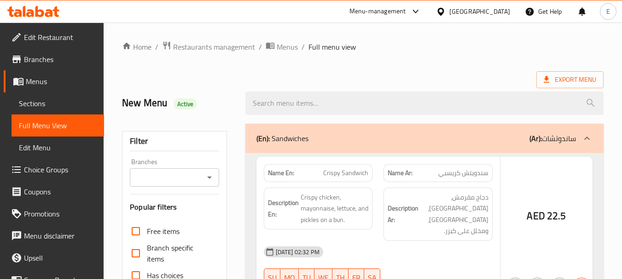
click at [434, 86] on div at bounding box center [311, 139] width 622 height 279
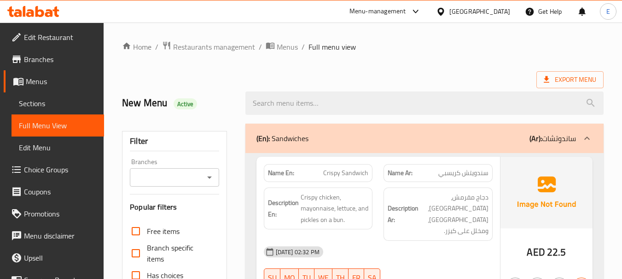
click at [434, 87] on div at bounding box center [424, 103] width 369 height 35
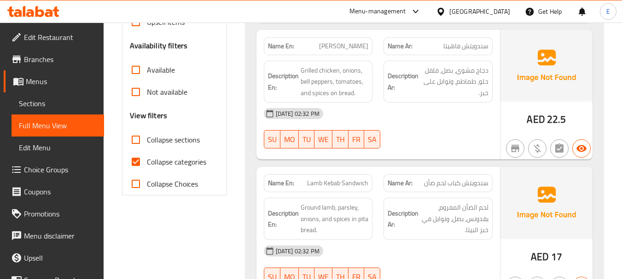
scroll to position [276, 0]
click at [141, 163] on input "Collapse categories" at bounding box center [136, 162] width 22 height 22
checkbox input "false"
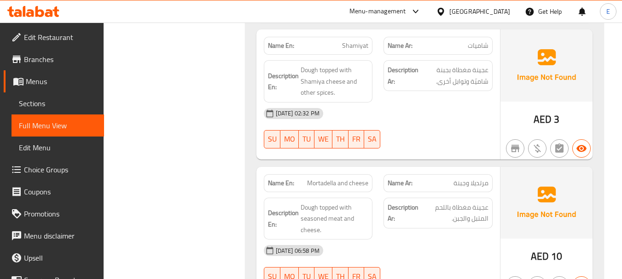
click at [481, 179] on span "مرتديلا وجبنة" at bounding box center [470, 184] width 35 height 10
click at [466, 240] on div "[DATE] 06:58 PM" at bounding box center [378, 251] width 240 height 22
click at [462, 143] on div at bounding box center [438, 148] width 120 height 11
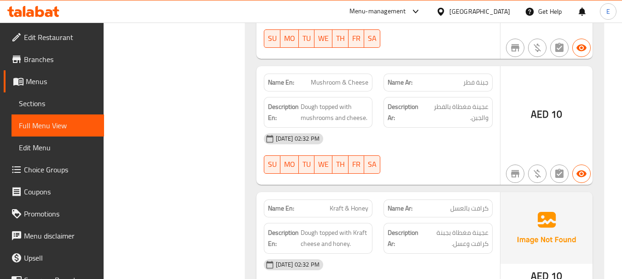
scroll to position [10416, 0]
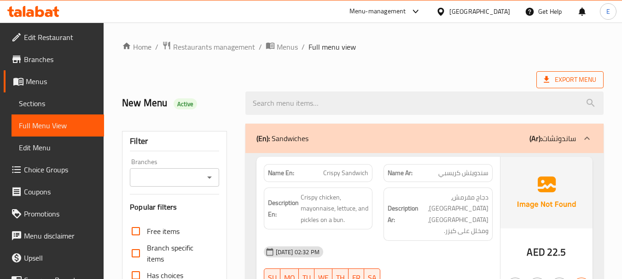
click at [562, 81] on span "Export Menu" at bounding box center [570, 80] width 52 height 12
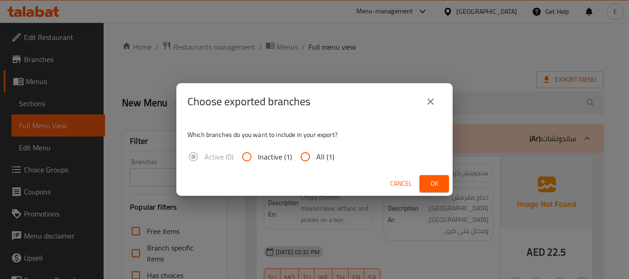
click at [313, 157] on input "All (1)" at bounding box center [305, 157] width 22 height 22
radio input "true"
click at [442, 182] on button "Ok" at bounding box center [433, 183] width 29 height 17
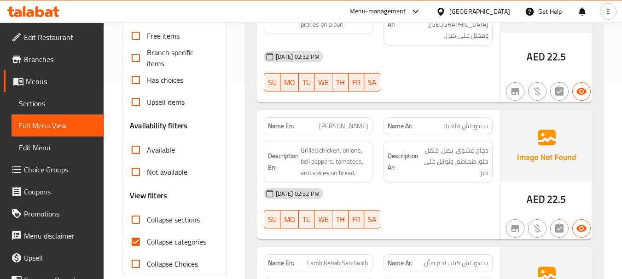
scroll to position [230, 0]
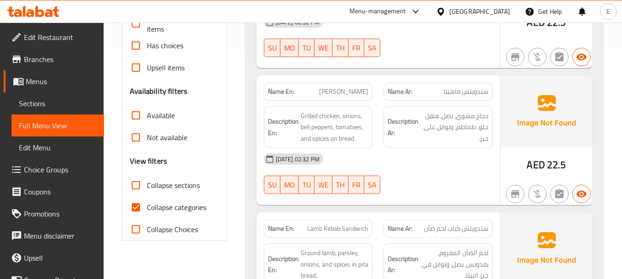
click at [131, 204] on input "Collapse categories" at bounding box center [136, 208] width 22 height 22
checkbox input "false"
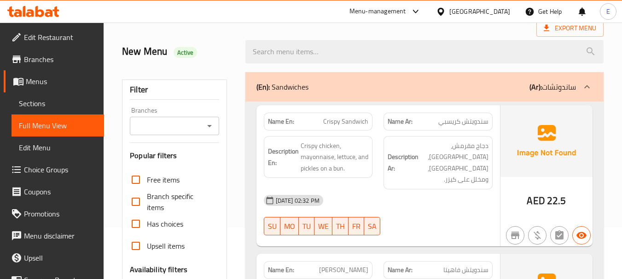
scroll to position [0, 0]
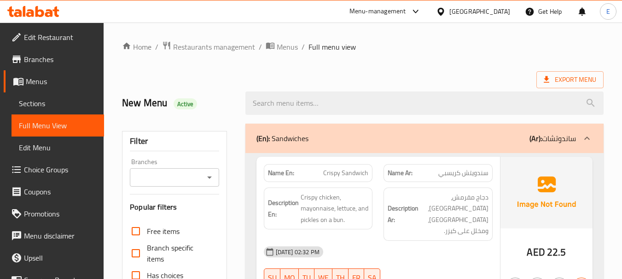
click at [444, 75] on div "Export Menu" at bounding box center [362, 79] width 481 height 17
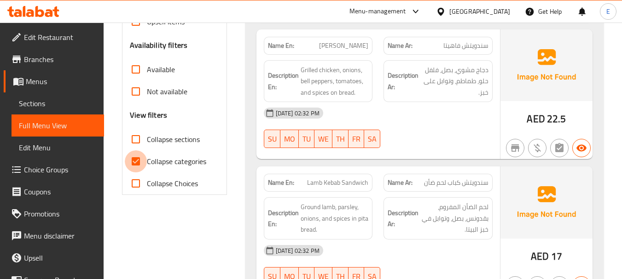
click at [134, 164] on input "Collapse categories" at bounding box center [136, 162] width 22 height 22
checkbox input "false"
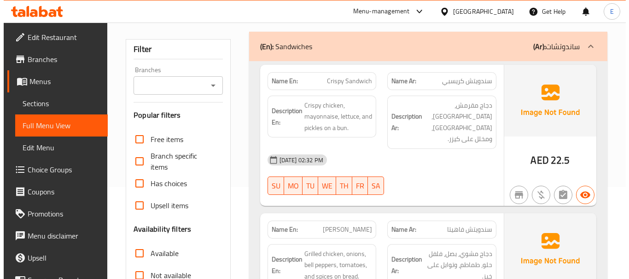
scroll to position [0, 0]
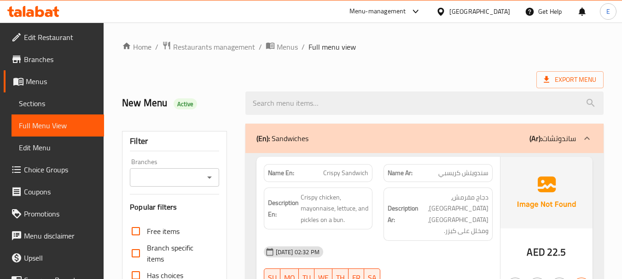
click at [458, 71] on div "Export Menu" at bounding box center [362, 79] width 481 height 17
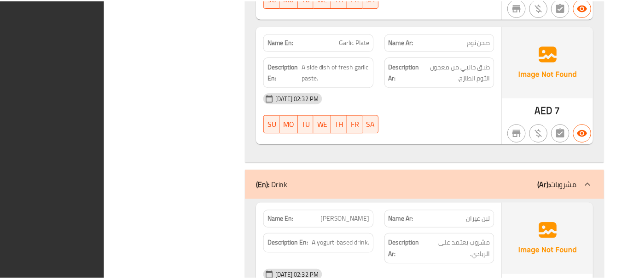
scroll to position [12547, 0]
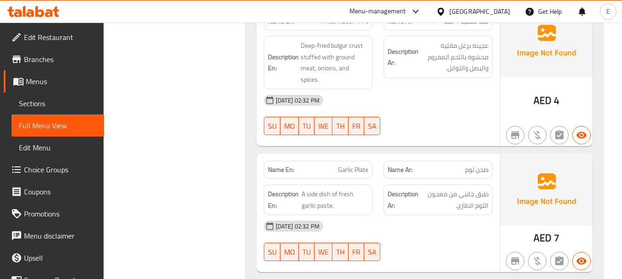
click at [73, 34] on span "Edit Restaurant" at bounding box center [60, 37] width 73 height 11
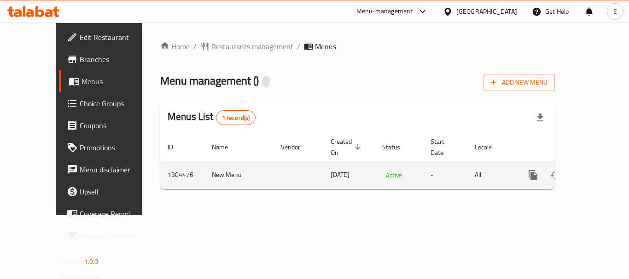
click at [595, 171] on icon "enhanced table" at bounding box center [599, 175] width 8 height 8
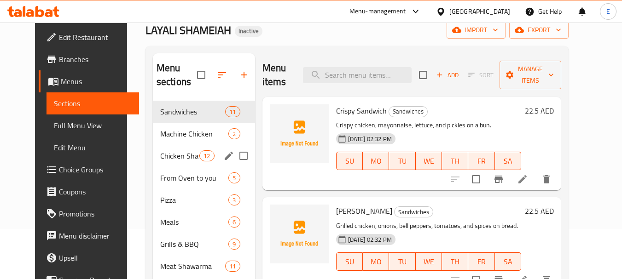
scroll to position [92, 0]
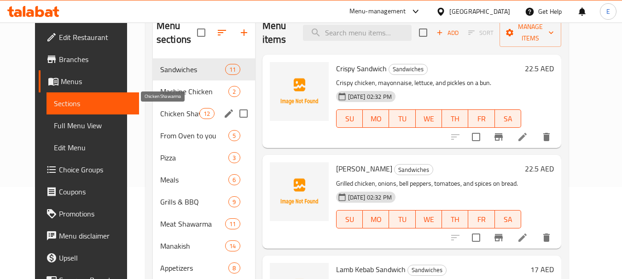
click at [174, 111] on span "Chicken Shawarma" at bounding box center [179, 113] width 39 height 11
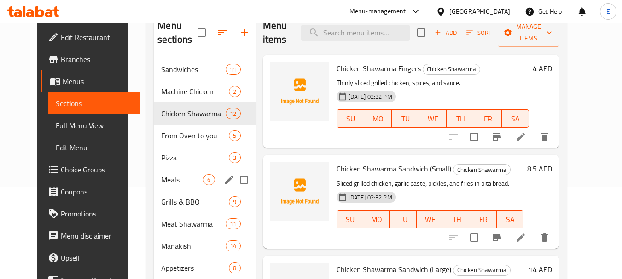
scroll to position [138, 0]
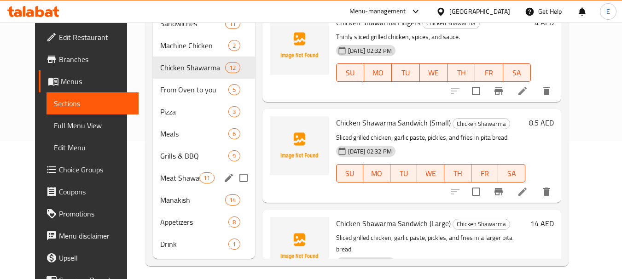
click at [158, 172] on div "Meat Shawarma 11" at bounding box center [204, 178] width 102 height 22
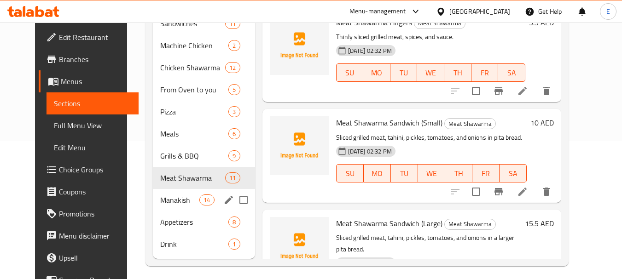
click at [160, 195] on span "Manakish" at bounding box center [179, 200] width 39 height 11
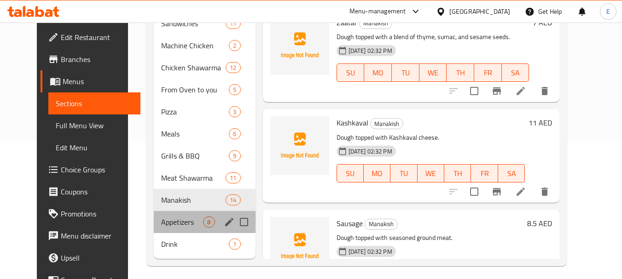
click at [154, 228] on div "Appetizers 8" at bounding box center [204, 222] width 101 height 22
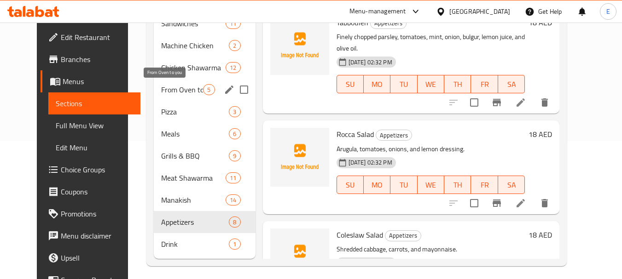
click at [191, 85] on span "From Oven to you" at bounding box center [182, 89] width 42 height 11
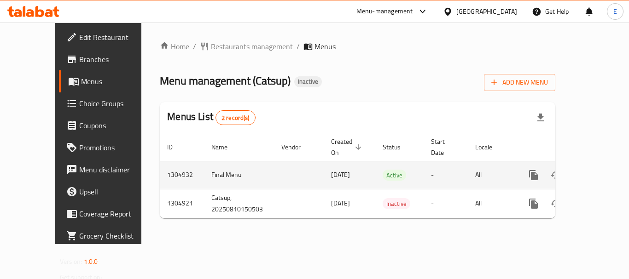
click at [599, 164] on link "enhanced table" at bounding box center [600, 175] width 22 height 22
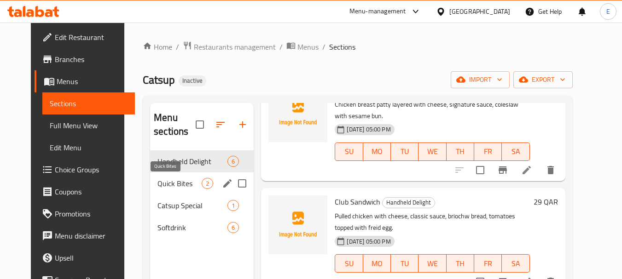
click at [193, 182] on span "Quick Bites" at bounding box center [179, 183] width 44 height 11
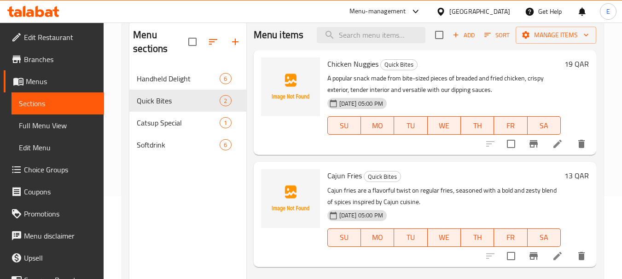
scroll to position [92, 0]
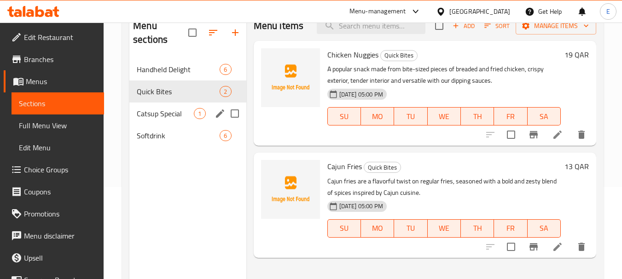
click at [165, 115] on span "Catsup Special" at bounding box center [165, 113] width 57 height 11
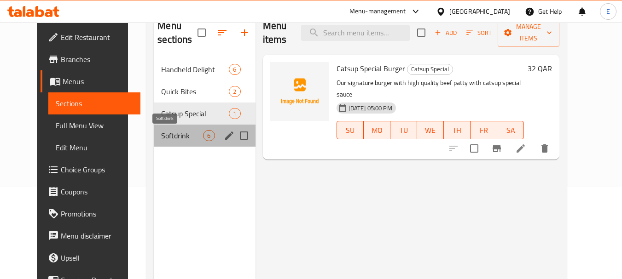
click at [189, 137] on span "Softdrink" at bounding box center [182, 135] width 42 height 11
click at [187, 133] on span "Softdrink" at bounding box center [182, 135] width 42 height 11
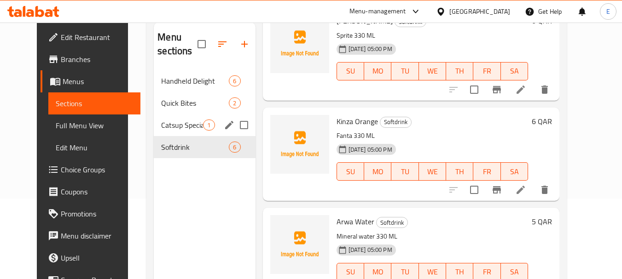
scroll to position [83, 0]
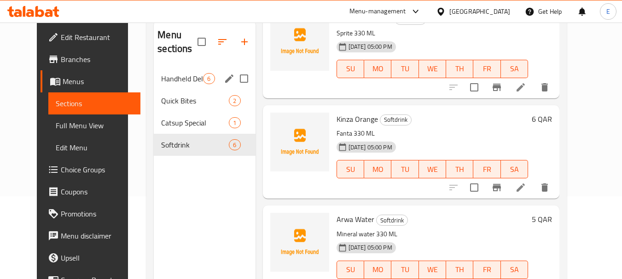
click at [174, 81] on span "Handheld Delight" at bounding box center [182, 78] width 42 height 11
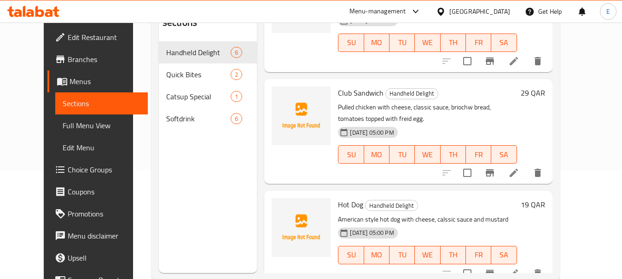
scroll to position [129, 0]
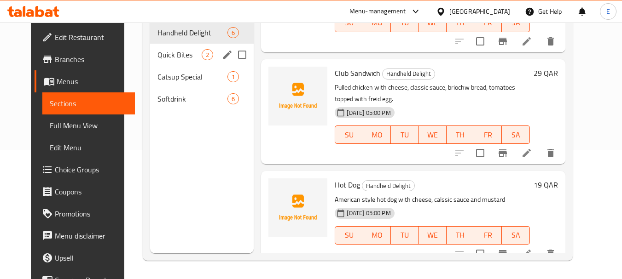
click at [179, 58] on span "Quick Bites" at bounding box center [179, 54] width 44 height 11
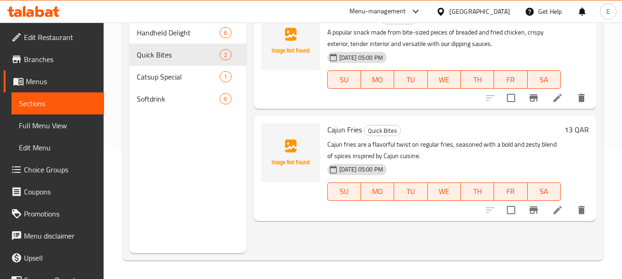
click at [367, 245] on div "Menu items Add Sort Manage items Chicken Nuggies Quick Bites A popular snack ma…" at bounding box center [421, 113] width 350 height 279
click at [165, 78] on span "Catsup Special" at bounding box center [165, 76] width 57 height 11
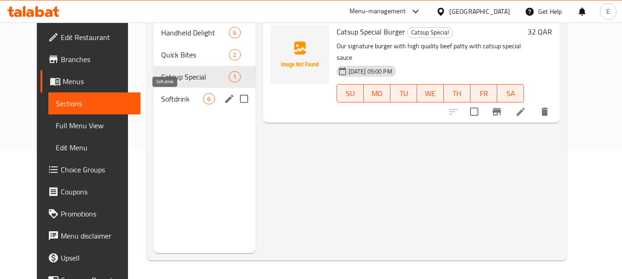
click at [163, 99] on span "Softdrink" at bounding box center [182, 98] width 42 height 11
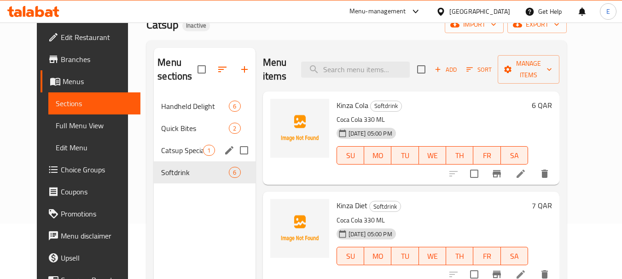
scroll to position [37, 0]
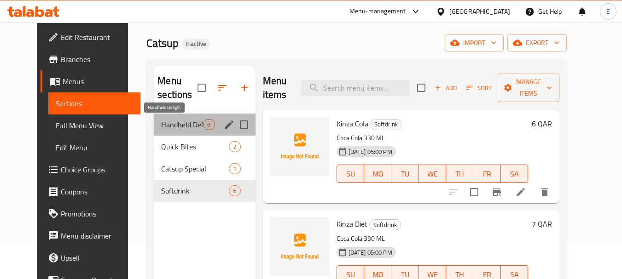
click at [179, 127] on span "Handheld Delight" at bounding box center [182, 124] width 42 height 11
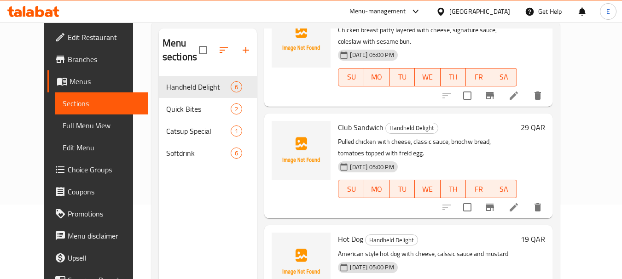
scroll to position [129, 0]
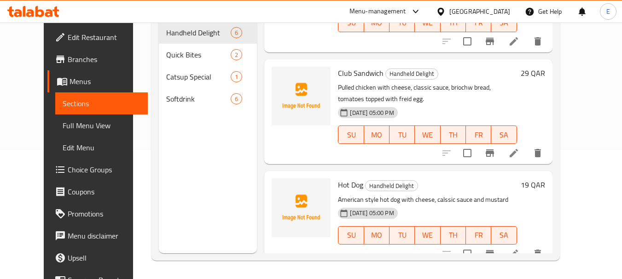
click at [159, 154] on div "Menu sections Handheld Delight 6 Quick Bites 2 Catsup Special 1 Softdrink 6" at bounding box center [208, 113] width 98 height 279
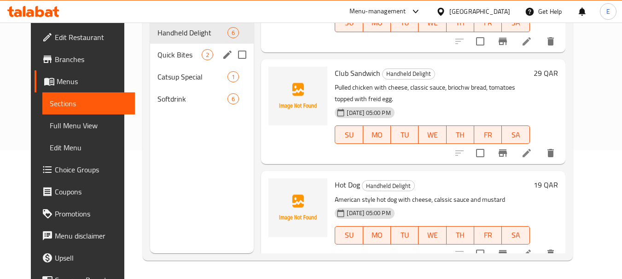
click at [165, 54] on span "Quick Bites" at bounding box center [179, 54] width 44 height 11
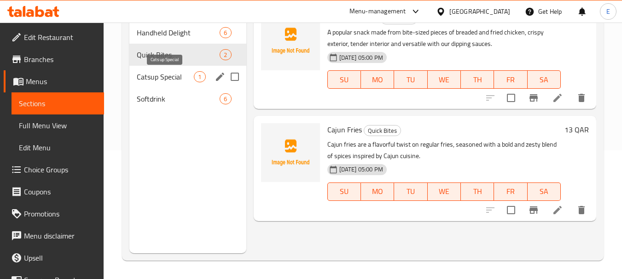
click at [157, 71] on span "Catsup Special" at bounding box center [165, 76] width 57 height 11
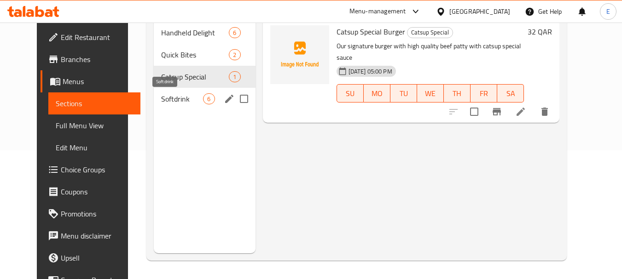
click at [161, 93] on span "Softdrink" at bounding box center [182, 98] width 42 height 11
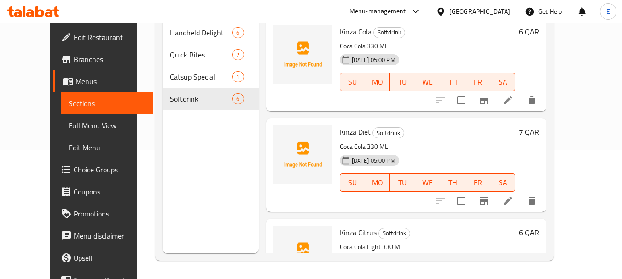
click at [61, 127] on link "Full Menu View" at bounding box center [107, 126] width 93 height 22
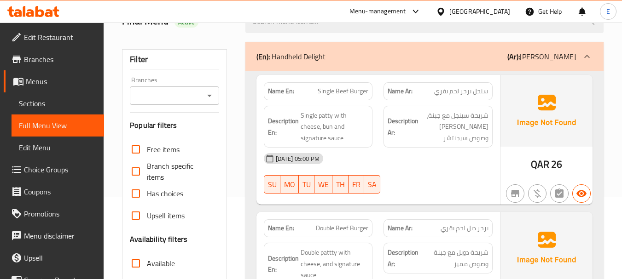
scroll to position [92, 0]
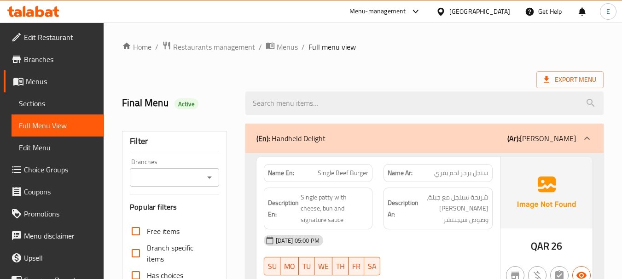
click at [35, 106] on span "Sections" at bounding box center [58, 103] width 78 height 11
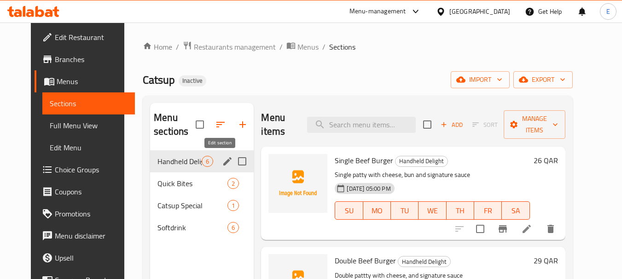
click at [223, 164] on icon "edit" at bounding box center [227, 161] width 8 height 8
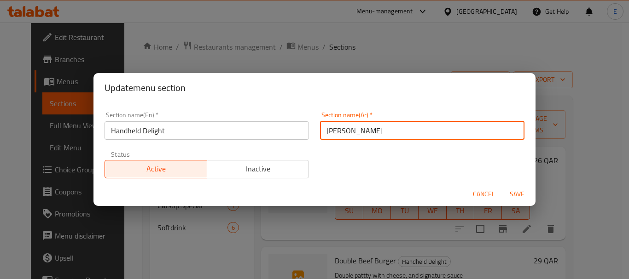
drag, startPoint x: 346, startPoint y: 132, endPoint x: 354, endPoint y: 132, distance: 8.3
click at [354, 132] on input "[PERSON_NAME]" at bounding box center [422, 131] width 204 height 18
type input "هاندهيلد ديلايت"
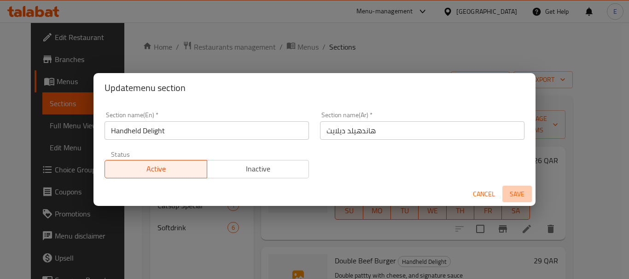
click at [524, 192] on span "Save" at bounding box center [517, 195] width 22 height 12
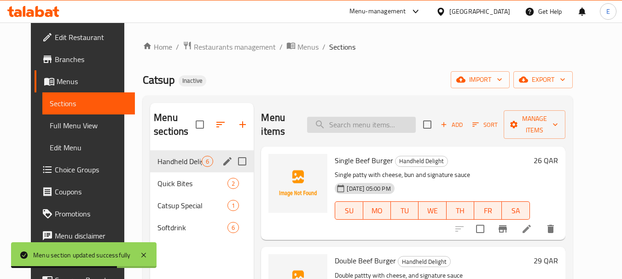
click at [345, 122] on input "search" at bounding box center [361, 125] width 109 height 16
paste input "Club Sandwich"
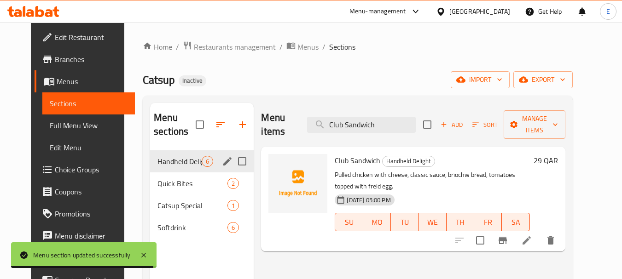
type input "Club Sandwich"
click at [532, 235] on icon at bounding box center [526, 240] width 11 height 11
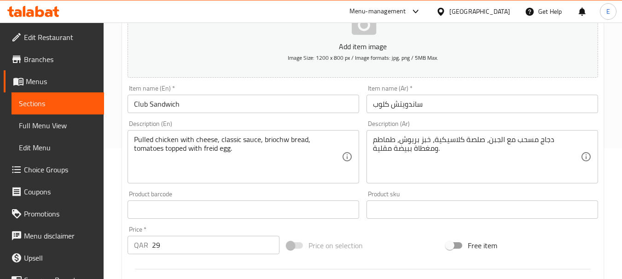
scroll to position [138, 0]
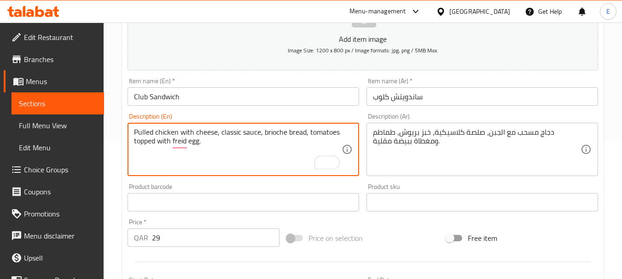
click at [277, 131] on textarea "Pulled chicken with cheese, classic sauce, brioche bread, tomatoes topped with …" at bounding box center [238, 150] width 208 height 44
click at [274, 145] on textarea "Pulled chicken with cheese, classic sauce, brioche bread, tomatoes topped with …" at bounding box center [238, 150] width 208 height 44
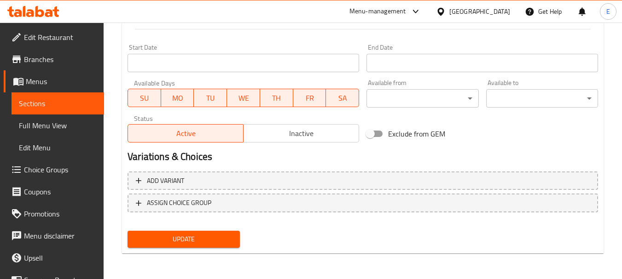
type textarea "Pulled chicken with cheese, classic sauce, brioche bread, tomatoes topped with …"
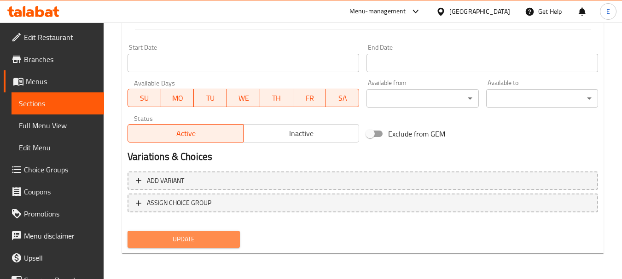
click at [211, 240] on span "Update" at bounding box center [183, 240] width 97 height 12
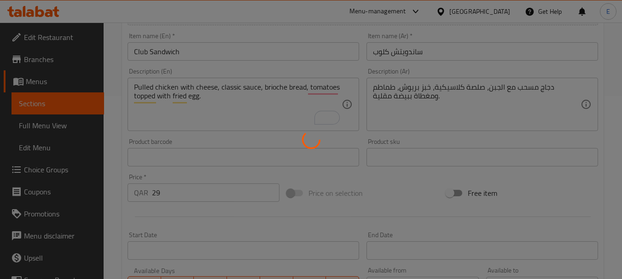
scroll to position [141, 0]
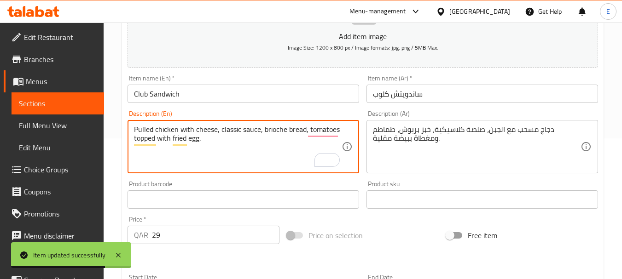
click at [249, 151] on textarea "Pulled chicken with cheese, classic sauce, brioche bread, tomatoes topped with …" at bounding box center [238, 147] width 208 height 44
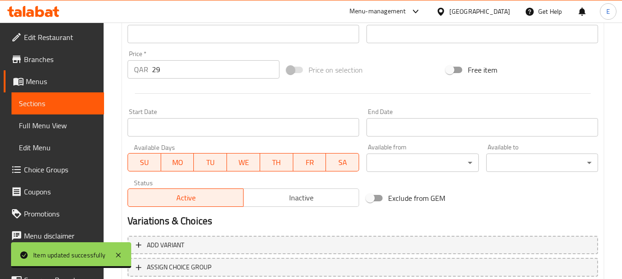
scroll to position [371, 0]
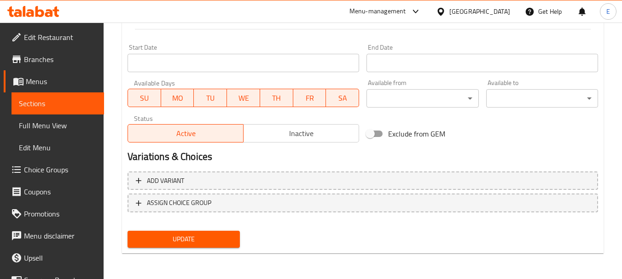
click at [229, 242] on span "Update" at bounding box center [183, 240] width 97 height 12
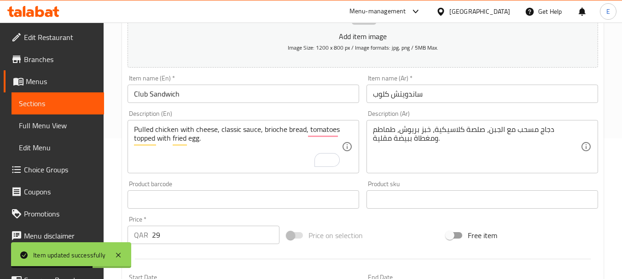
scroll to position [0, 0]
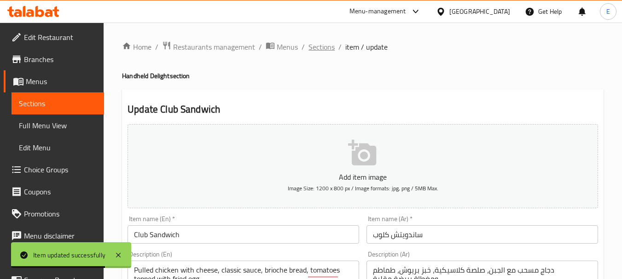
click at [316, 49] on span "Sections" at bounding box center [321, 46] width 26 height 11
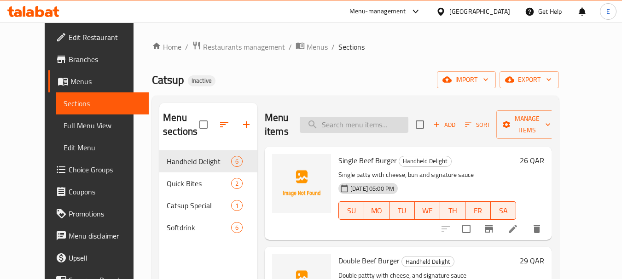
click at [384, 124] on input "search" at bounding box center [354, 125] width 109 height 16
paste input "Chicken Nuggies"
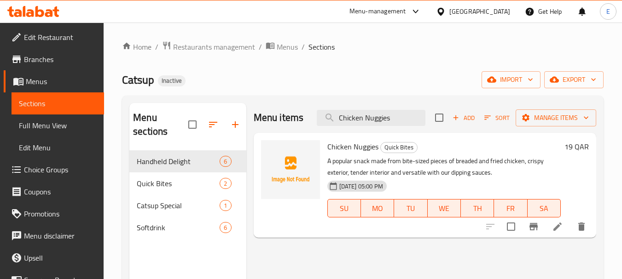
type input "Chicken Nuggies"
click at [557, 223] on icon at bounding box center [557, 226] width 11 height 11
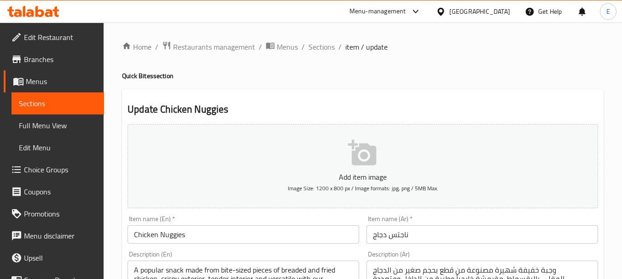
scroll to position [46, 0]
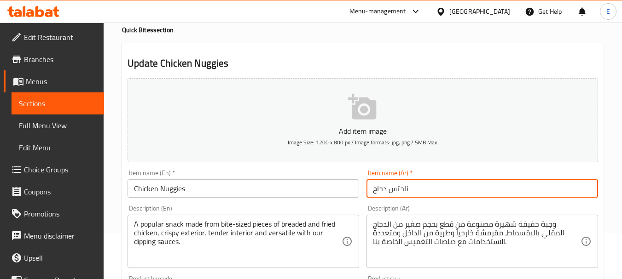
click at [441, 191] on input "ناجتس دجاج" at bounding box center [482, 189] width 232 height 18
click at [253, 195] on input "Chicken Nuggies" at bounding box center [243, 189] width 232 height 18
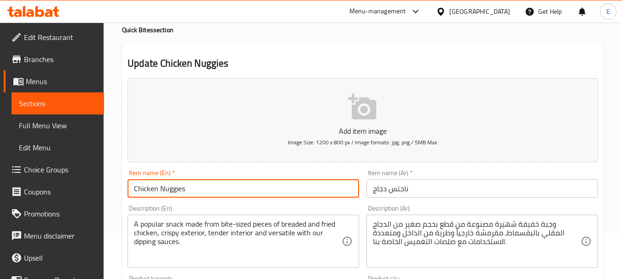
drag, startPoint x: 172, startPoint y: 191, endPoint x: 110, endPoint y: 140, distance: 80.8
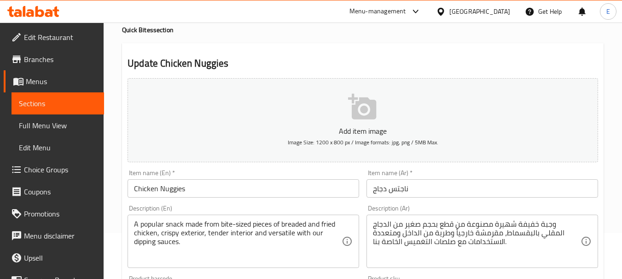
scroll to position [92, 0]
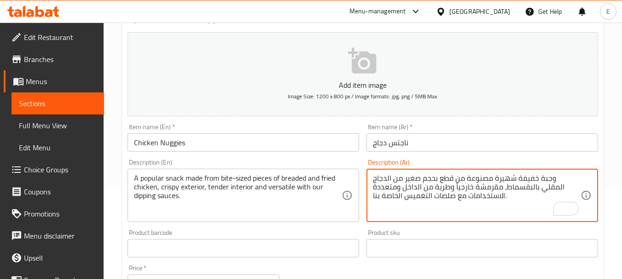
drag, startPoint x: 431, startPoint y: 180, endPoint x: 445, endPoint y: 181, distance: 13.9
click at [445, 181] on textarea "وجبة خفيفة شهيرة مصنوعة من قطع بحجم صغير من الدجاج المقلي بالبقسماط، مقرمشة خار…" at bounding box center [477, 196] width 208 height 44
click at [439, 181] on textarea "وجبة خفيفة شهيرة مصنوعة من قطع بحجم صغير من الدجاج المقلي بالبقسماط، مقرمشة خار…" at bounding box center [477, 196] width 208 height 44
drag, startPoint x: 428, startPoint y: 180, endPoint x: 444, endPoint y: 181, distance: 16.2
click at [444, 181] on textarea "وجبة خفيفة شهيرة مصنوعة من قطع بحجم صغير من الدجاج المقلي بالبقسماط، مقرمشة خار…" at bounding box center [477, 196] width 208 height 44
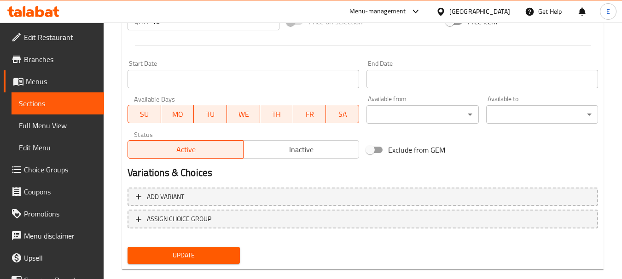
scroll to position [371, 0]
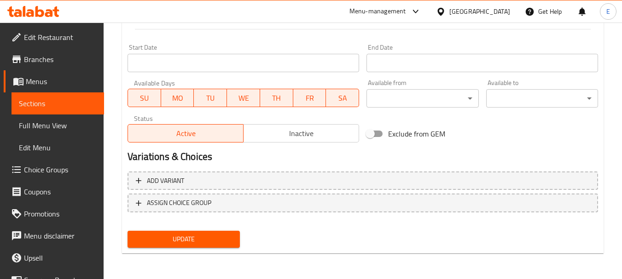
type textarea "وجبة خفيفة شهيرة مصنوعة من قطع بحجم بايت من الدجاج المقلي بالبقسماط، مقرمشة خار…"
click at [216, 237] on span "Update" at bounding box center [183, 240] width 97 height 12
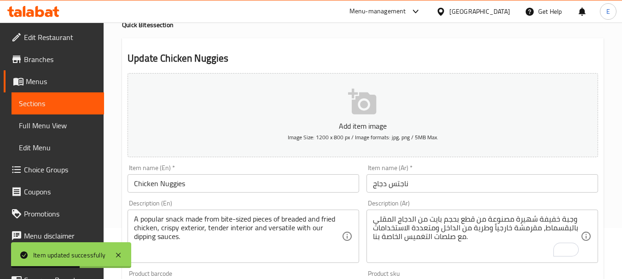
scroll to position [0, 0]
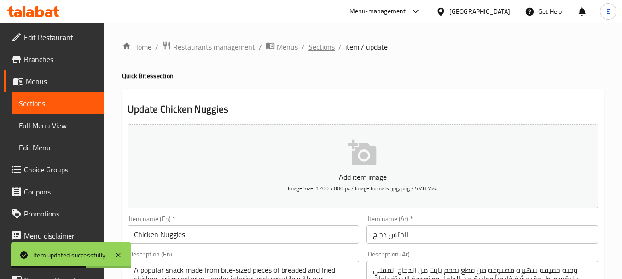
click at [322, 52] on span "Sections" at bounding box center [321, 46] width 26 height 11
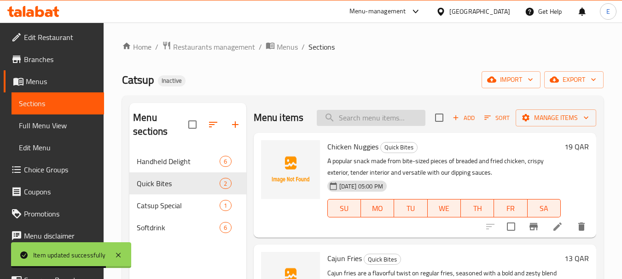
click at [387, 118] on input "search" at bounding box center [371, 118] width 109 height 16
paste input "Cajun Fries"
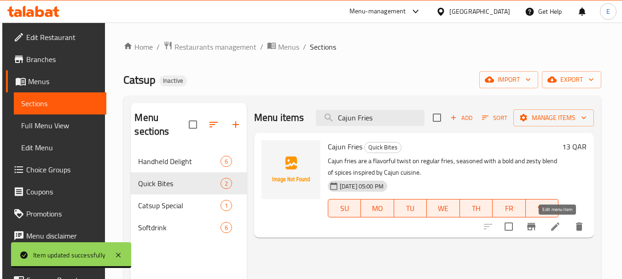
type input "Cajun Fries"
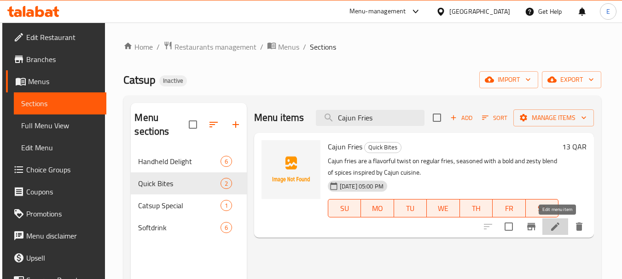
click at [556, 230] on icon at bounding box center [555, 227] width 8 height 8
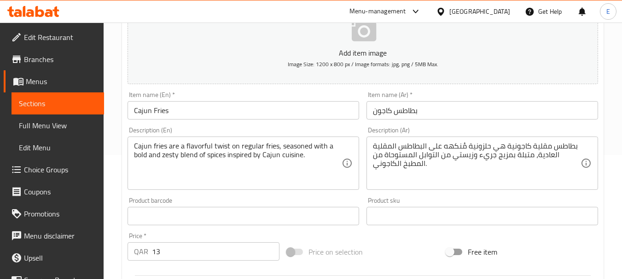
scroll to position [138, 0]
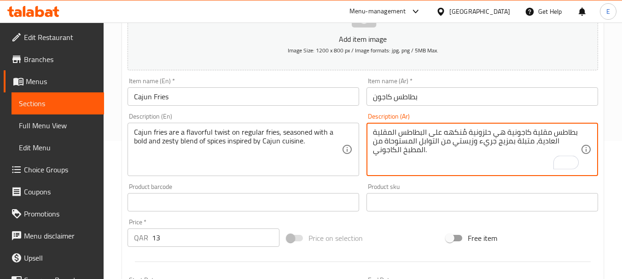
drag, startPoint x: 504, startPoint y: 132, endPoint x: 513, endPoint y: 133, distance: 8.4
click at [513, 133] on textarea "بطاطس مقلية كاجونية هي حلزونية مُنكهه على البطاطس المقلية العادية، متبلة بمزيج …" at bounding box center [477, 150] width 208 height 44
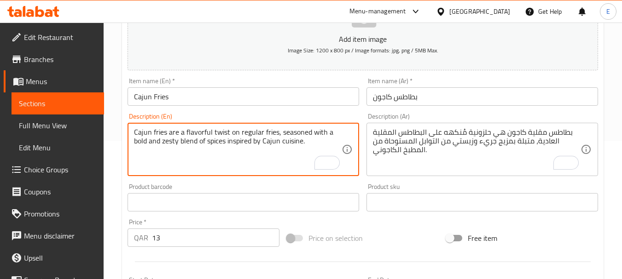
click at [243, 136] on textarea "Cajun fries are a flavorful twist on regular fries, seasoned with a bold and ze…" at bounding box center [238, 150] width 208 height 44
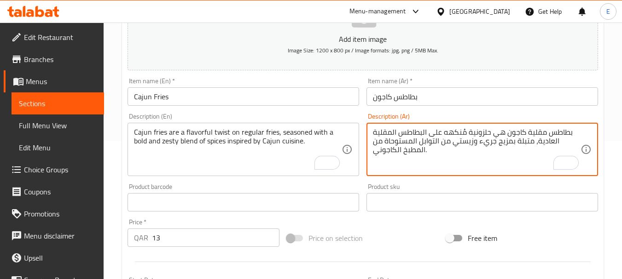
click at [481, 134] on textarea "بطاطس مقلية كاجون هي حلزونية مُنكهه على البطاطس المقلية العادية، متبلة بمزيج جر…" at bounding box center [477, 150] width 208 height 44
click at [373, 154] on textarea "بطاطس مقلية كاجون هي تويست مُنكهه على البطاطس المقلية العادية، متبلة بمزيج جريء…" at bounding box center [477, 150] width 208 height 44
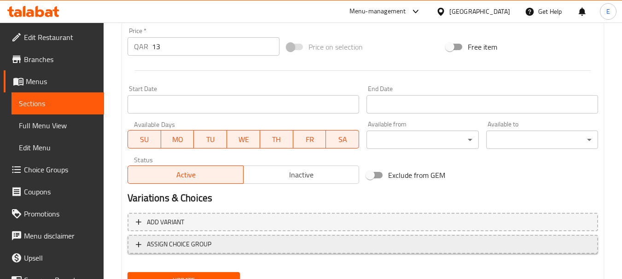
scroll to position [371, 0]
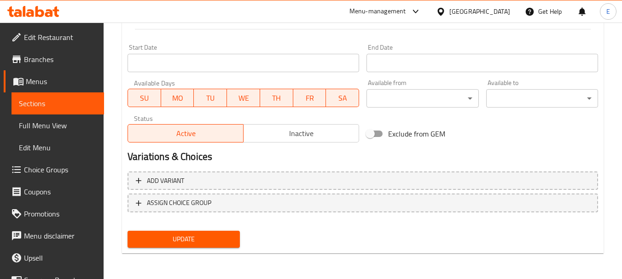
type textarea "بطاطس مقلية كاجون هي تويست مُنكهه على البطاطس المقلية العادية، متبلة بمزيج جريء…"
click at [209, 240] on span "Update" at bounding box center [183, 240] width 97 height 12
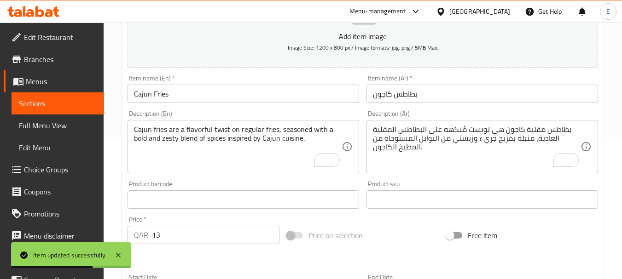
scroll to position [0, 0]
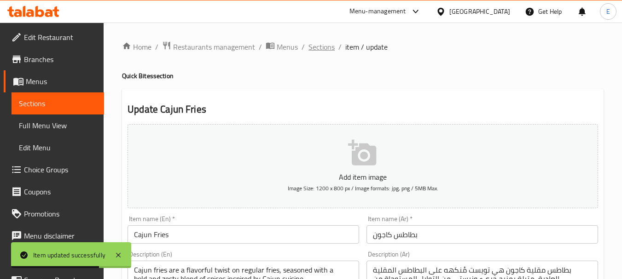
click at [330, 50] on span "Sections" at bounding box center [321, 46] width 26 height 11
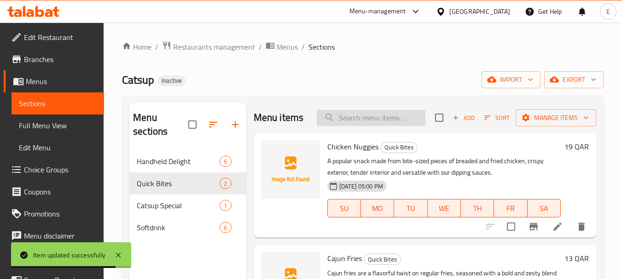
click at [385, 119] on input "search" at bounding box center [371, 118] width 109 height 16
paste input "Catsup Special Burger"
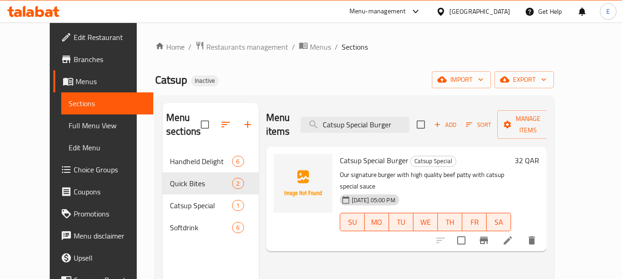
type input "Catsup Special Burger"
click at [513, 235] on icon at bounding box center [507, 240] width 11 height 11
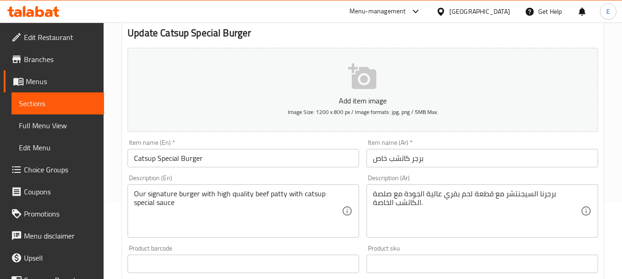
scroll to position [92, 0]
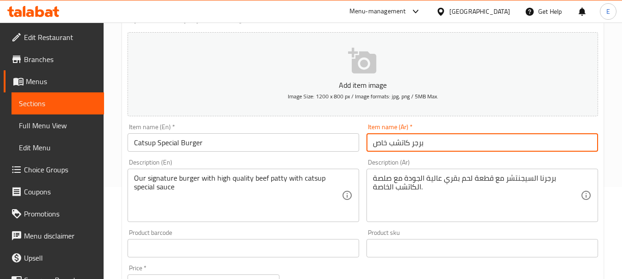
click at [400, 144] on input "برجر كاتشب خاص" at bounding box center [482, 142] width 232 height 18
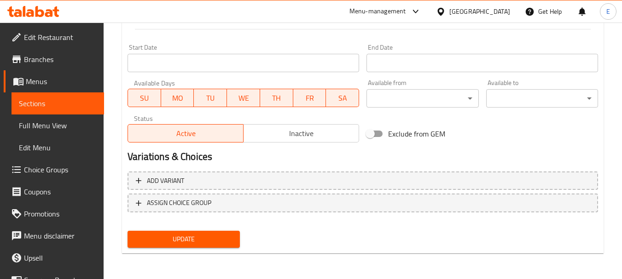
type input "برجر كاتسب خاص"
click at [223, 236] on span "Update" at bounding box center [183, 240] width 97 height 12
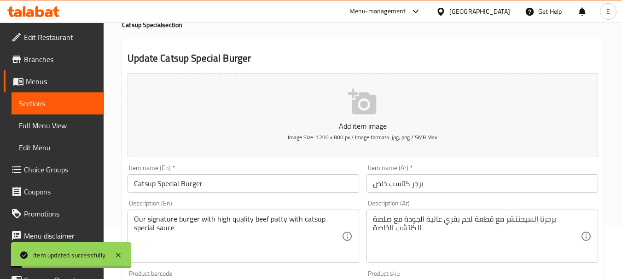
scroll to position [0, 0]
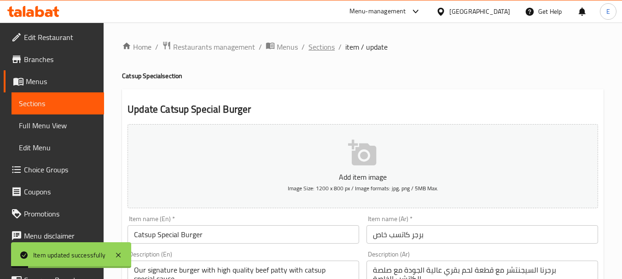
click at [323, 52] on span "Sections" at bounding box center [321, 46] width 26 height 11
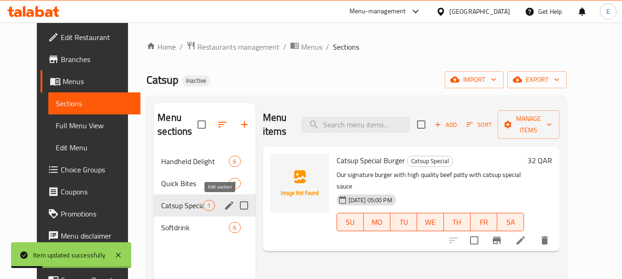
click at [224, 206] on icon "edit" at bounding box center [229, 205] width 11 height 11
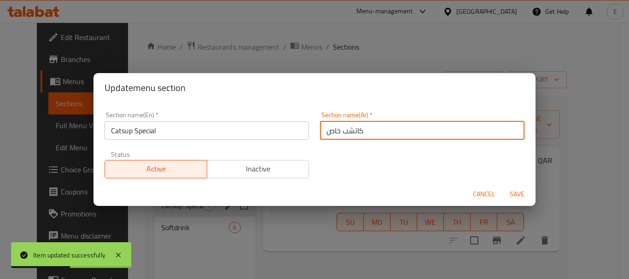
click at [349, 130] on input "كاتشب خاص" at bounding box center [422, 131] width 204 height 18
type input "كاتسب خاص"
click at [520, 194] on span "Save" at bounding box center [517, 195] width 22 height 12
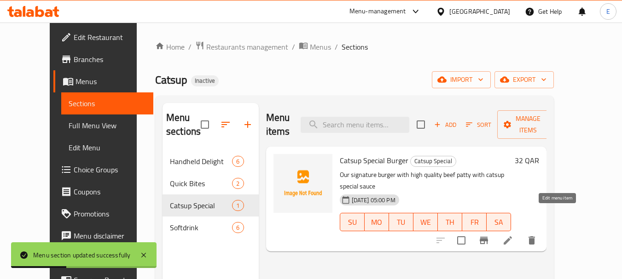
click at [513, 235] on icon at bounding box center [507, 240] width 11 height 11
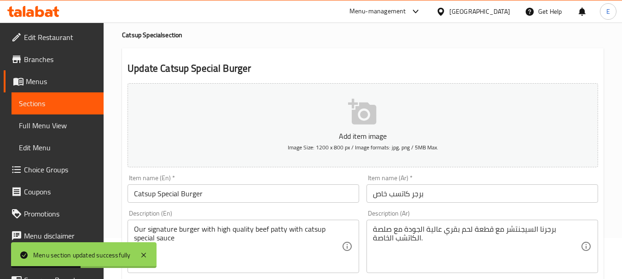
scroll to position [92, 0]
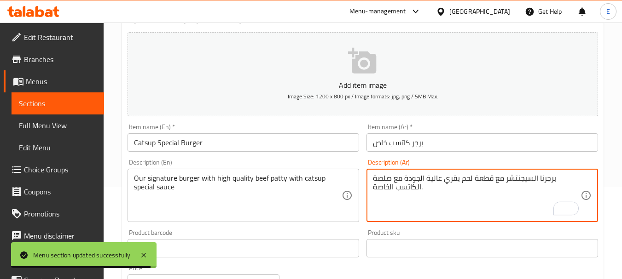
click at [447, 197] on textarea "برجرنا السيجنتشر مع قطعة لحم بقري عالية الجودة مع صلصة الكاتسب الخاصة." at bounding box center [477, 196] width 208 height 44
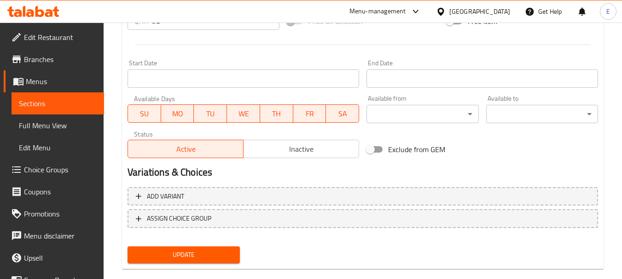
scroll to position [371, 0]
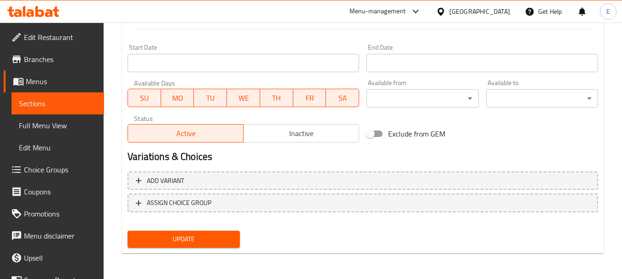
type textarea "برجرنا السيجنتشر مع قطعة لحم بقري عالية الجودة مع صلصة الكاتسب الخاصة."
click at [218, 239] on span "Update" at bounding box center [183, 240] width 97 height 12
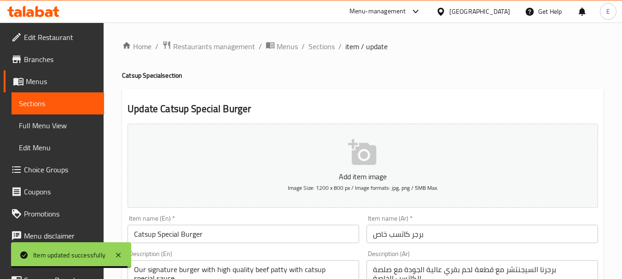
scroll to position [0, 0]
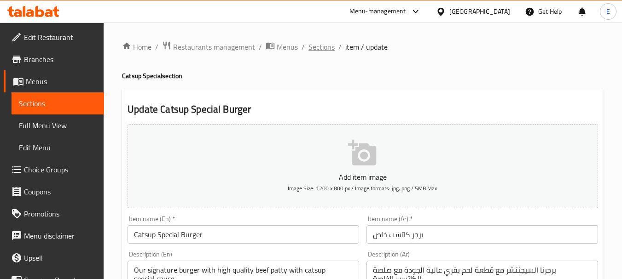
click at [326, 51] on span "Sections" at bounding box center [321, 46] width 26 height 11
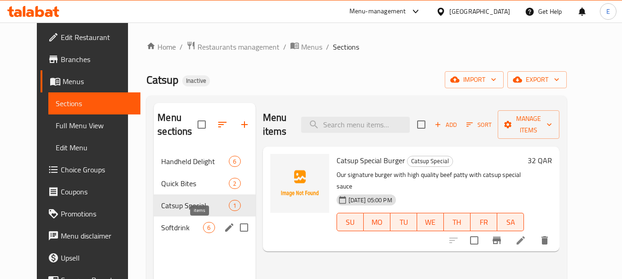
click at [194, 231] on span "Softdrink" at bounding box center [182, 227] width 42 height 11
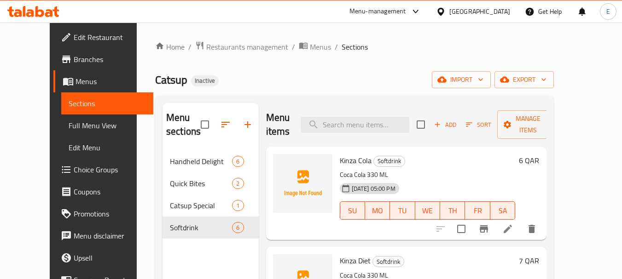
scroll to position [46, 0]
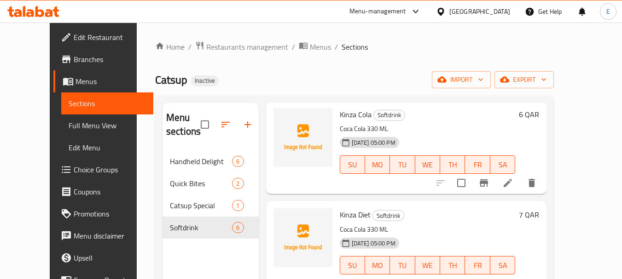
click at [535, 185] on icon "delete" at bounding box center [531, 183] width 6 height 8
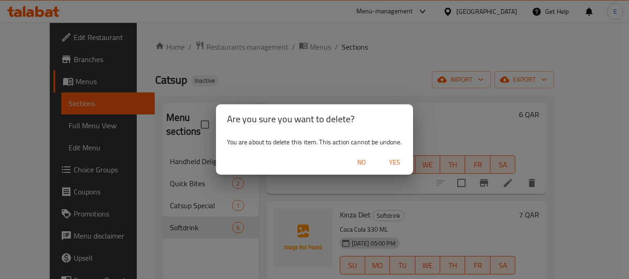
click at [395, 159] on span "Yes" at bounding box center [394, 163] width 22 height 12
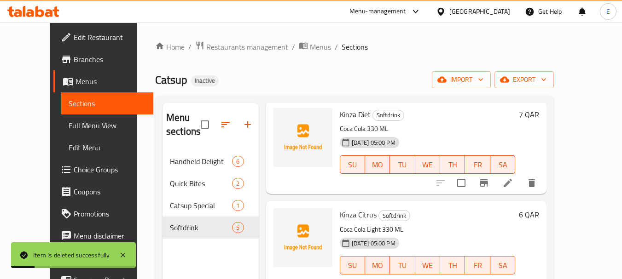
click at [535, 185] on icon "delete" at bounding box center [531, 183] width 6 height 8
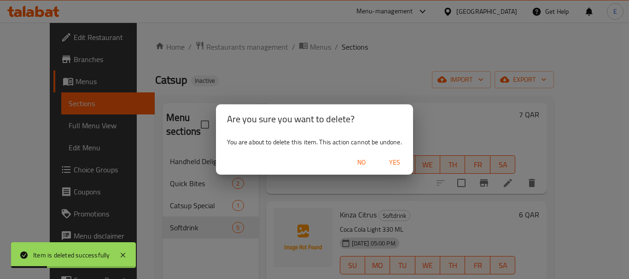
click at [397, 163] on span "Yes" at bounding box center [394, 163] width 22 height 12
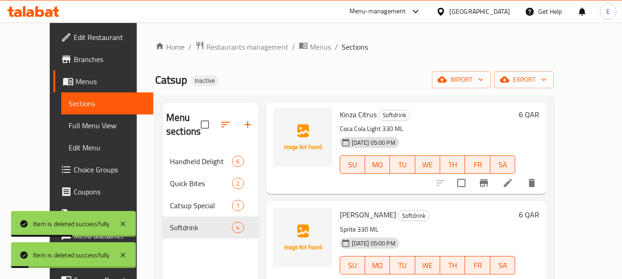
click at [537, 182] on icon "delete" at bounding box center [531, 183] width 11 height 11
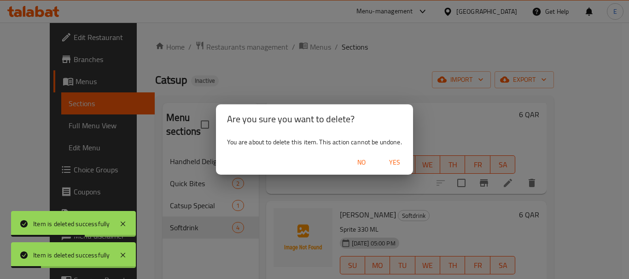
click at [390, 162] on span "Yes" at bounding box center [394, 163] width 22 height 12
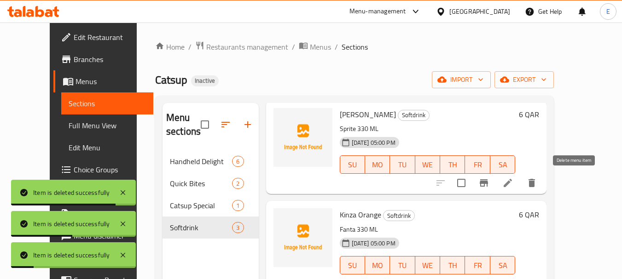
click at [535, 182] on icon "delete" at bounding box center [531, 183] width 6 height 8
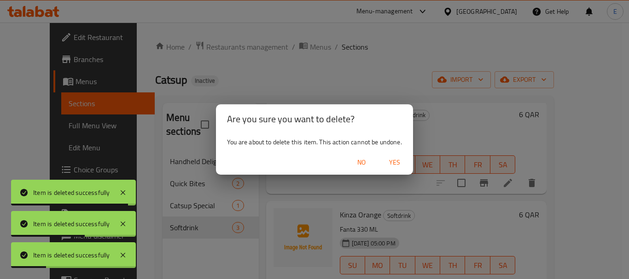
click at [400, 162] on span "Yes" at bounding box center [394, 163] width 22 height 12
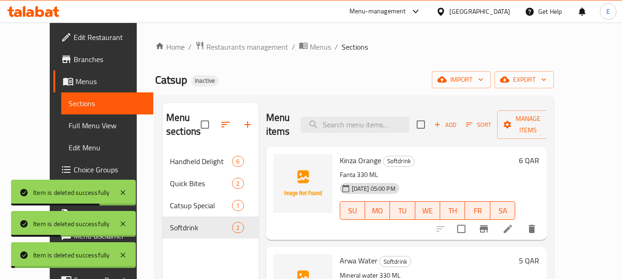
scroll to position [0, 0]
click at [543, 218] on button "delete" at bounding box center [532, 229] width 22 height 22
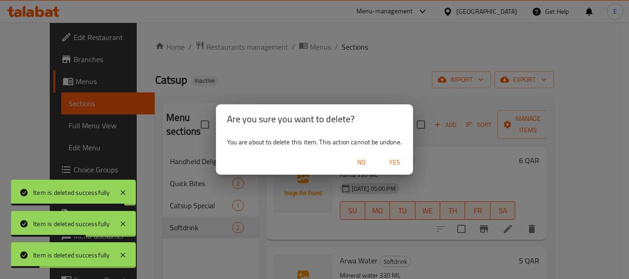
click at [395, 166] on span "Yes" at bounding box center [394, 163] width 22 height 12
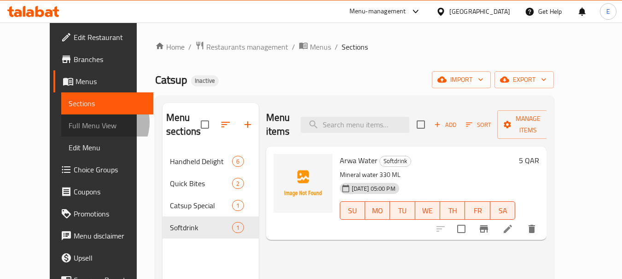
click at [69, 122] on span "Full Menu View" at bounding box center [108, 125] width 78 height 11
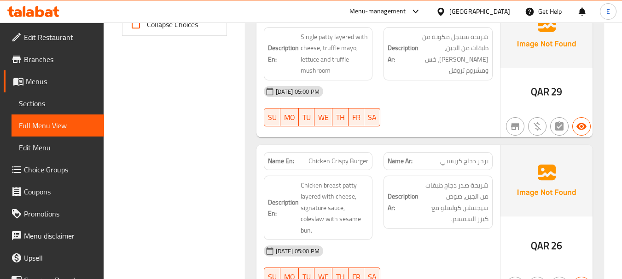
scroll to position [322, 0]
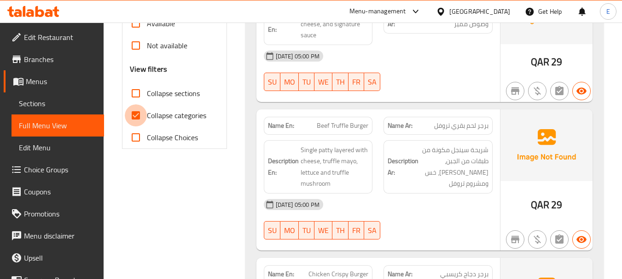
click at [137, 116] on input "Collapse categories" at bounding box center [136, 115] width 22 height 22
checkbox input "false"
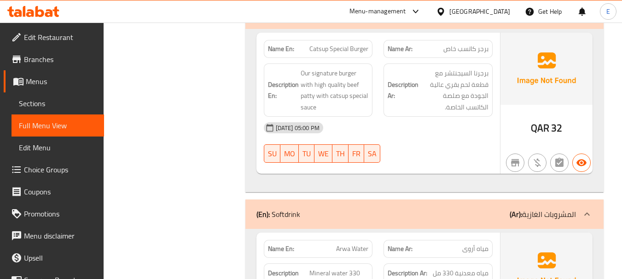
scroll to position [1571, 0]
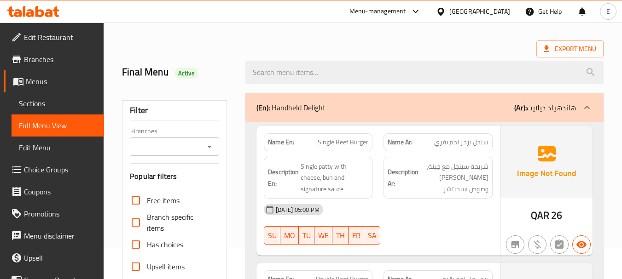
scroll to position [92, 0]
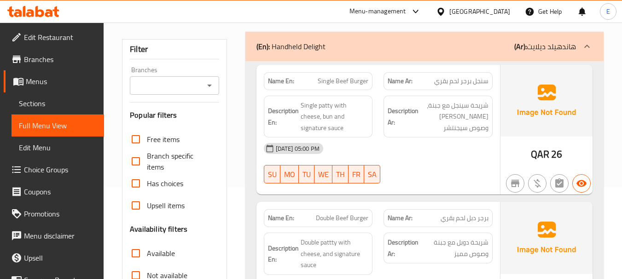
click at [358, 80] on span "Single Beef Burger" at bounding box center [343, 81] width 51 height 10
click at [459, 83] on span "سنجل برجر لحم بقري" at bounding box center [461, 81] width 54 height 10
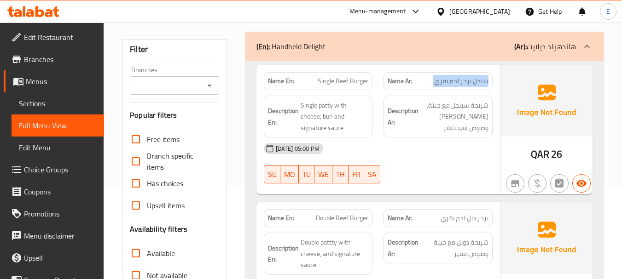
click at [459, 83] on span "سنجل برجر لحم بقري" at bounding box center [461, 81] width 54 height 10
click at [439, 147] on div "[DATE] 05:00 PM" at bounding box center [378, 149] width 240 height 22
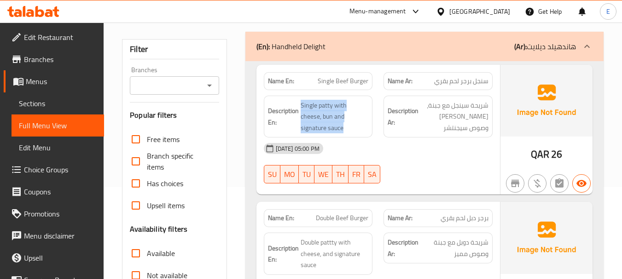
drag, startPoint x: 302, startPoint y: 106, endPoint x: 370, endPoint y: 116, distance: 68.8
click at [370, 116] on div "Description En: Single [PERSON_NAME] with cheese, bun and signature sauce" at bounding box center [318, 117] width 109 height 42
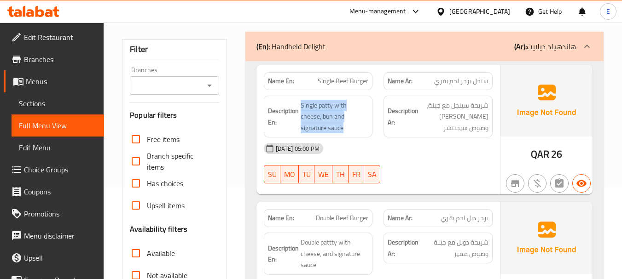
click at [370, 116] on div "Description En: Single [PERSON_NAME] with cheese, bun and signature sauce" at bounding box center [318, 117] width 109 height 42
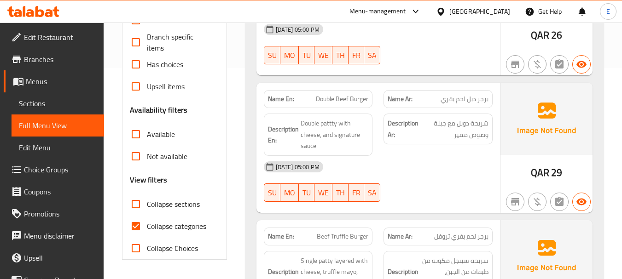
scroll to position [230, 0]
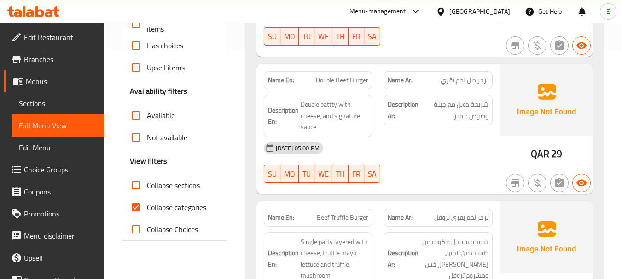
click at [475, 75] on span "برجر دبل لحم بقري" at bounding box center [464, 80] width 48 height 10
click at [347, 71] on div "Name En: Double Beef Burger" at bounding box center [318, 80] width 109 height 18
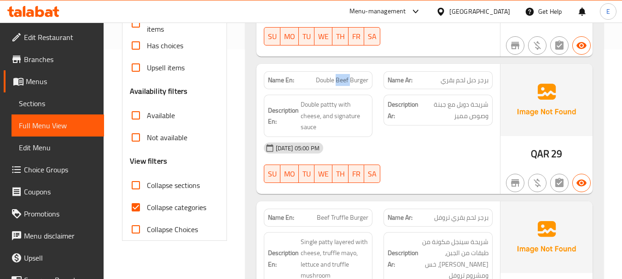
click at [347, 71] on div "Name En: Double Beef Burger" at bounding box center [318, 80] width 109 height 18
drag, startPoint x: 419, startPoint y: 129, endPoint x: 328, endPoint y: 80, distance: 103.2
click at [419, 137] on div "[DATE] 05:00 PM" at bounding box center [378, 148] width 240 height 22
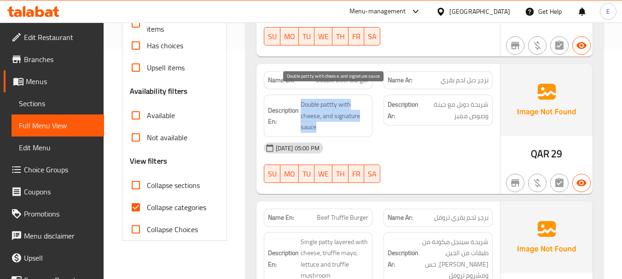
drag, startPoint x: 301, startPoint y: 89, endPoint x: 357, endPoint y: 112, distance: 60.4
click at [357, 112] on span "Double pattty with cheese, and signature sauce" at bounding box center [335, 116] width 68 height 34
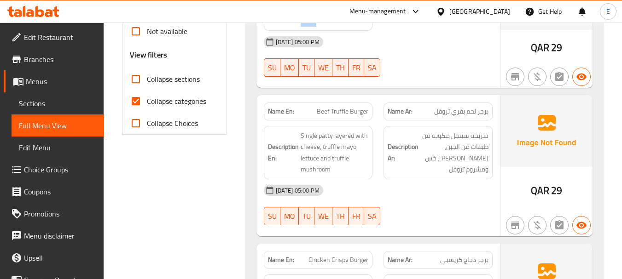
scroll to position [368, 0]
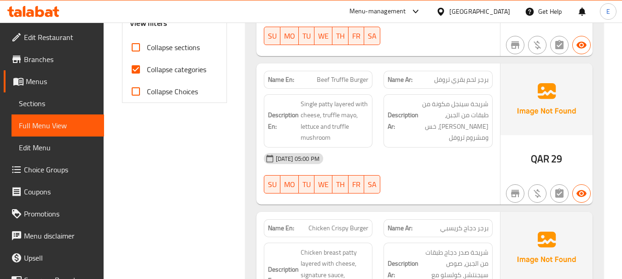
click at [543, 154] on span "QAR" at bounding box center [540, 159] width 18 height 18
click at [458, 75] on span "برجر لحم بقري تروفل" at bounding box center [461, 80] width 54 height 10
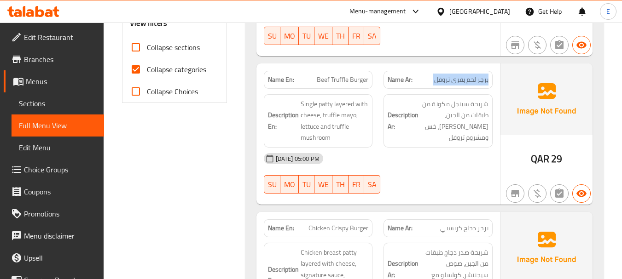
click at [458, 75] on span "برجر لحم بقري تروفل" at bounding box center [461, 80] width 54 height 10
click at [348, 75] on span "Beef Truffle Burger" at bounding box center [343, 80] width 52 height 10
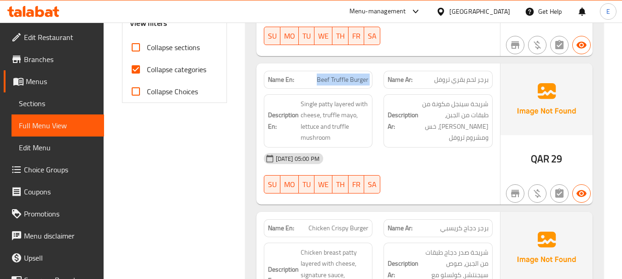
click at [348, 75] on span "Beef Truffle Burger" at bounding box center [343, 80] width 52 height 10
click at [354, 75] on span "Beef Truffle Burger" at bounding box center [343, 80] width 52 height 10
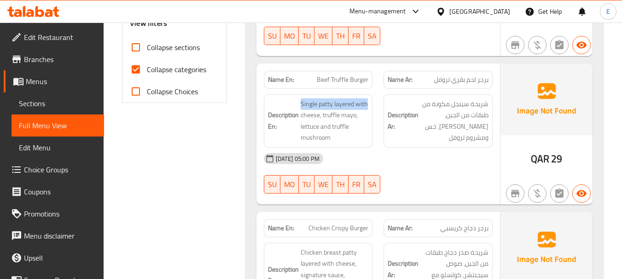
drag, startPoint x: 298, startPoint y: 91, endPoint x: 371, endPoint y: 94, distance: 72.8
click at [371, 94] on div "Description En: Single [PERSON_NAME] layered with cheese, truffle mayo, lettuce…" at bounding box center [318, 120] width 109 height 53
click at [462, 75] on span "برجر لحم بقري تروفل" at bounding box center [461, 80] width 54 height 10
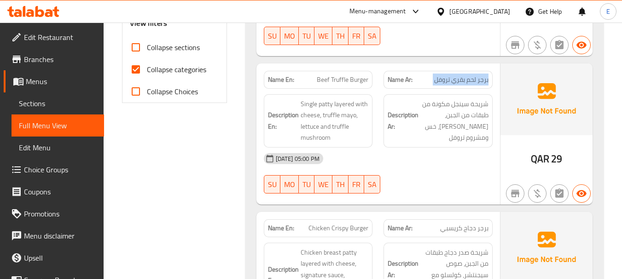
click at [462, 75] on span "برجر لحم بقري تروفل" at bounding box center [461, 80] width 54 height 10
click at [332, 75] on span "Beef Truffle Burger" at bounding box center [343, 80] width 52 height 10
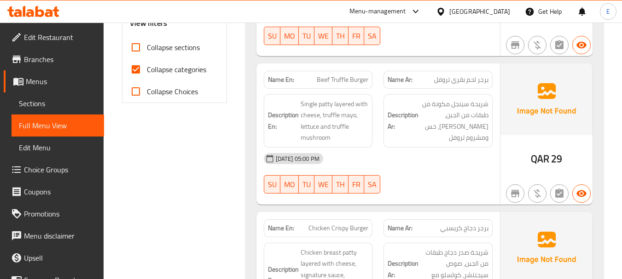
click at [440, 154] on div "[DATE] 05:00 PM" at bounding box center [378, 159] width 240 height 22
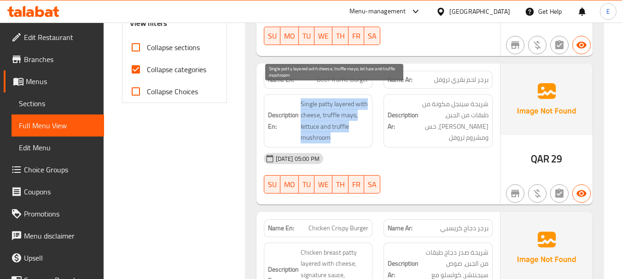
drag, startPoint x: 298, startPoint y: 89, endPoint x: 354, endPoint y: 126, distance: 67.1
click at [354, 126] on h6 "Description En: Single [PERSON_NAME] layered with cheese, truffle mayo, lettuce…" at bounding box center [318, 120] width 101 height 45
click at [354, 126] on span "Single patty layered with cheese, truffle mayo, lettuce and truffle mushroom" at bounding box center [335, 120] width 68 height 45
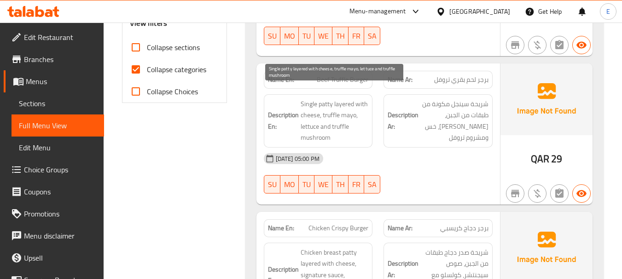
click at [354, 126] on span "Single patty layered with cheese, truffle mayo, lettuce and truffle mushroom" at bounding box center [335, 120] width 68 height 45
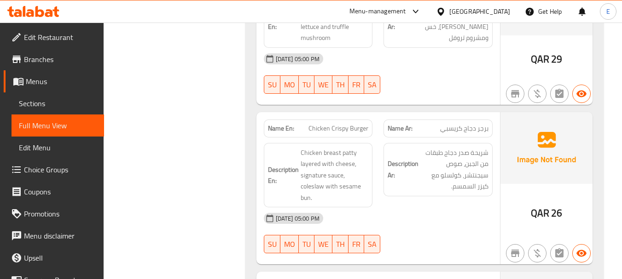
scroll to position [506, 0]
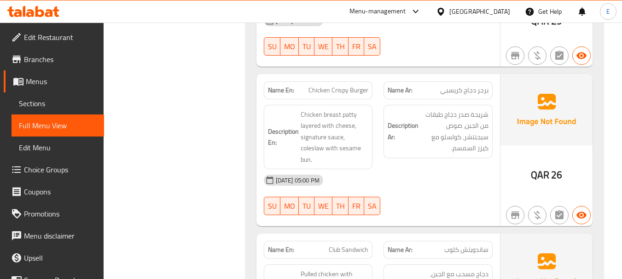
click at [326, 86] on span "Chicken Crispy Burger" at bounding box center [338, 91] width 60 height 10
click at [464, 86] on span "برجر دجاج كريسبي" at bounding box center [464, 91] width 48 height 10
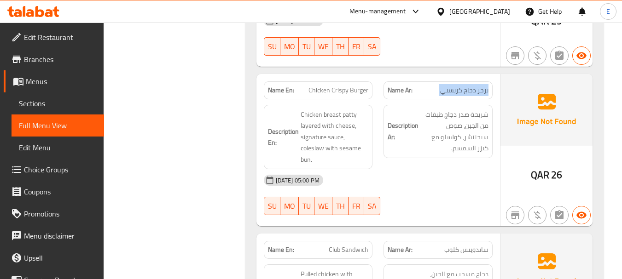
click at [464, 86] on span "برجر دجاج كريسبي" at bounding box center [464, 91] width 48 height 10
click at [468, 171] on div "[DATE] 05:00 PM" at bounding box center [378, 180] width 240 height 22
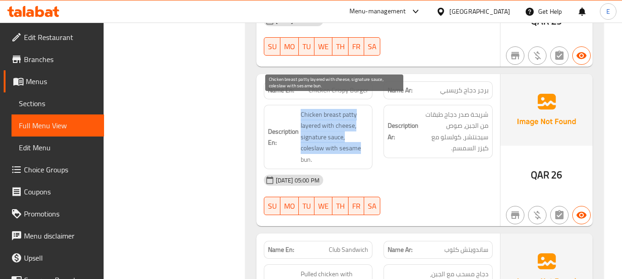
drag, startPoint x: 295, startPoint y: 100, endPoint x: 359, endPoint y: 142, distance: 77.1
click at [359, 142] on h6 "Description En: Chicken breast [PERSON_NAME] layered with cheese, signature sau…" at bounding box center [318, 137] width 101 height 57
click at [359, 142] on span "Chicken breast patty layered with cheese, signature sauce, coleslaw with sesame…" at bounding box center [335, 137] width 68 height 57
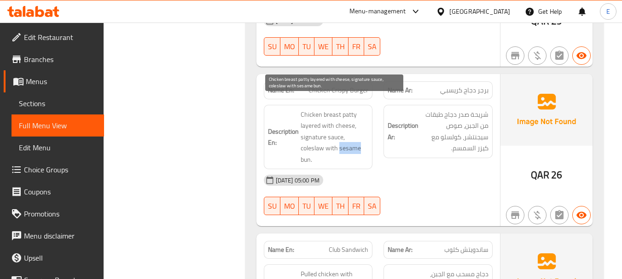
click at [359, 142] on span "Chicken breast patty layered with cheese, signature sauce, coleslaw with sesame…" at bounding box center [335, 137] width 68 height 57
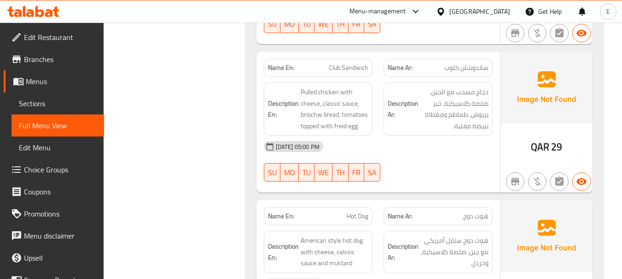
scroll to position [690, 0]
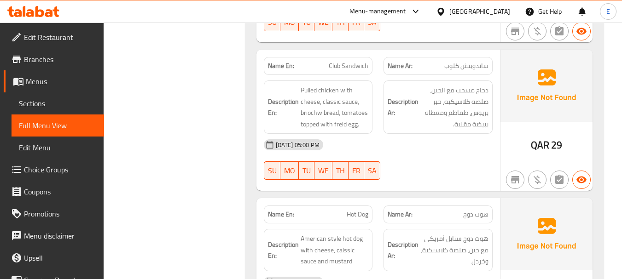
click at [473, 61] on span "ساندويتش كلوب" at bounding box center [466, 66] width 44 height 10
click at [346, 61] on span "Club Sandwich" at bounding box center [349, 66] width 40 height 10
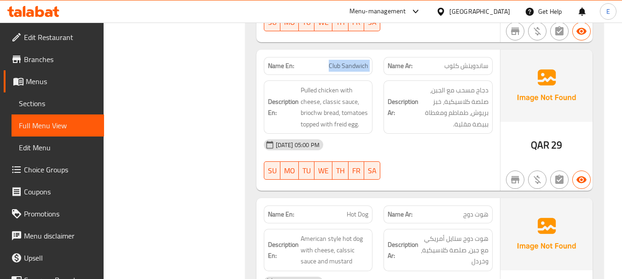
click at [346, 61] on span "Club Sandwich" at bounding box center [349, 66] width 40 height 10
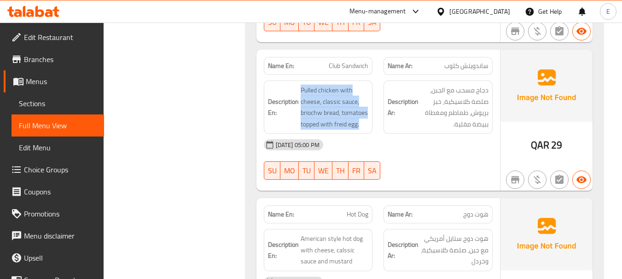
drag, startPoint x: 299, startPoint y: 77, endPoint x: 371, endPoint y: 115, distance: 80.9
click at [371, 115] on div "Description En: Pulled chicken with cheese, classic sauce, briochw bread, tomat…" at bounding box center [318, 107] width 109 height 53
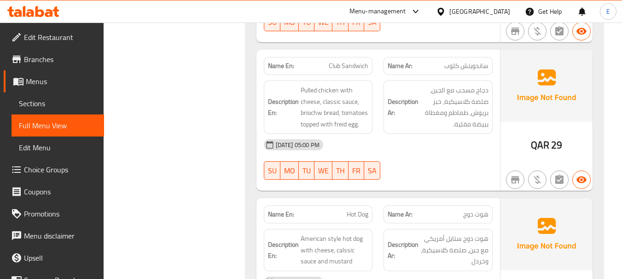
click at [371, 115] on div "Description En: Pulled chicken with cheese, classic sauce, briochw bread, tomat…" at bounding box center [318, 107] width 109 height 53
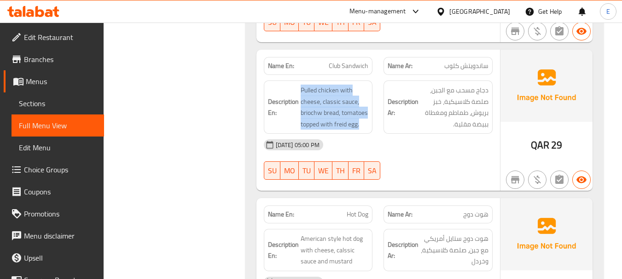
click at [371, 115] on div "Description En: Pulled chicken with cheese, classic sauce, briochw bread, tomat…" at bounding box center [318, 107] width 109 height 53
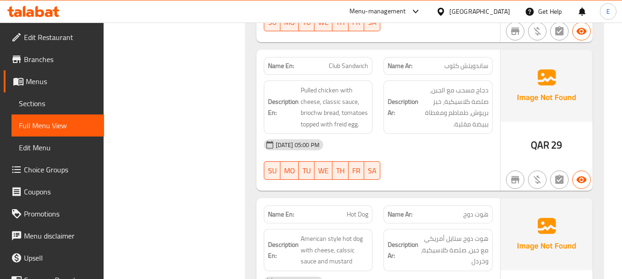
click at [349, 61] on span "Club Sandwich" at bounding box center [349, 66] width 40 height 10
copy span "Club Sandwich"
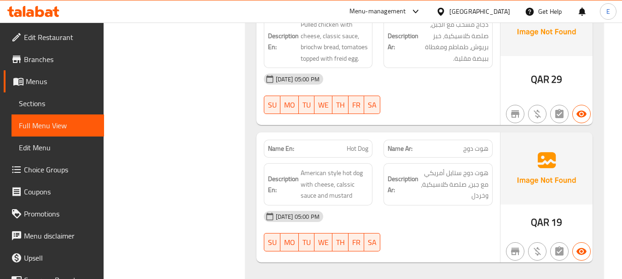
scroll to position [828, 0]
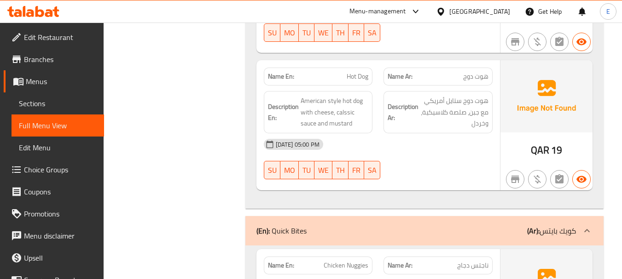
click at [478, 74] on div "Name Ar: هوت دوج" at bounding box center [437, 77] width 109 height 18
click at [356, 72] on div "Name En: Hot Dog" at bounding box center [318, 77] width 109 height 18
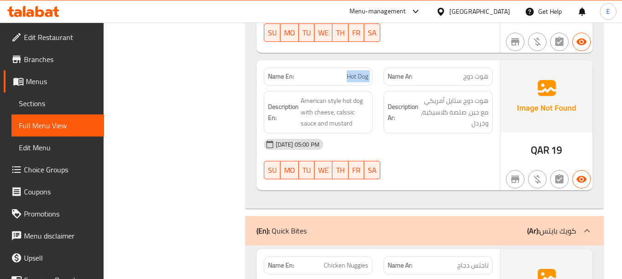
click at [356, 72] on div "Name En: Hot Dog" at bounding box center [318, 77] width 109 height 18
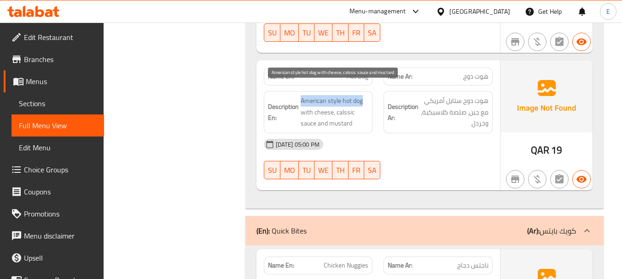
drag, startPoint x: 300, startPoint y: 86, endPoint x: 368, endPoint y: 86, distance: 68.1
click at [368, 95] on h6 "Description En: American style hot dog with cheese, calssic sauce and mustard" at bounding box center [318, 112] width 101 height 34
click at [368, 95] on span "American style hot dog with cheese, calssic sauce and mustard" at bounding box center [335, 112] width 68 height 34
drag, startPoint x: 302, startPoint y: 84, endPoint x: 361, endPoint y: 110, distance: 64.3
click at [361, 110] on span "American style hot dog with cheese, calssic sauce and mustard" at bounding box center [335, 112] width 68 height 34
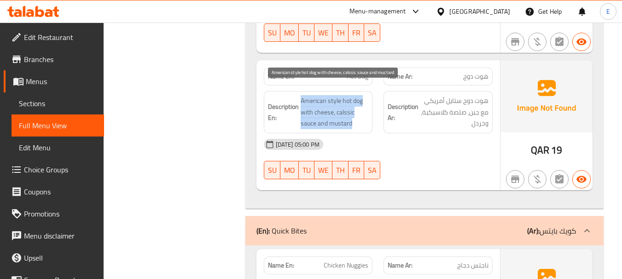
click at [361, 110] on span "American style hot dog with cheese, calssic sauce and mustard" at bounding box center [335, 112] width 68 height 34
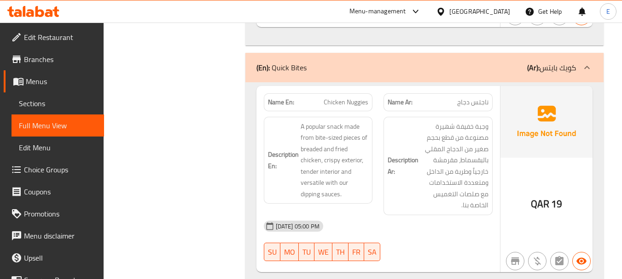
scroll to position [1013, 0]
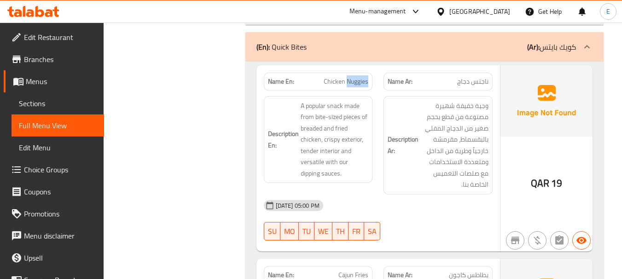
copy span "Chicken Nuggies"
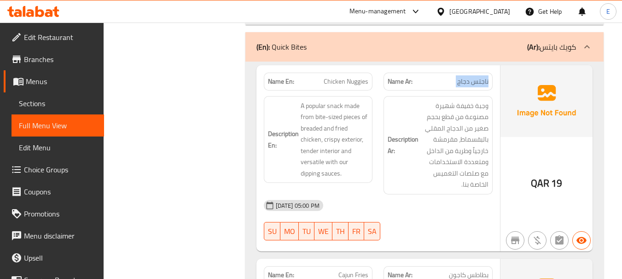
copy span "Nuggies"
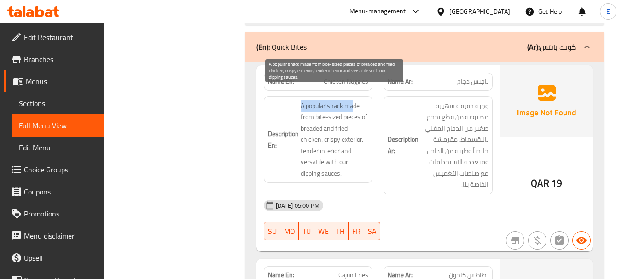
drag, startPoint x: 299, startPoint y: 94, endPoint x: 353, endPoint y: 94, distance: 53.9
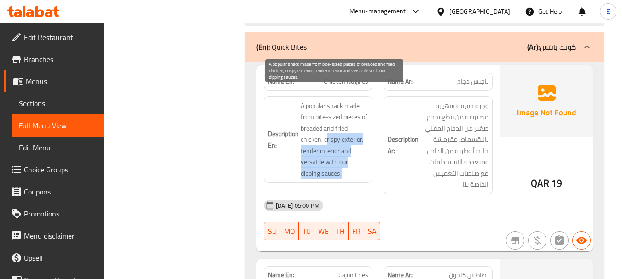
drag, startPoint x: 327, startPoint y: 126, endPoint x: 353, endPoint y: 168, distance: 49.0
click at [353, 168] on span "A popular snack made from bite-sized pieces of breaded and fried chicken, crisp…" at bounding box center [335, 139] width 68 height 79
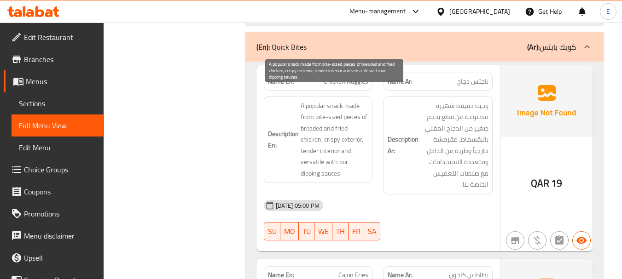
click at [353, 168] on span "A popular snack made from bite-sized pieces of breaded and fried chicken, crisp…" at bounding box center [335, 139] width 68 height 79
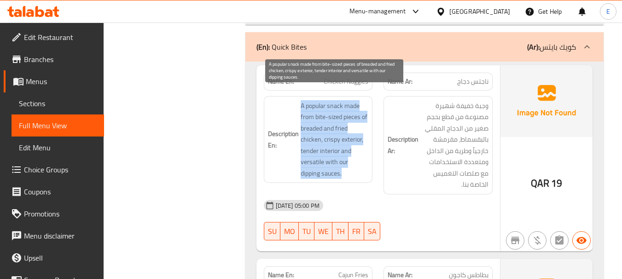
click at [353, 168] on span "A popular snack made from bite-sized pieces of breaded and fried chicken, crisp…" at bounding box center [335, 139] width 68 height 79
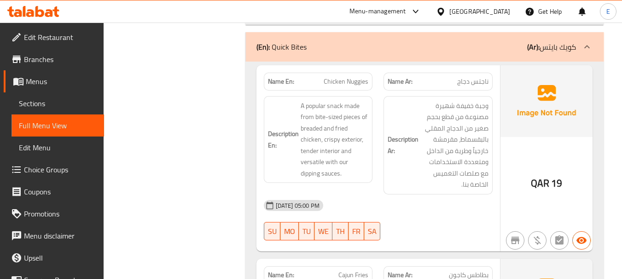
copy span "Chicken Nuggies"
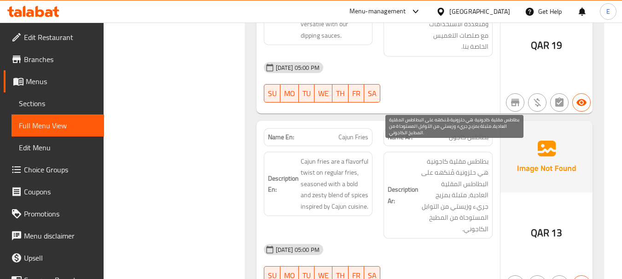
scroll to position [1197, 0]
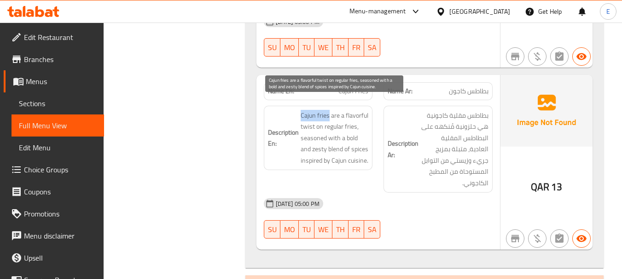
drag, startPoint x: 301, startPoint y: 100, endPoint x: 329, endPoint y: 104, distance: 27.8
click at [329, 110] on span "Cajun fries are a flavorful twist on regular fries, seasoned with a bold and ze…" at bounding box center [335, 138] width 68 height 57
click at [348, 111] on span "Cajun fries are a flavorful twist on regular fries, seasoned with a bold and ze…" at bounding box center [335, 138] width 68 height 57
drag, startPoint x: 293, startPoint y: 99, endPoint x: 366, endPoint y: 116, distance: 74.9
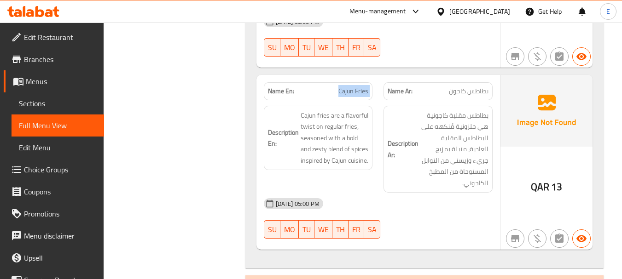
copy span "Cajun Fries"
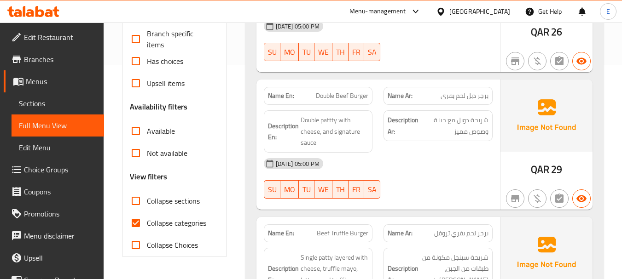
scroll to position [230, 0]
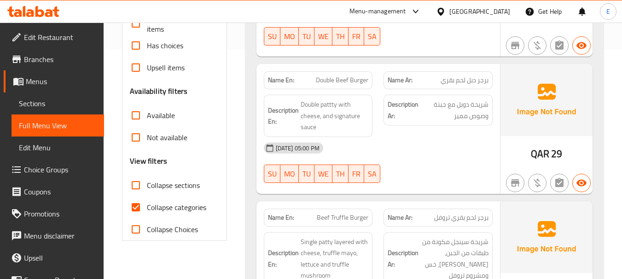
click at [135, 208] on input "Collapse categories" at bounding box center [136, 208] width 22 height 22
checkbox input "false"
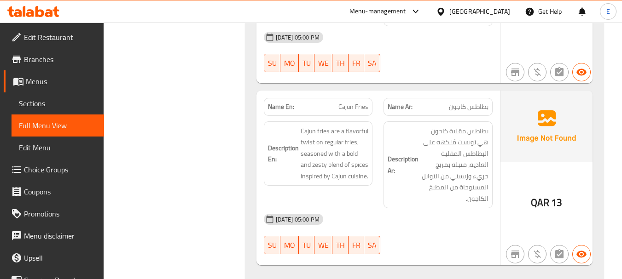
scroll to position [1197, 0]
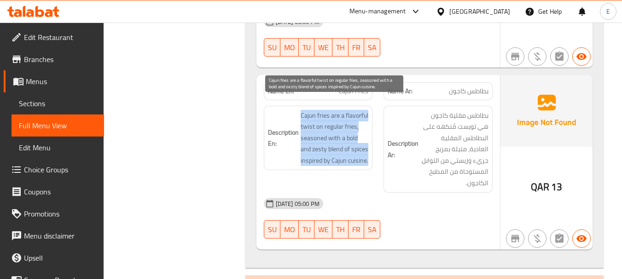
drag, startPoint x: 300, startPoint y: 104, endPoint x: 368, endPoint y: 150, distance: 81.6
click at [368, 150] on span "Cajun fries are a flavorful twist on regular fries, seasoned with a bold and ze…" at bounding box center [335, 138] width 68 height 57
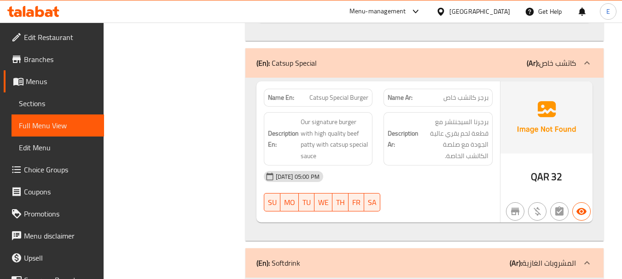
scroll to position [1427, 0]
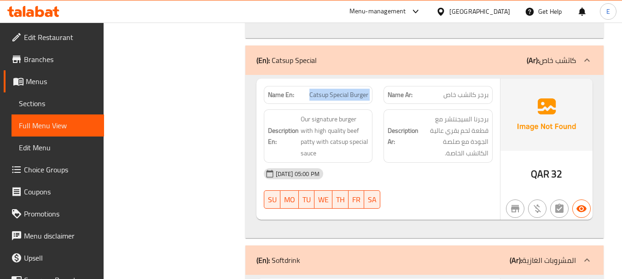
copy span "Catsup Special Burger"
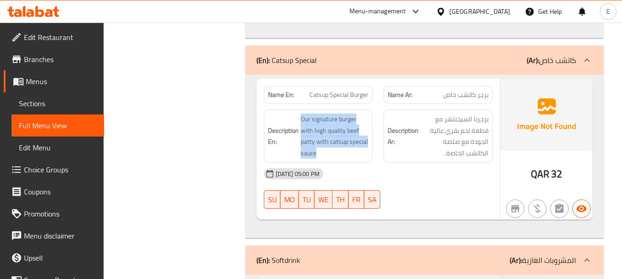
drag, startPoint x: 298, startPoint y: 103, endPoint x: 370, endPoint y: 138, distance: 80.3
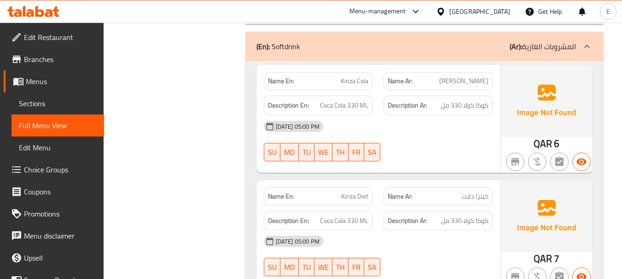
scroll to position [1657, 0]
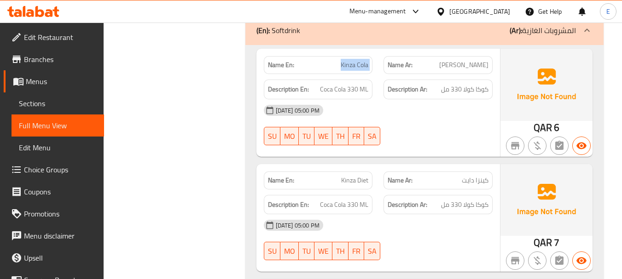
click at [349, 84] on span "Coca Cola 330 ML" at bounding box center [344, 90] width 48 height 12
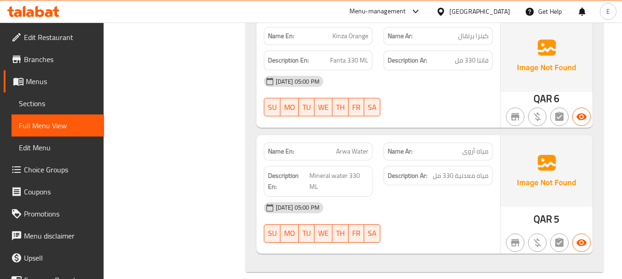
scroll to position [2112, 0]
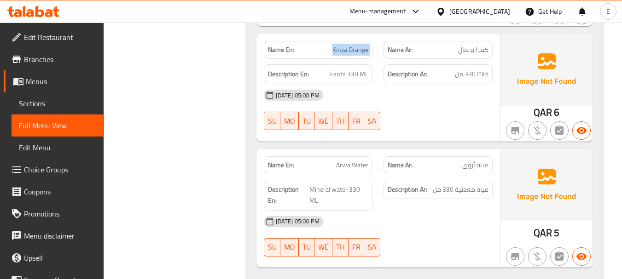
scroll to position [2158, 0]
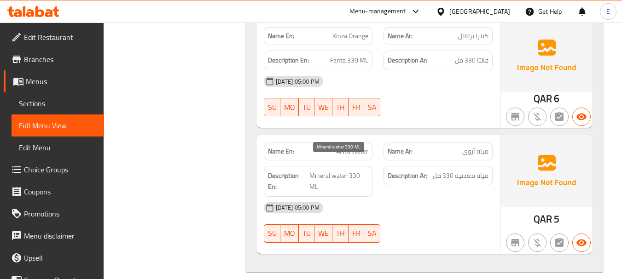
click at [324, 170] on span "Mineral water 330 ML" at bounding box center [338, 181] width 59 height 23
click at [479, 170] on span "مياه معدنية 330 مل" at bounding box center [461, 176] width 56 height 12
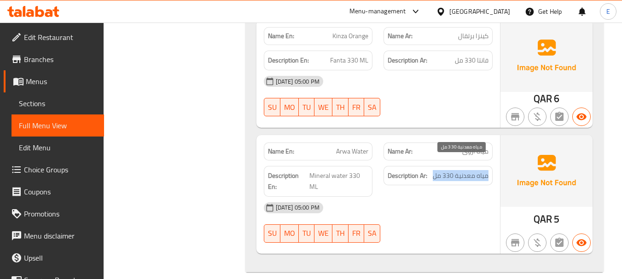
click at [479, 170] on span "مياه معدنية 330 مل" at bounding box center [461, 176] width 56 height 12
click at [36, 43] on span "Edit Restaurant" at bounding box center [60, 37] width 73 height 11
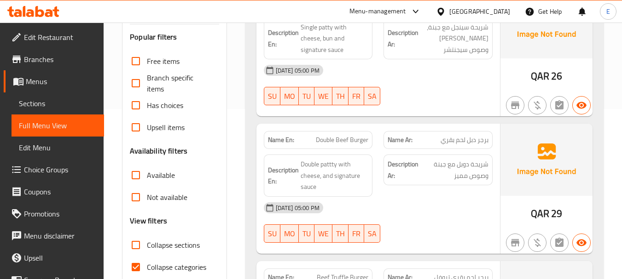
scroll to position [276, 0]
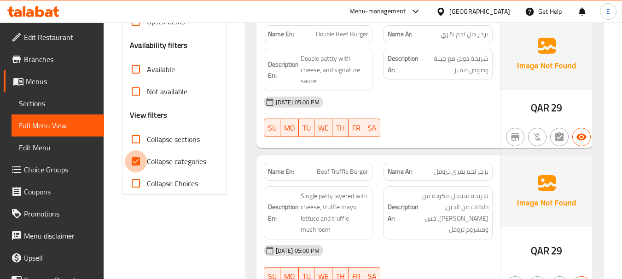
click at [133, 164] on input "Collapse categories" at bounding box center [136, 162] width 22 height 22
checkbox input "false"
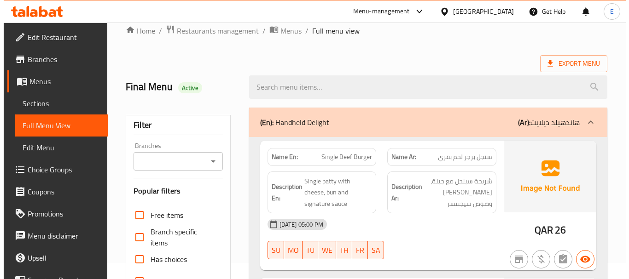
scroll to position [0, 0]
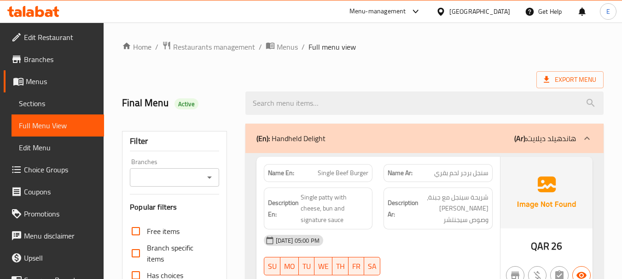
click at [556, 84] on span "Export Menu" at bounding box center [570, 80] width 52 height 12
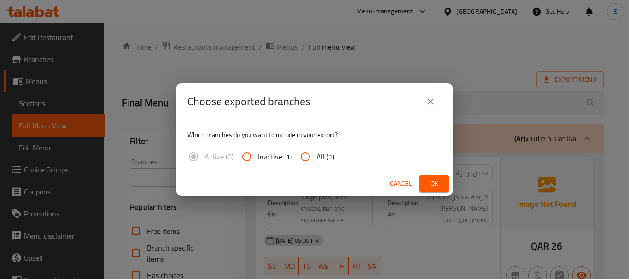
click at [306, 154] on input "All (1)" at bounding box center [305, 157] width 22 height 22
radio input "true"
click at [435, 183] on span "Ok" at bounding box center [434, 184] width 15 height 12
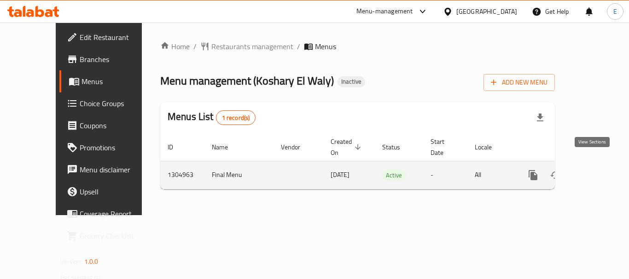
click at [602, 166] on link "enhanced table" at bounding box center [599, 175] width 22 height 22
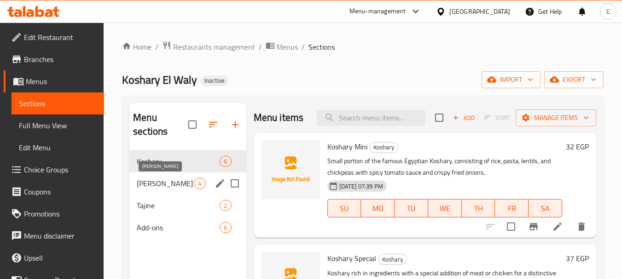
click at [168, 189] on span "[PERSON_NAME]" at bounding box center [165, 183] width 57 height 11
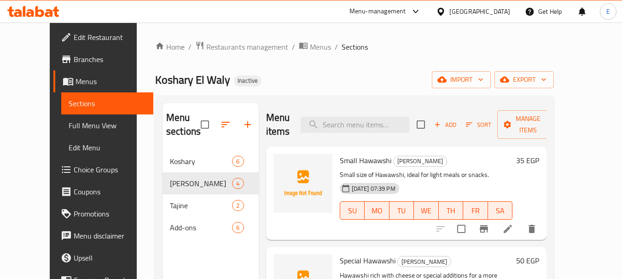
click at [322, 101] on div "Menu sections Koshary 6 Alexandrian Hawawshi 4 Tajine 2 Add-ons 6 Menu items Ad…" at bounding box center [354, 243] width 399 height 294
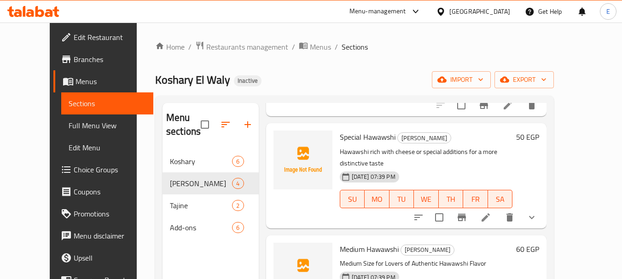
scroll to position [160, 0]
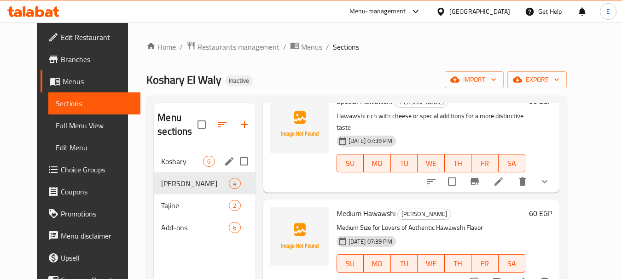
click at [203, 164] on span "6" at bounding box center [208, 161] width 11 height 9
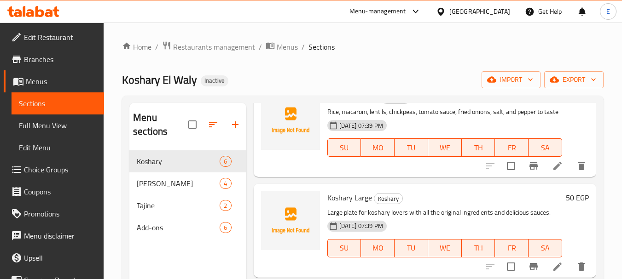
scroll to position [177, 0]
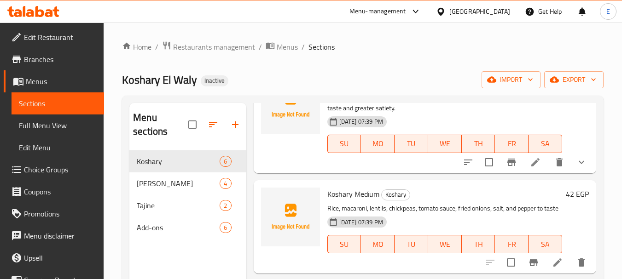
click at [576, 168] on icon "show more" at bounding box center [581, 162] width 11 height 11
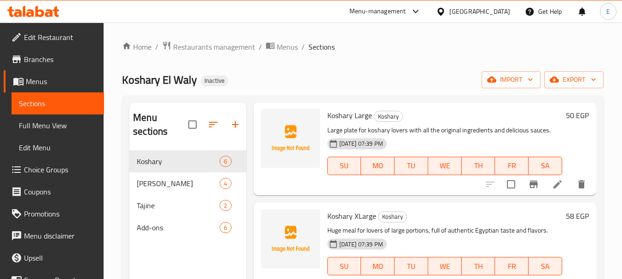
scroll to position [484, 0]
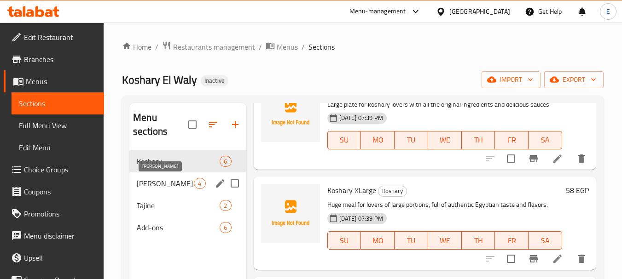
click at [165, 180] on span "[PERSON_NAME]" at bounding box center [165, 183] width 57 height 11
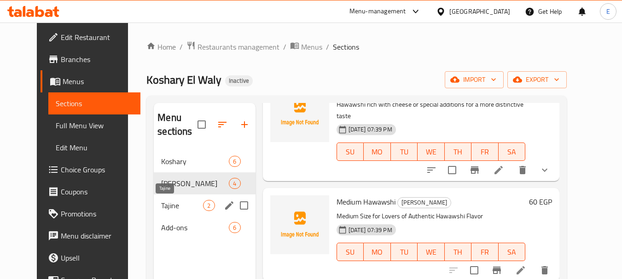
scroll to position [160, 0]
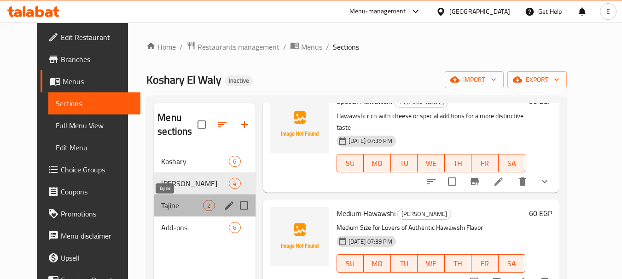
click at [161, 207] on span "Tajine" at bounding box center [182, 205] width 42 height 11
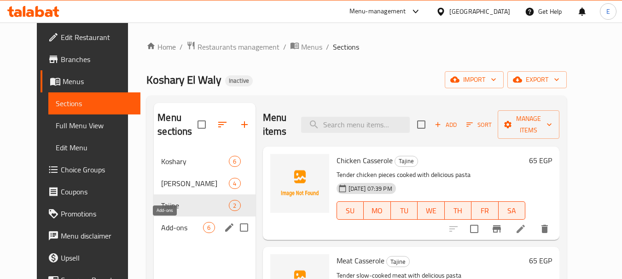
click at [171, 229] on span "Add-ons" at bounding box center [182, 227] width 42 height 11
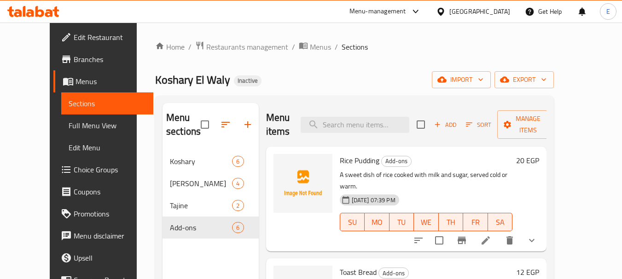
click at [69, 131] on span "Full Menu View" at bounding box center [108, 125] width 78 height 11
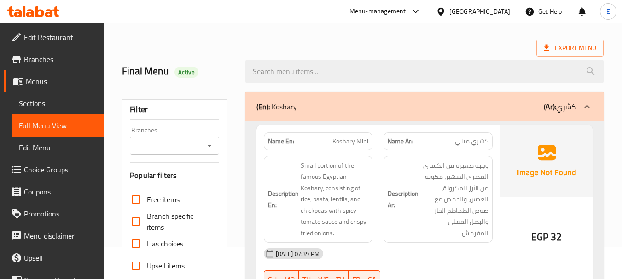
scroll to position [92, 0]
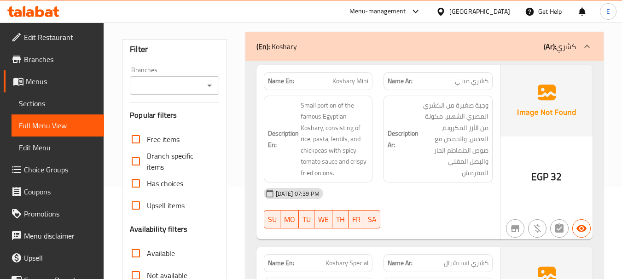
click at [486, 85] on span "كشري ميني" at bounding box center [472, 81] width 34 height 10
click at [356, 76] on span "Koshary Mini" at bounding box center [350, 81] width 36 height 10
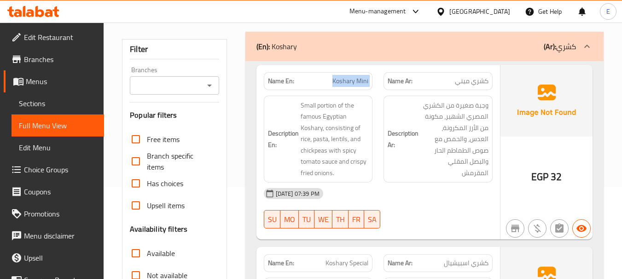
click at [356, 76] on span "Koshary Mini" at bounding box center [350, 81] width 36 height 10
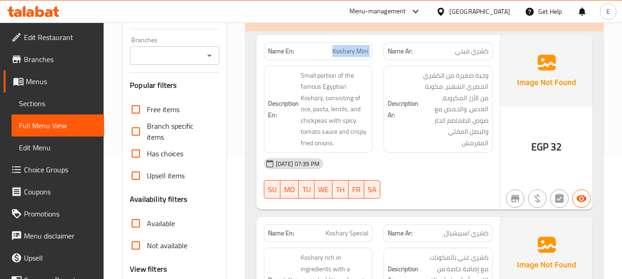
scroll to position [138, 0]
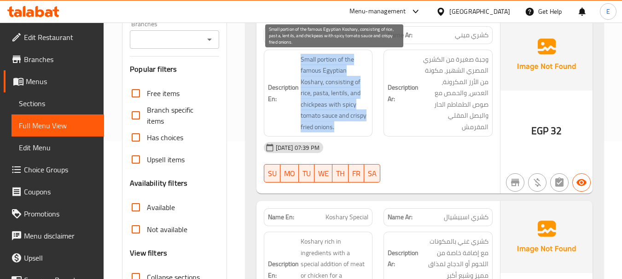
drag, startPoint x: 300, startPoint y: 59, endPoint x: 365, endPoint y: 129, distance: 95.1
click at [365, 129] on h6 "Description En: Small portion of the famous Egyptian Koshary, consisting of ric…" at bounding box center [318, 93] width 101 height 79
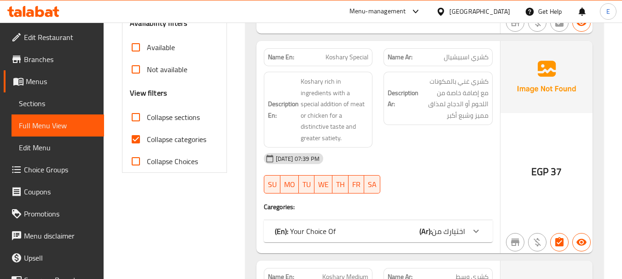
scroll to position [322, 0]
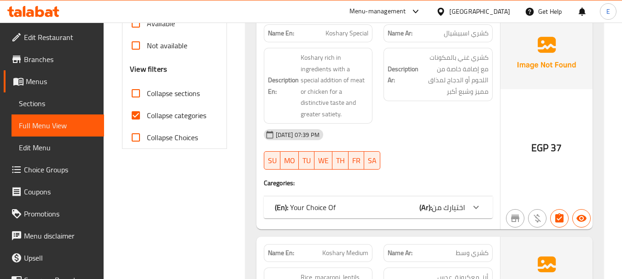
click at [394, 211] on div "(En): Your Choice Of (Ar): اختيارك من" at bounding box center [370, 207] width 190 height 11
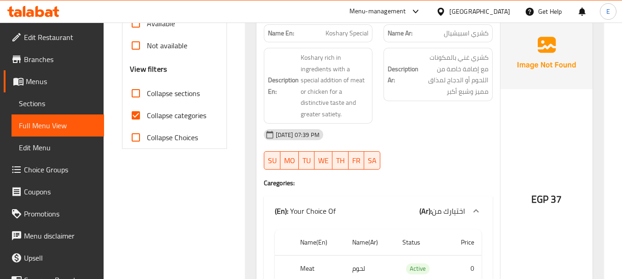
click at [461, 37] on span "كشري اسبيشيال" at bounding box center [466, 34] width 45 height 10
click at [352, 29] on span "Koshary Special" at bounding box center [346, 34] width 43 height 10
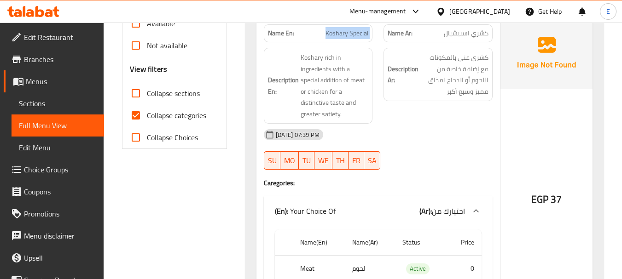
click at [352, 29] on span "Koshary Special" at bounding box center [346, 34] width 43 height 10
click at [463, 128] on div "[DATE] 07:39 PM" at bounding box center [378, 135] width 240 height 22
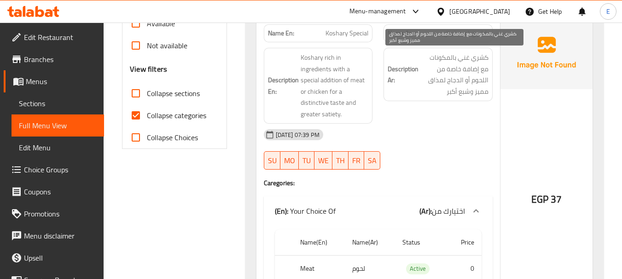
click at [457, 74] on span "كشري غني بالمكونات مع إضافة خاصة من اللحوم أو الدجاج لمذاق مميز وشبع أكبر" at bounding box center [454, 74] width 68 height 45
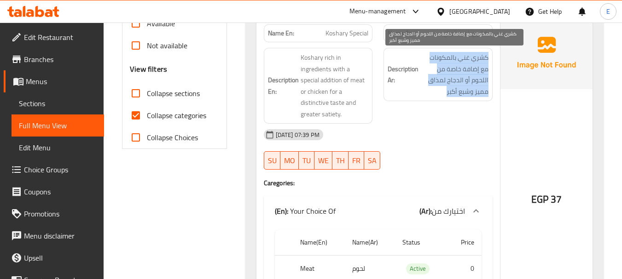
click at [457, 74] on span "كشري غني بالمكونات مع إضافة خاصة من اللحوم أو الدجاج لمذاق مميز وشبع أكبر" at bounding box center [454, 74] width 68 height 45
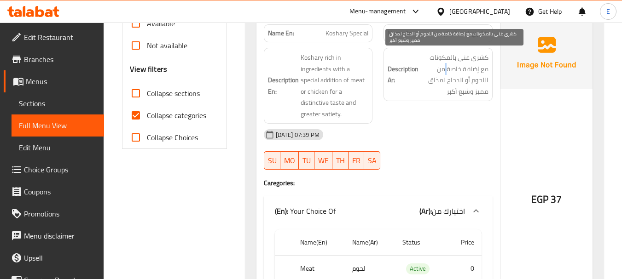
click at [457, 74] on span "كشري غني بالمكونات مع إضافة خاصة من اللحوم أو الدجاج لمذاق مميز وشبع أكبر" at bounding box center [454, 74] width 68 height 45
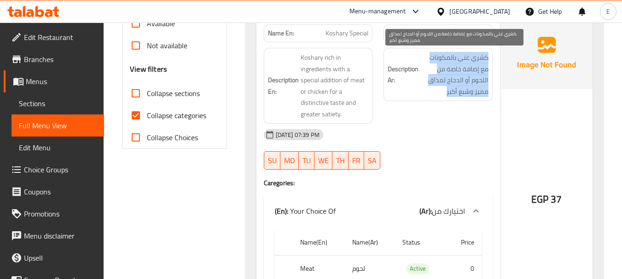
click at [457, 74] on span "كشري غني بالمكونات مع إضافة خاصة من اللحوم أو الدجاج لمذاق مميز وشبع أكبر" at bounding box center [454, 74] width 68 height 45
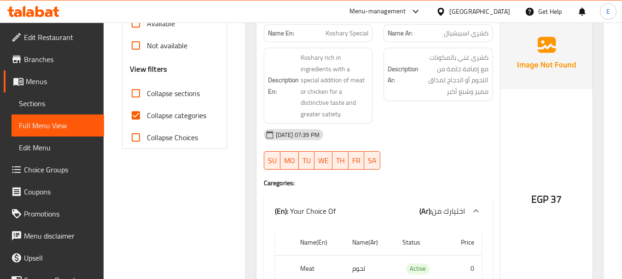
click at [338, 35] on span "Koshary Special" at bounding box center [346, 34] width 43 height 10
copy span "Koshary Special"
click at [464, 117] on div "Description Ar: كشري غني بالمكونات مع إضافة خاصة من اللحوم أو الدجاج لمذاق مميز…" at bounding box center [438, 85] width 120 height 87
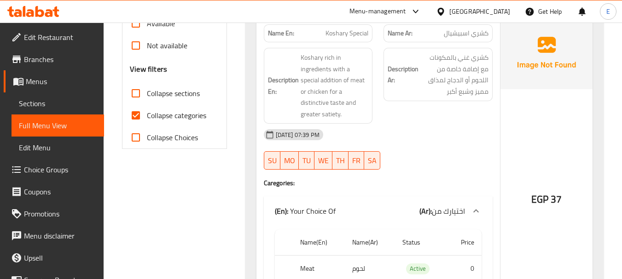
click at [456, 134] on div "[DATE] 07:39 PM" at bounding box center [378, 135] width 240 height 22
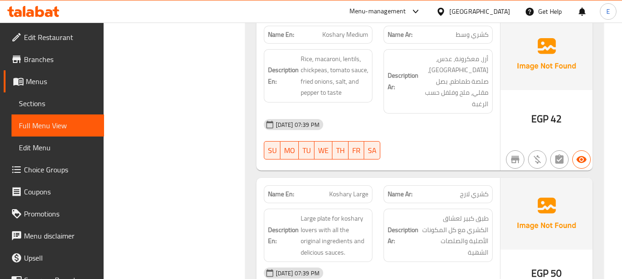
scroll to position [644, 0]
click at [472, 35] on span "كشري وسط" at bounding box center [472, 34] width 33 height 10
click at [354, 34] on span "Koshary Medium" at bounding box center [345, 34] width 46 height 10
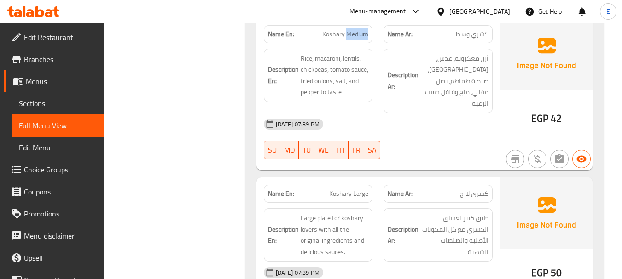
click at [354, 34] on span "Koshary Medium" at bounding box center [345, 34] width 46 height 10
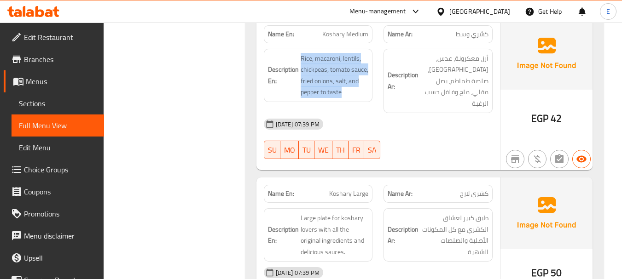
drag, startPoint x: 297, startPoint y: 55, endPoint x: 369, endPoint y: 92, distance: 80.3
click at [369, 92] on div "Description En: Rice, macaroni, lentils, chickpeas, tomato sauce, fried onions,…" at bounding box center [318, 75] width 109 height 53
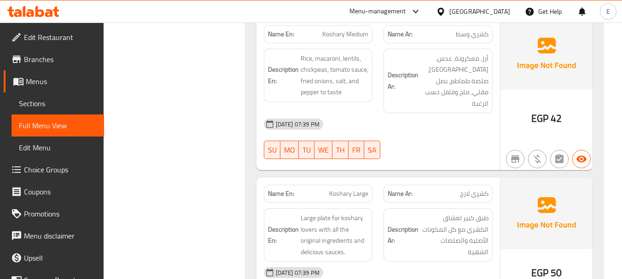
click at [369, 92] on div "Description En: Rice, macaroni, lentils, chickpeas, tomato sauce, fried onions,…" at bounding box center [318, 75] width 109 height 53
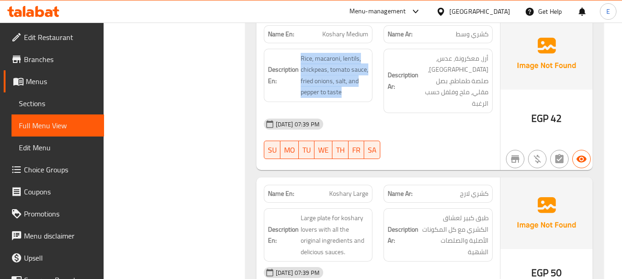
click at [369, 92] on div "Description En: Rice, macaroni, lentils, chickpeas, tomato sauce, fried onions,…" at bounding box center [318, 75] width 109 height 53
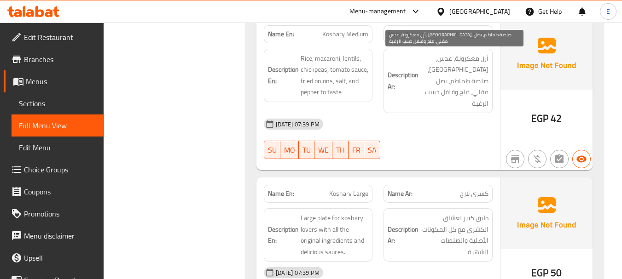
click at [458, 75] on span "أرز، معكرونة، عدس، [GEOGRAPHIC_DATA]، صلصة طماطم، بصل مقلي، ملح وفلفل حسب الرغبة" at bounding box center [454, 81] width 68 height 57
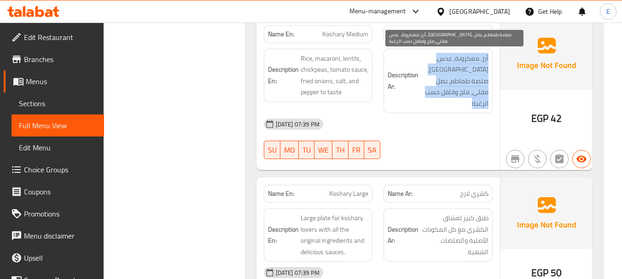
click at [458, 75] on span "أرز، معكرونة، عدس، [GEOGRAPHIC_DATA]، صلصة طماطم، بصل مقلي، ملح وفلفل حسب الرغبة" at bounding box center [454, 81] width 68 height 57
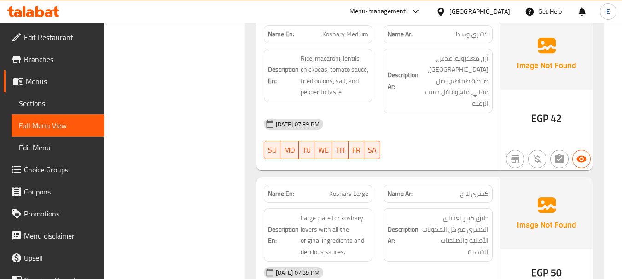
click at [339, 29] on span "Koshary Medium" at bounding box center [345, 34] width 46 height 10
click at [340, 29] on span "Koshary Medium" at bounding box center [345, 34] width 46 height 10
copy span "Koshary Medium"
click at [438, 121] on div "[DATE] 07:39 PM" at bounding box center [378, 124] width 240 height 22
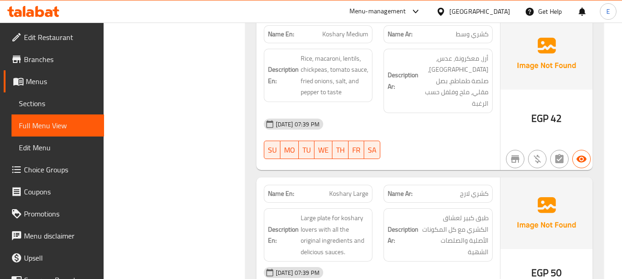
click at [469, 42] on div "Name Ar: كشري وسط" at bounding box center [437, 34] width 109 height 18
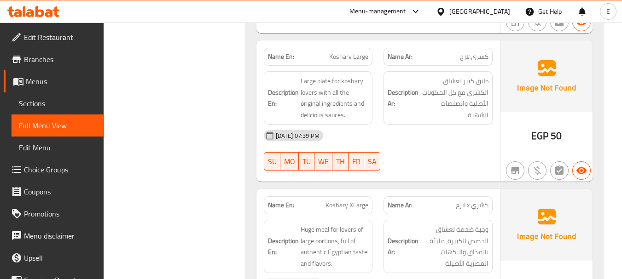
scroll to position [782, 0]
click at [482, 51] on span "كشري لارج" at bounding box center [474, 56] width 29 height 10
click at [352, 51] on span "Koshary Large" at bounding box center [348, 56] width 39 height 10
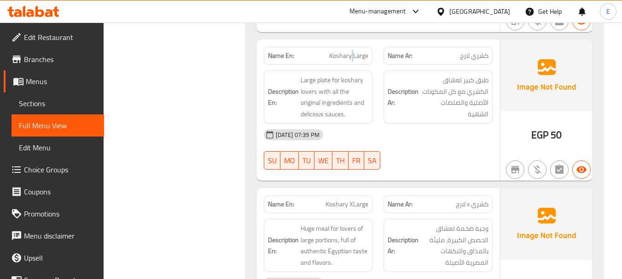
click at [352, 51] on span "Koshary Large" at bounding box center [348, 56] width 39 height 10
click at [450, 135] on div "[DATE] 07:39 PM SU MO TU WE TH FR SA" at bounding box center [378, 150] width 240 height 52
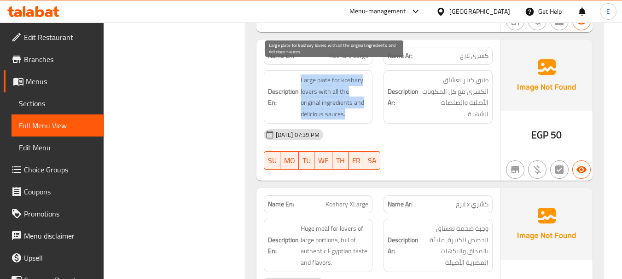
drag, startPoint x: 302, startPoint y: 68, endPoint x: 365, endPoint y: 101, distance: 70.2
click at [365, 101] on h6 "Description En: Large plate for koshary lovers with all the original ingredient…" at bounding box center [318, 97] width 101 height 45
click at [365, 101] on span "Large plate for koshary lovers with all the original ingredients and delicious …" at bounding box center [335, 97] width 68 height 45
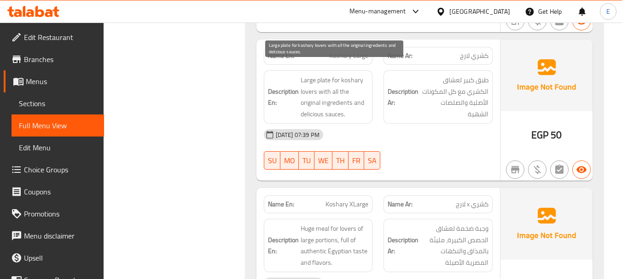
click at [365, 101] on span "Large plate for koshary lovers with all the original ingredients and delicious …" at bounding box center [335, 97] width 68 height 45
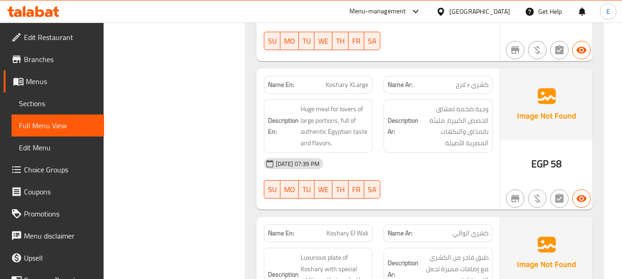
scroll to position [921, 0]
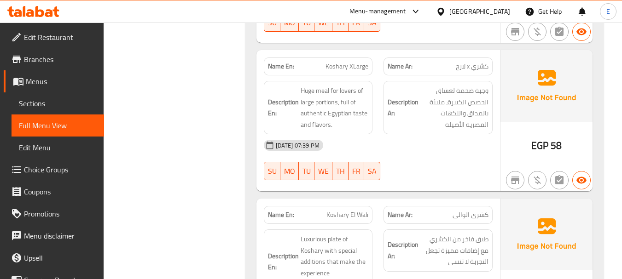
click at [476, 62] on span "كشري x لارج" at bounding box center [472, 67] width 33 height 10
click at [357, 62] on span "Koshary XLarge" at bounding box center [346, 67] width 43 height 10
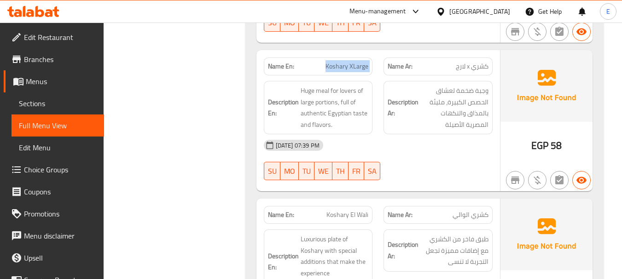
click at [357, 62] on span "Koshary XLarge" at bounding box center [346, 67] width 43 height 10
click at [486, 162] on div "[DATE] 07:39 PM SU MO TU WE TH FR SA" at bounding box center [378, 160] width 240 height 52
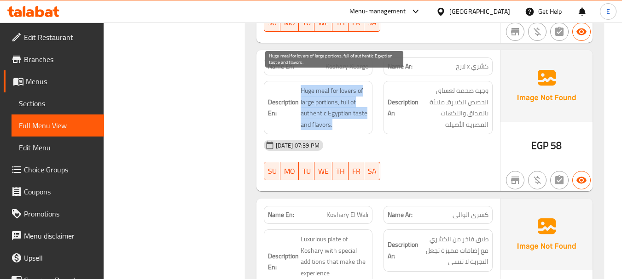
drag, startPoint x: 307, startPoint y: 75, endPoint x: 361, endPoint y: 115, distance: 67.2
click at [361, 115] on h6 "Description En: Huge meal for lovers of large portions, full of authentic Egypt…" at bounding box center [318, 107] width 101 height 45
click at [361, 115] on span "Huge meal for lovers of large portions, full of authentic Egyptian taste and fl…" at bounding box center [335, 107] width 68 height 45
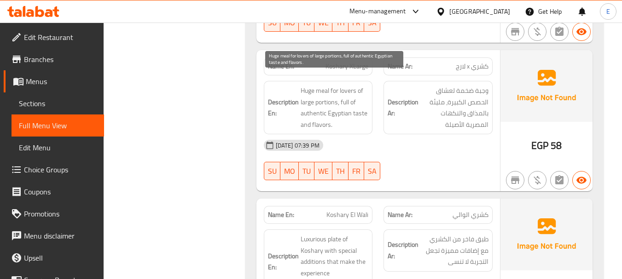
click at [361, 115] on span "Huge meal for lovers of large portions, full of authentic Egyptian taste and fl…" at bounding box center [335, 107] width 68 height 45
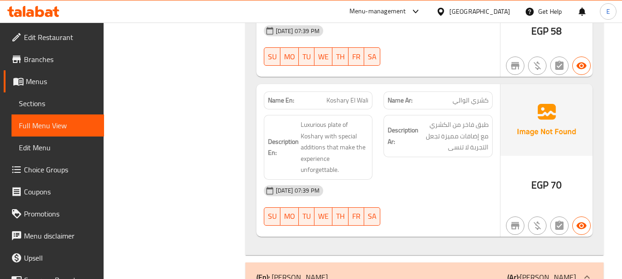
scroll to position [1059, 0]
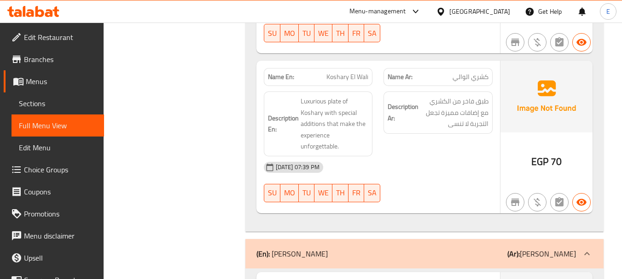
click at [347, 73] on div "Name En: Koshary El Wali" at bounding box center [318, 77] width 109 height 18
click at [458, 176] on div "[DATE] 07:39 PM SU MO TU WE TH FR SA" at bounding box center [378, 182] width 240 height 52
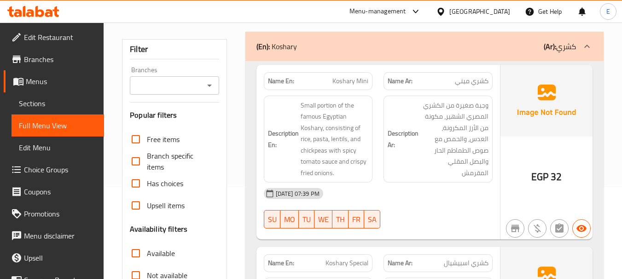
scroll to position [0, 0]
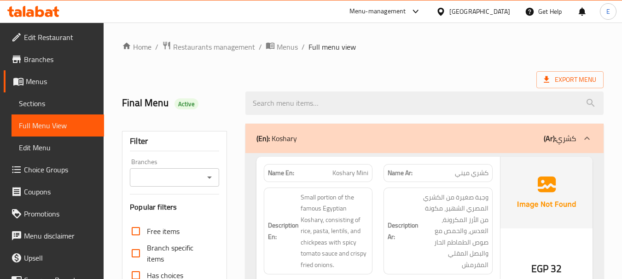
click at [514, 48] on ol "Home / Restaurants management / Menus / Full menu view" at bounding box center [362, 47] width 481 height 12
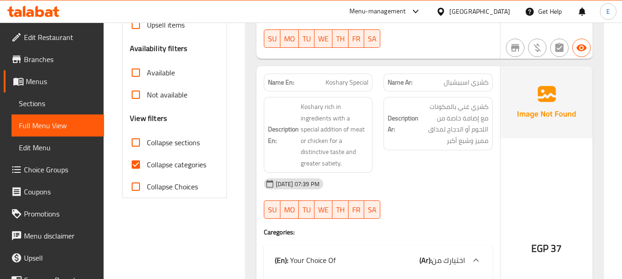
scroll to position [322, 0]
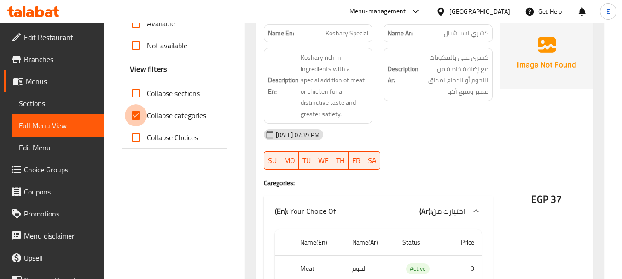
click at [140, 118] on input "Collapse categories" at bounding box center [136, 115] width 22 height 22
checkbox input "false"
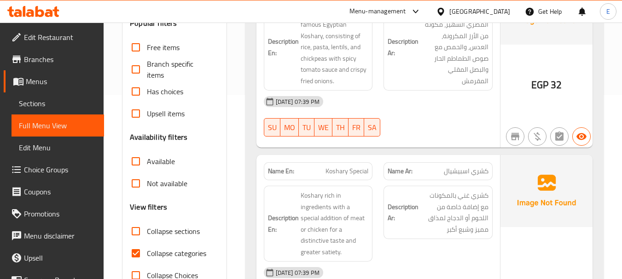
scroll to position [276, 0]
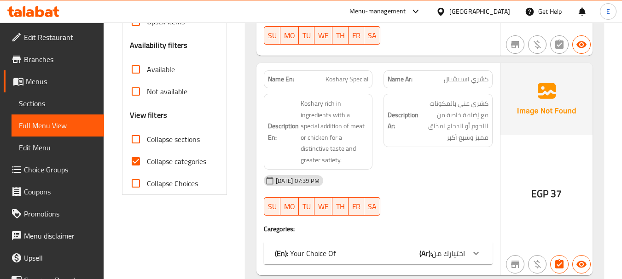
click at [134, 163] on input "Collapse categories" at bounding box center [136, 162] width 22 height 22
checkbox input "false"
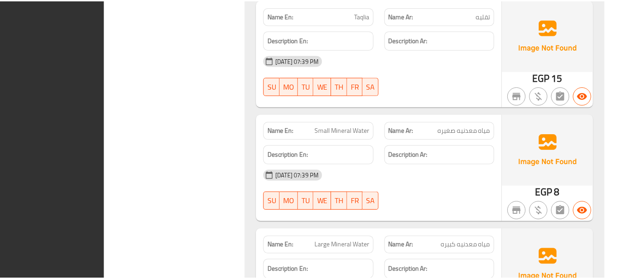
scroll to position [2990, 0]
